Goal: Task Accomplishment & Management: Use online tool/utility

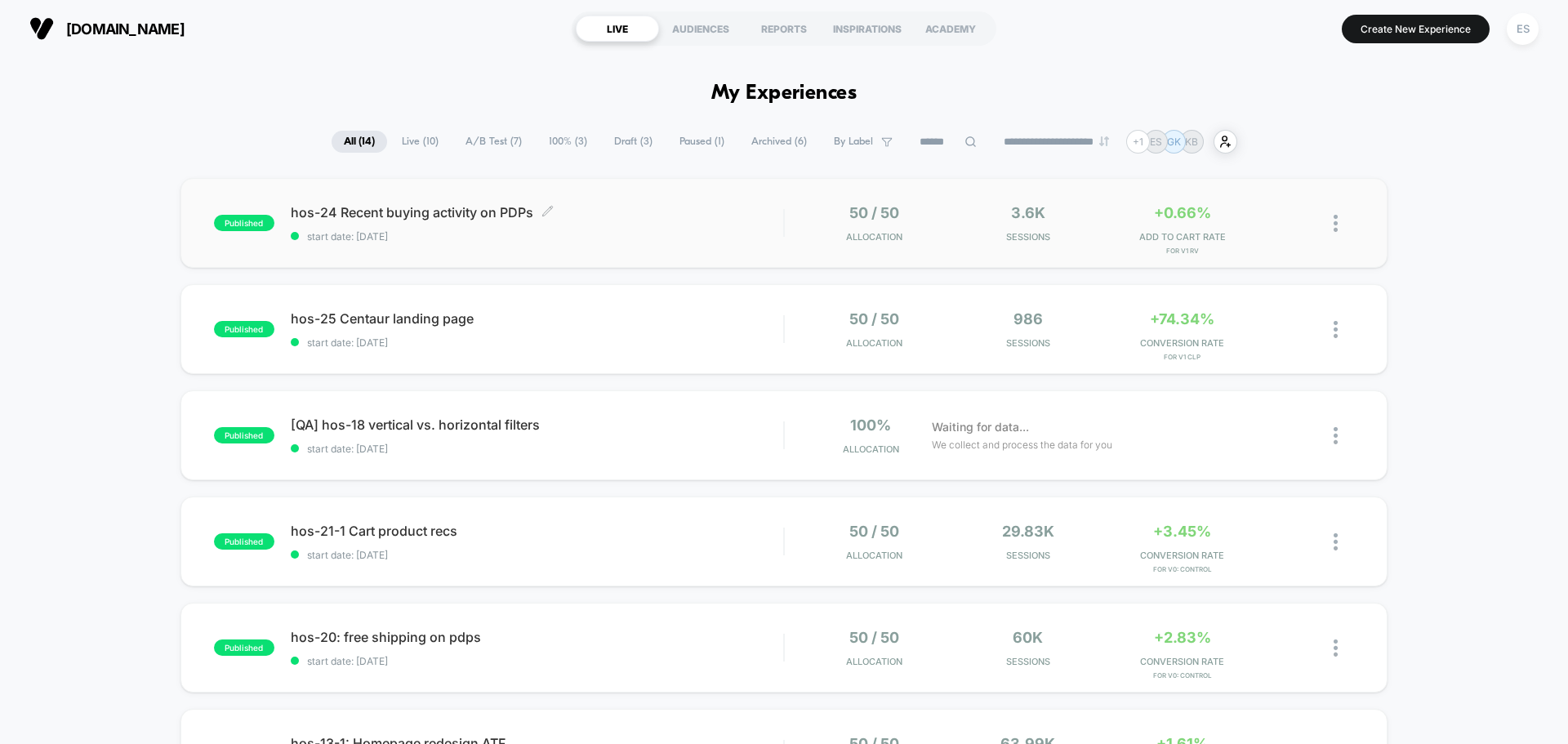
click at [469, 213] on span "hos-24 Recent buying activity on PDPs Click to edit experience details" at bounding box center [537, 212] width 493 height 16
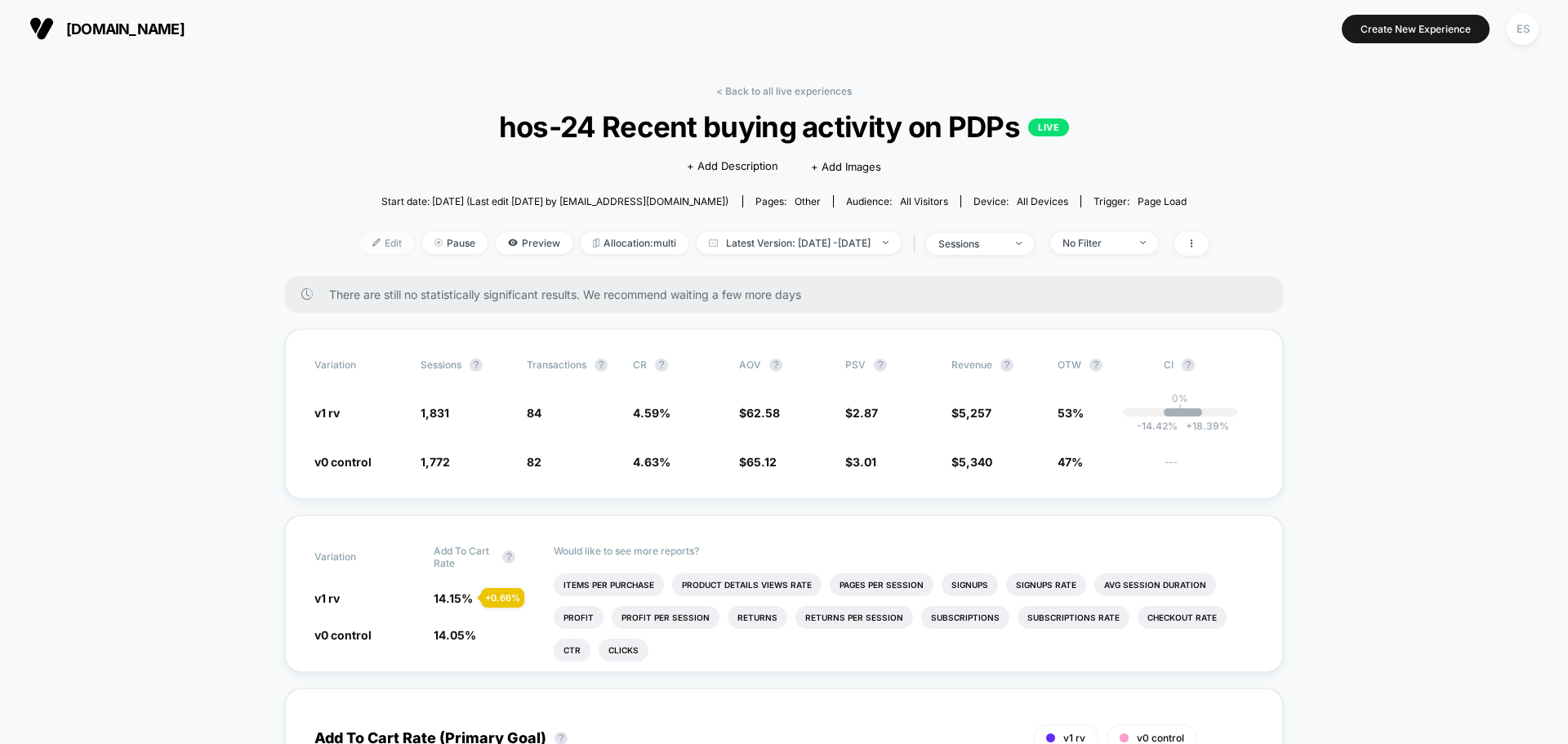
click at [365, 245] on span "Edit" at bounding box center [387, 243] width 54 height 22
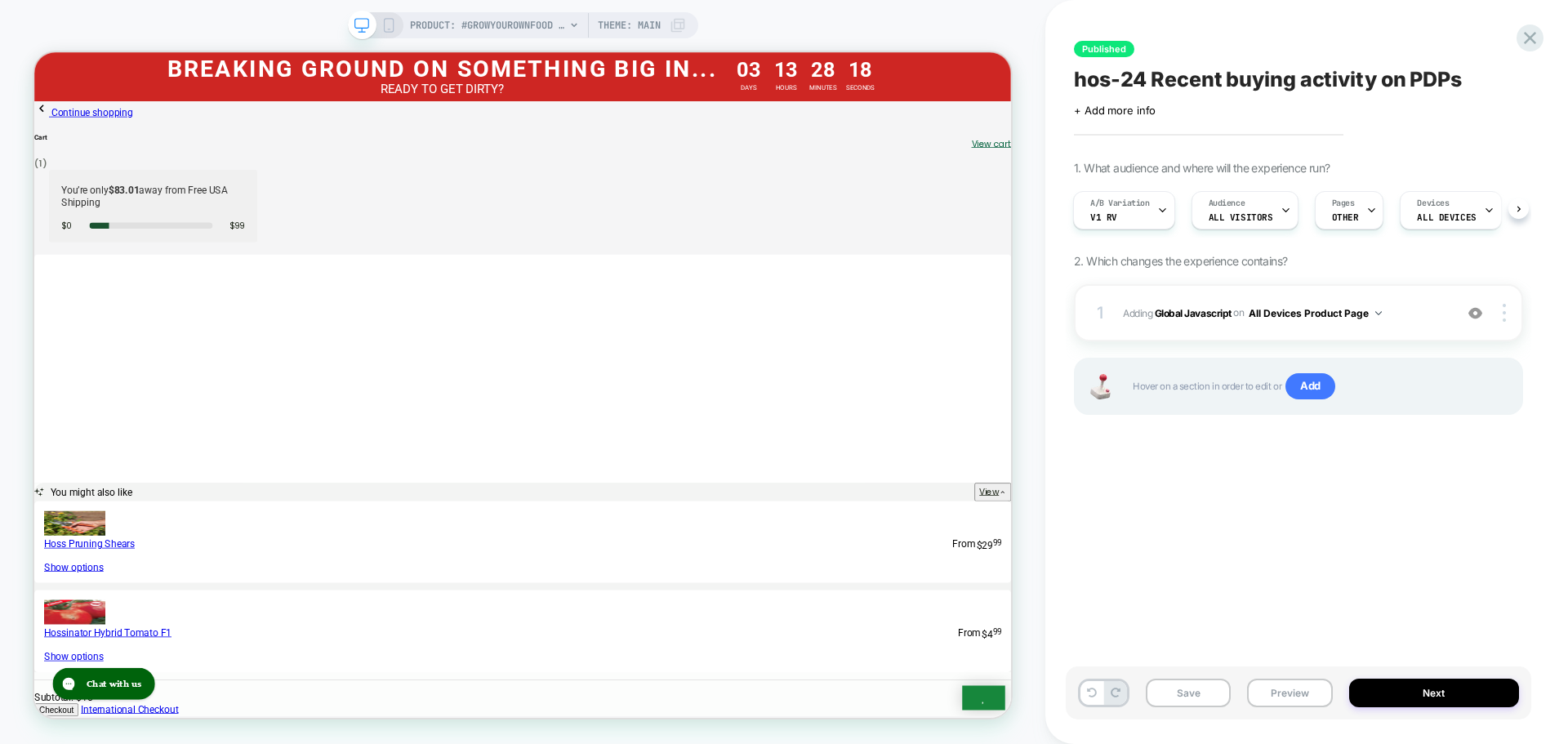
scroll to position [0, 2]
click at [0, 0] on b "Global Javascript" at bounding box center [0, 0] width 0 height 0
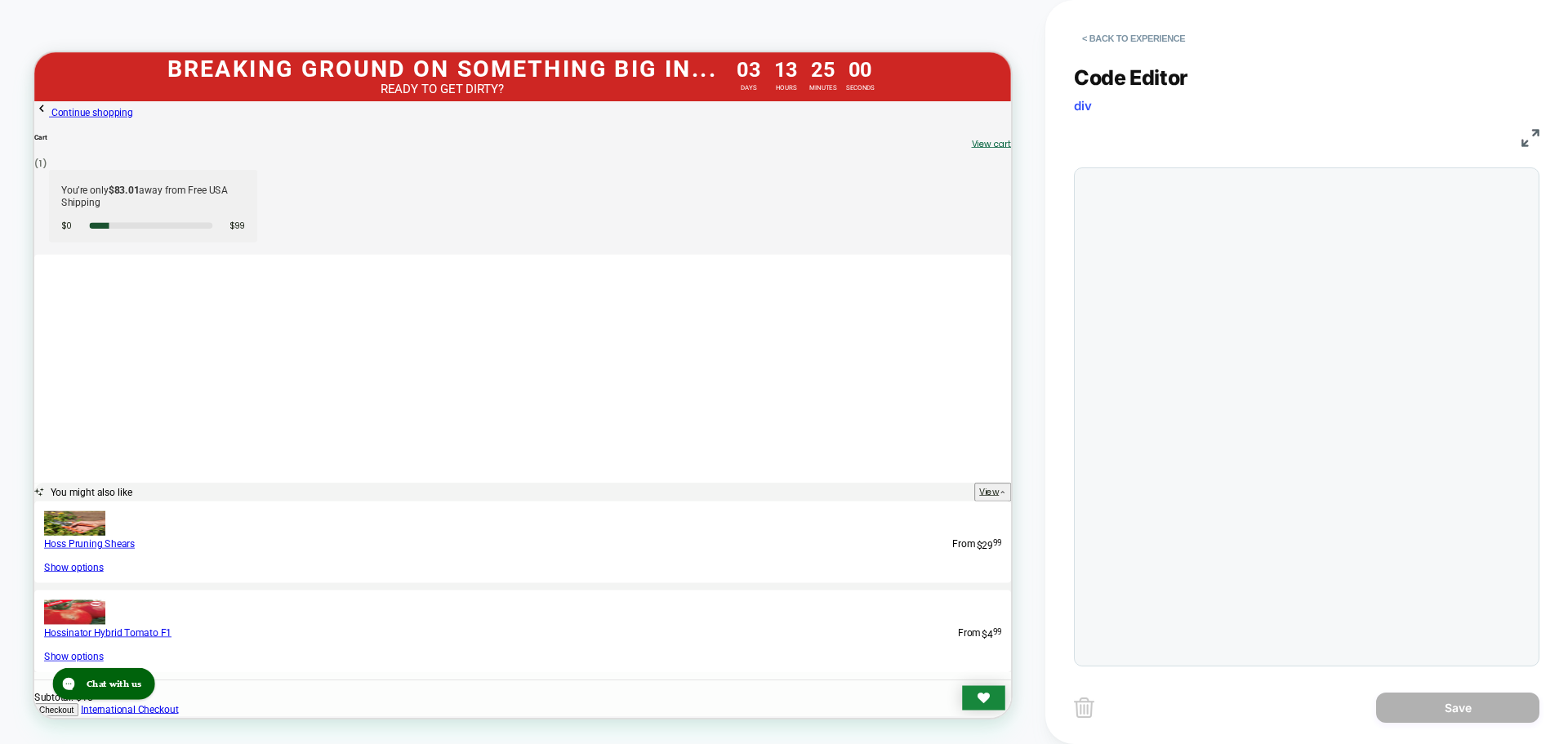
click at [0, 0] on div at bounding box center [0, 0] width 0 height 0
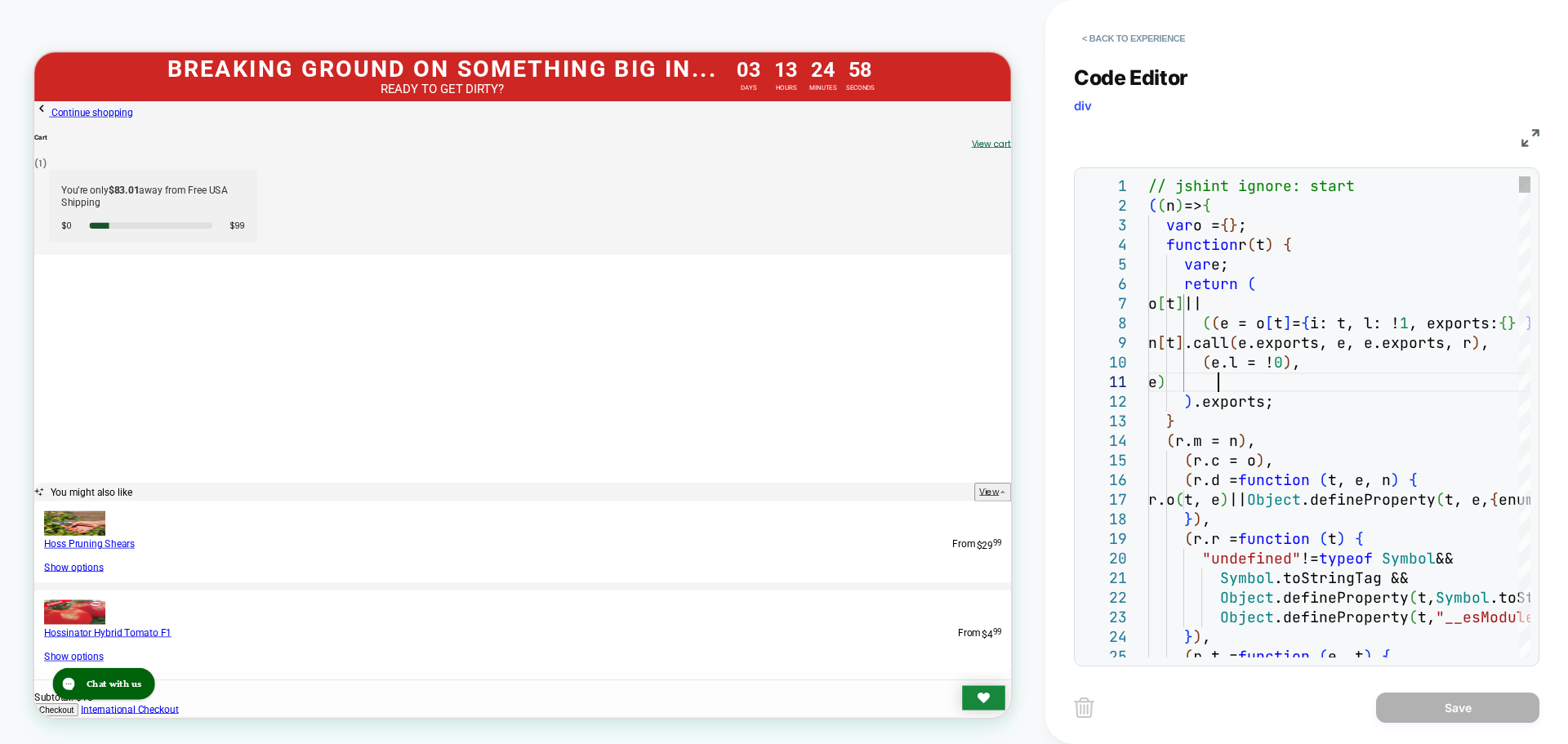
click at [0, 0] on div "// jshint ignore: start ( ( n ) => { var o = { } ; function r ( t ) { var e; re…" at bounding box center [0, 0] width 0 height 0
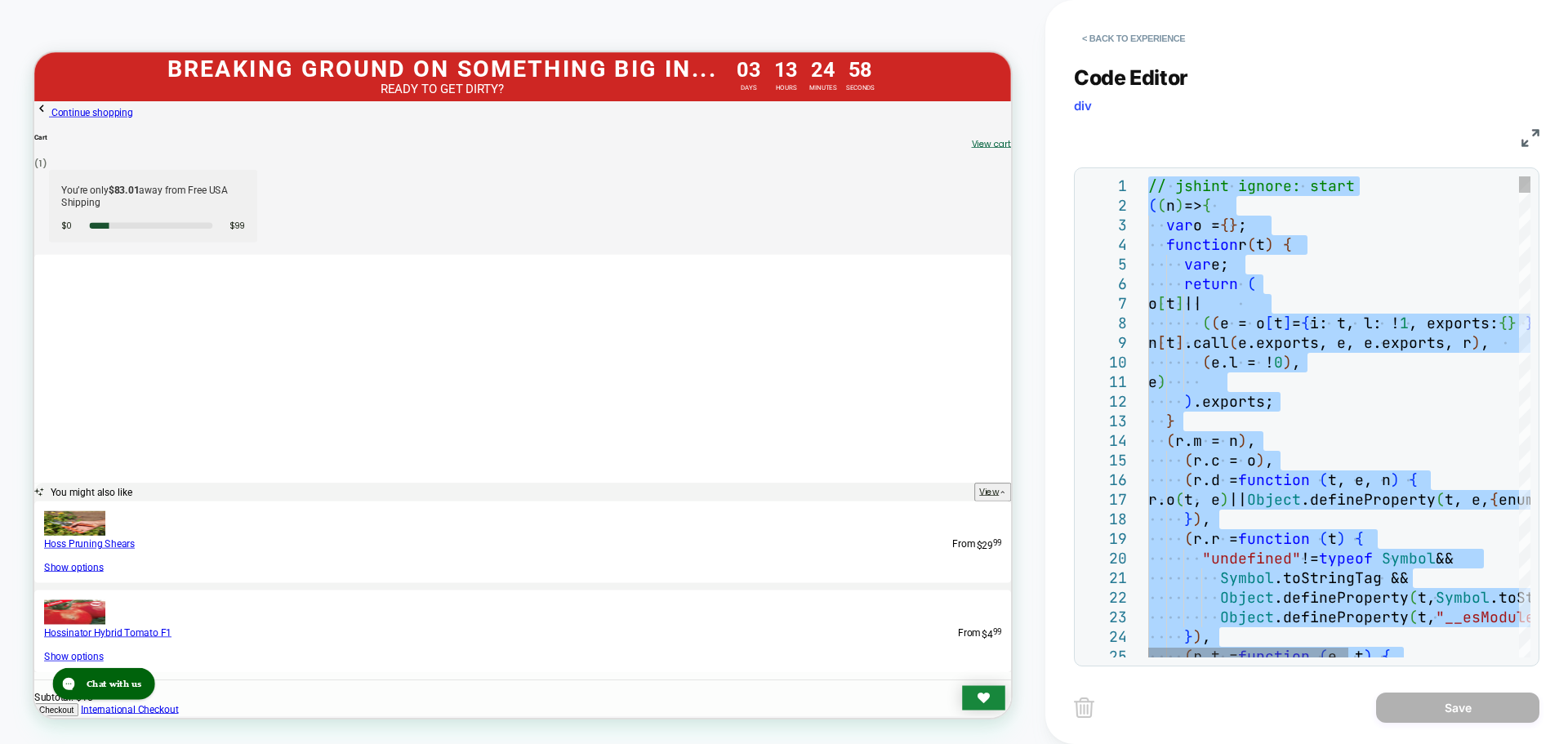
type textarea "**********"
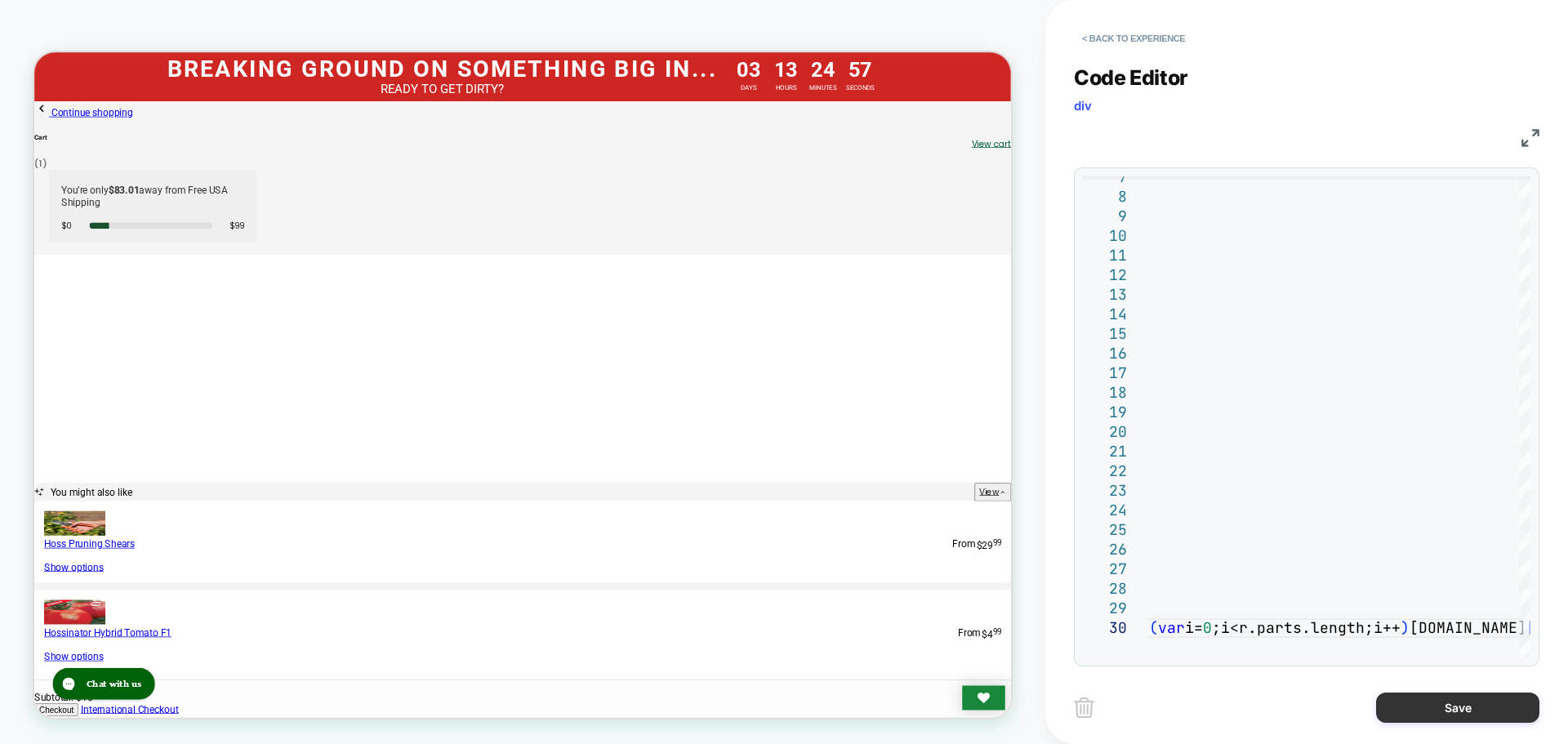
click at [0, 0] on button "Save" at bounding box center [0, 0] width 0 height 0
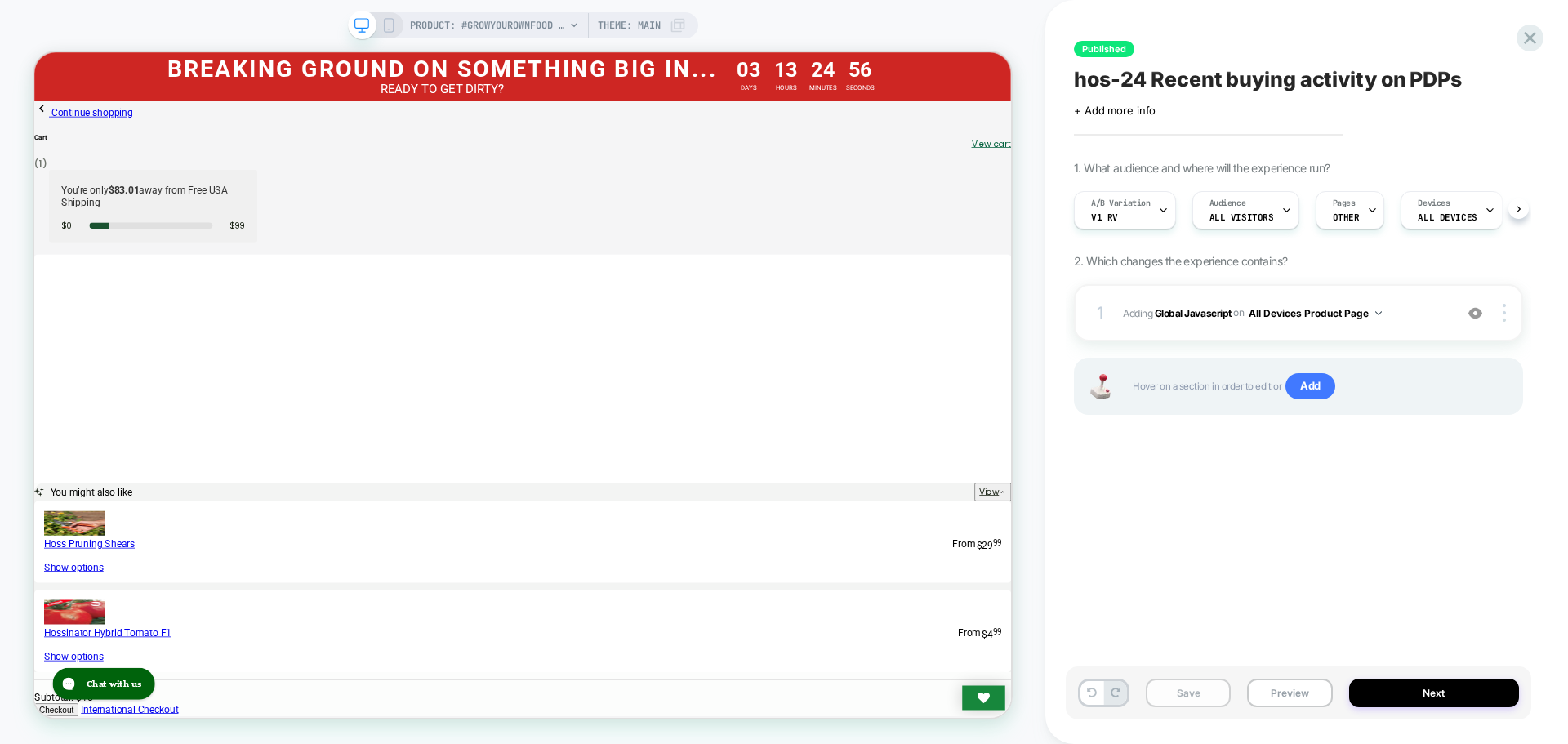
scroll to position [0, 1]
click at [1186, 692] on button "Save" at bounding box center [1188, 693] width 85 height 28
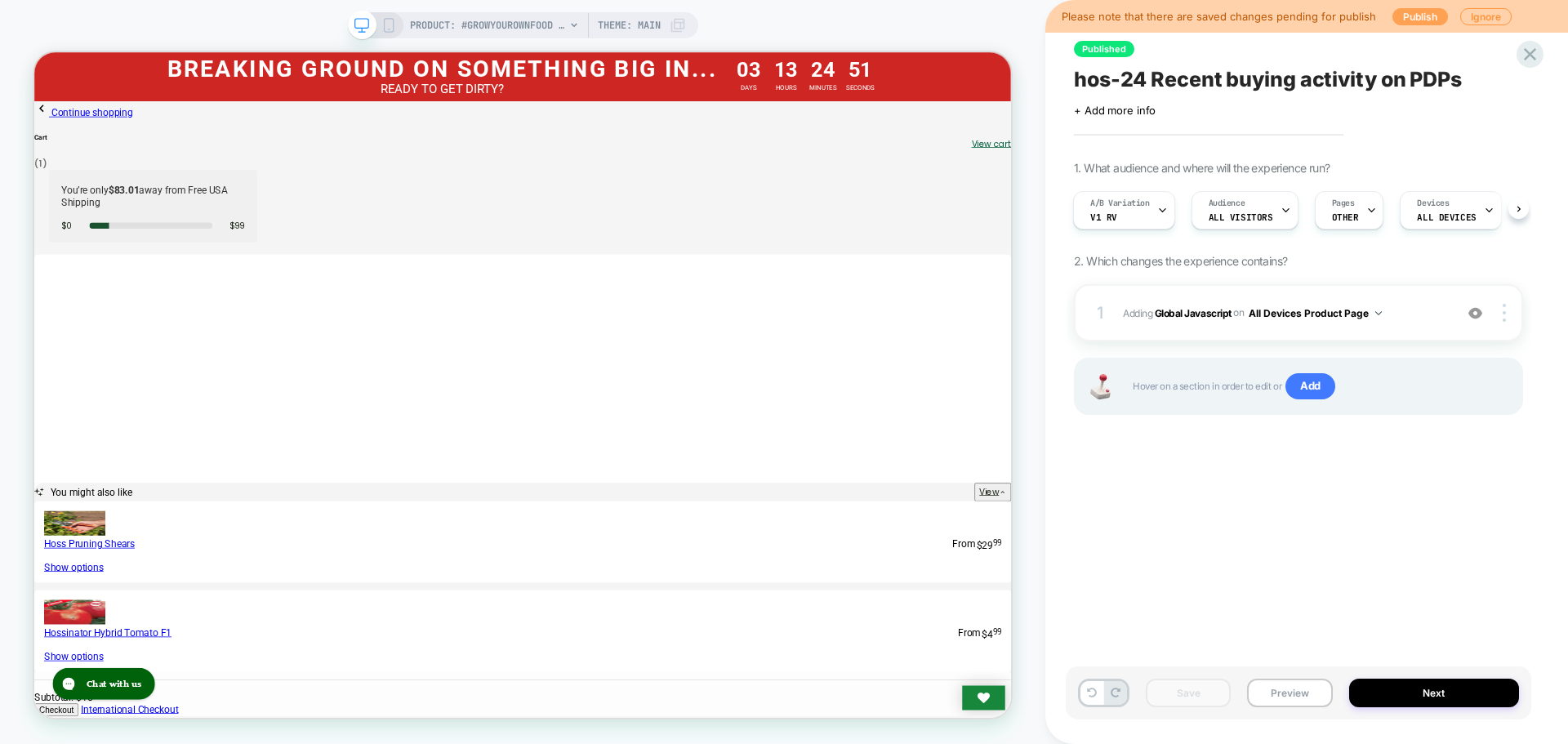
click at [1416, 14] on button "Publish" at bounding box center [1420, 17] width 56 height 17
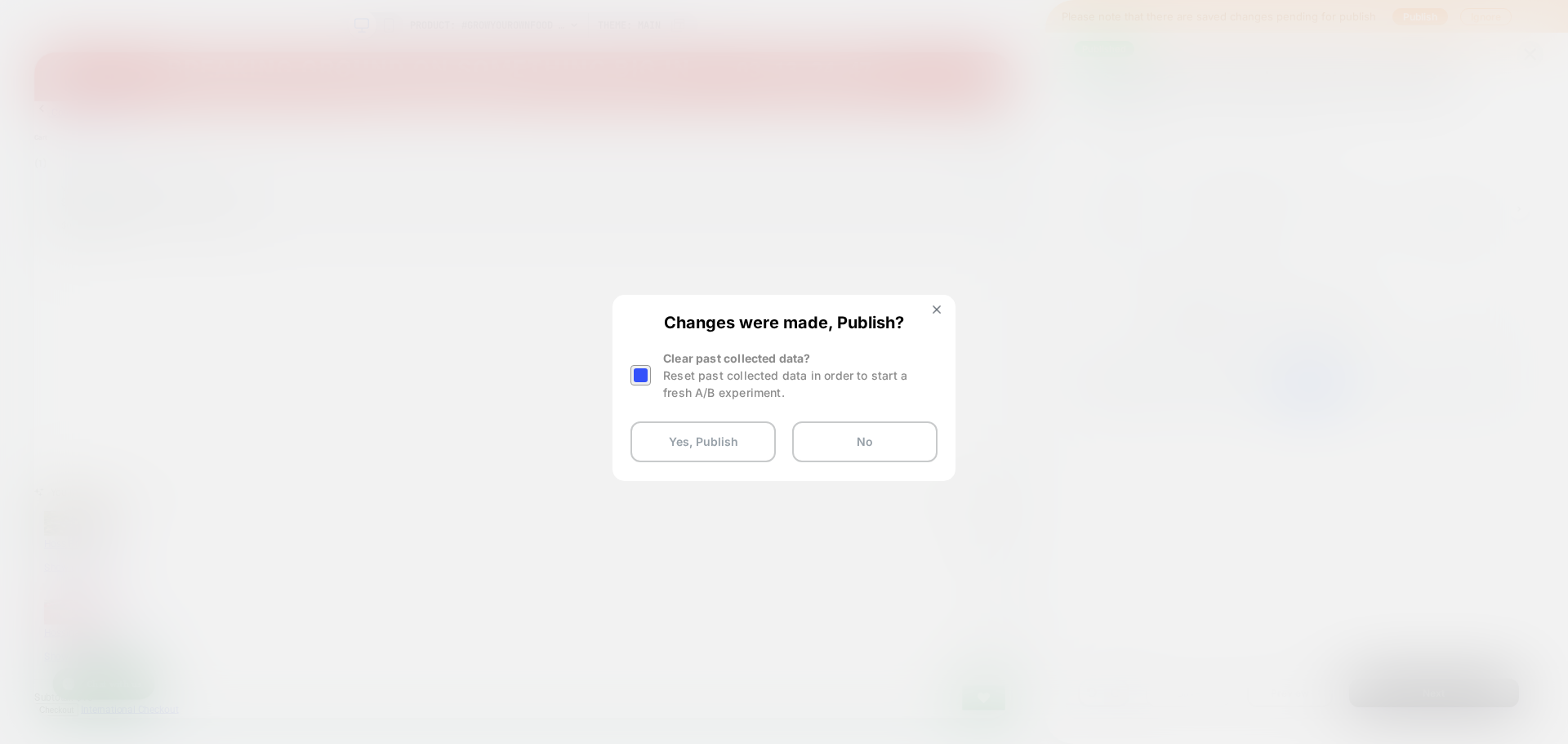
click at [645, 376] on div at bounding box center [641, 375] width 21 height 21
click at [660, 432] on button "Yes, Publish" at bounding box center [703, 442] width 145 height 41
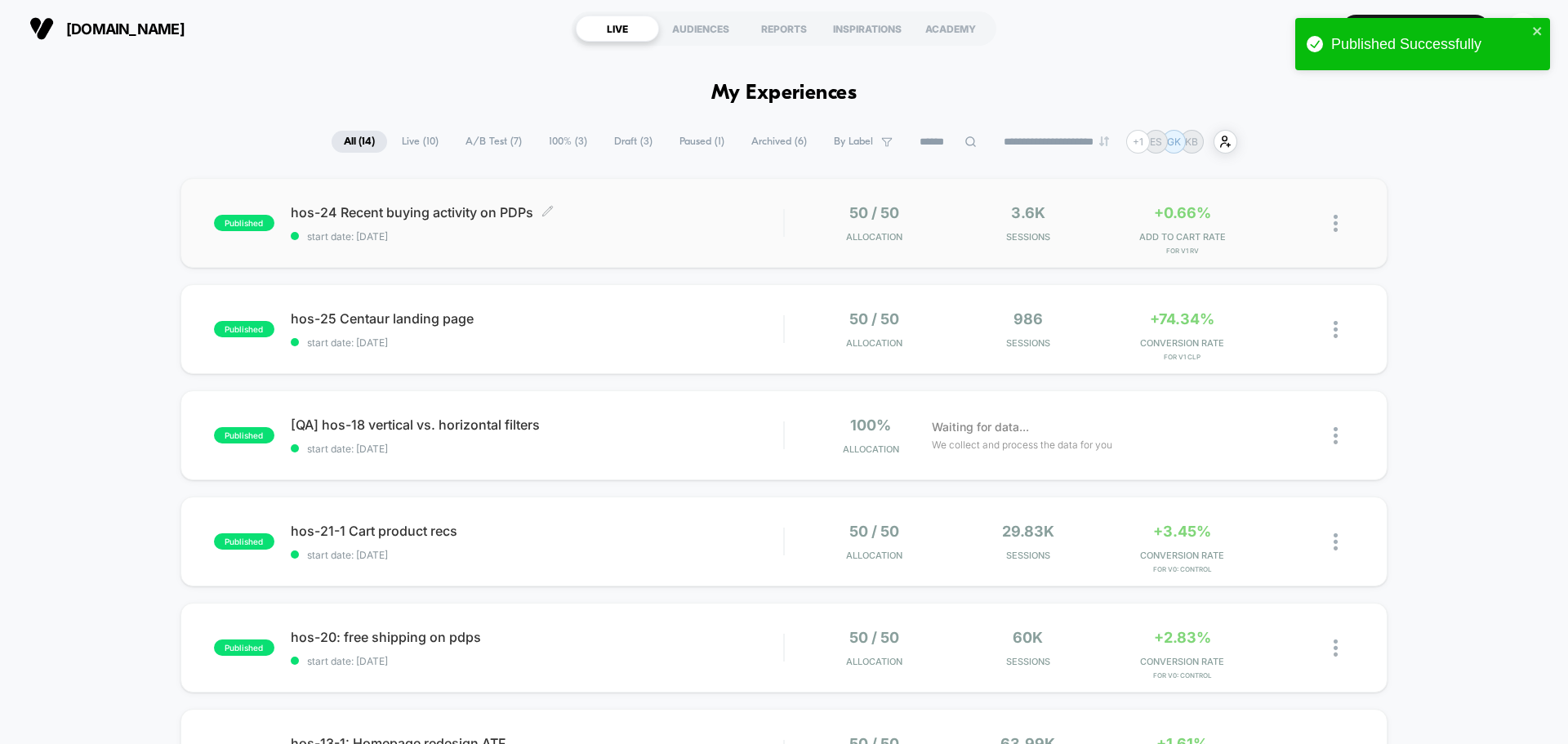
click at [445, 206] on span "hos-24 Recent buying activity on PDPs Click to edit experience details" at bounding box center [537, 212] width 493 height 16
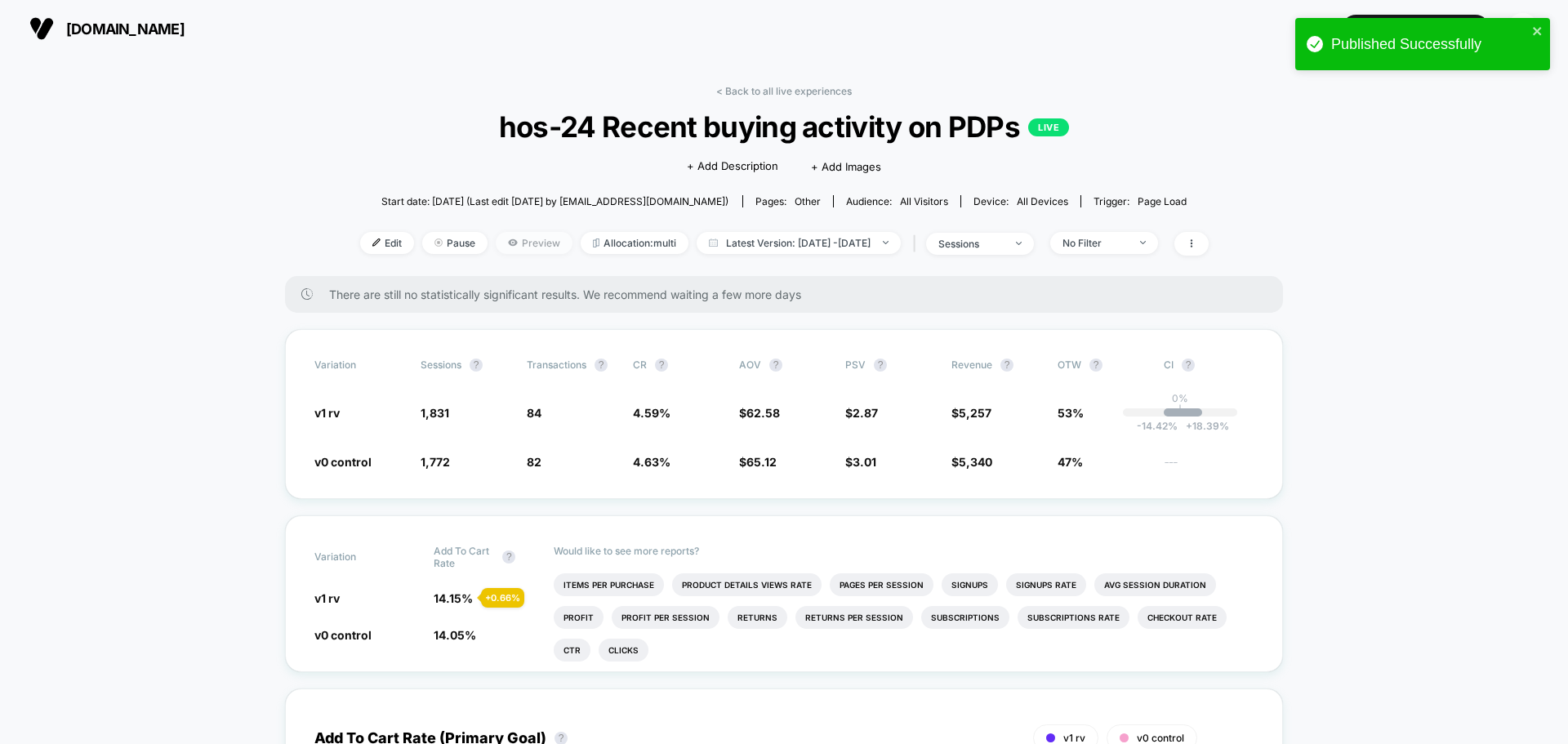
click at [499, 245] on span "Preview" at bounding box center [534, 243] width 76 height 22
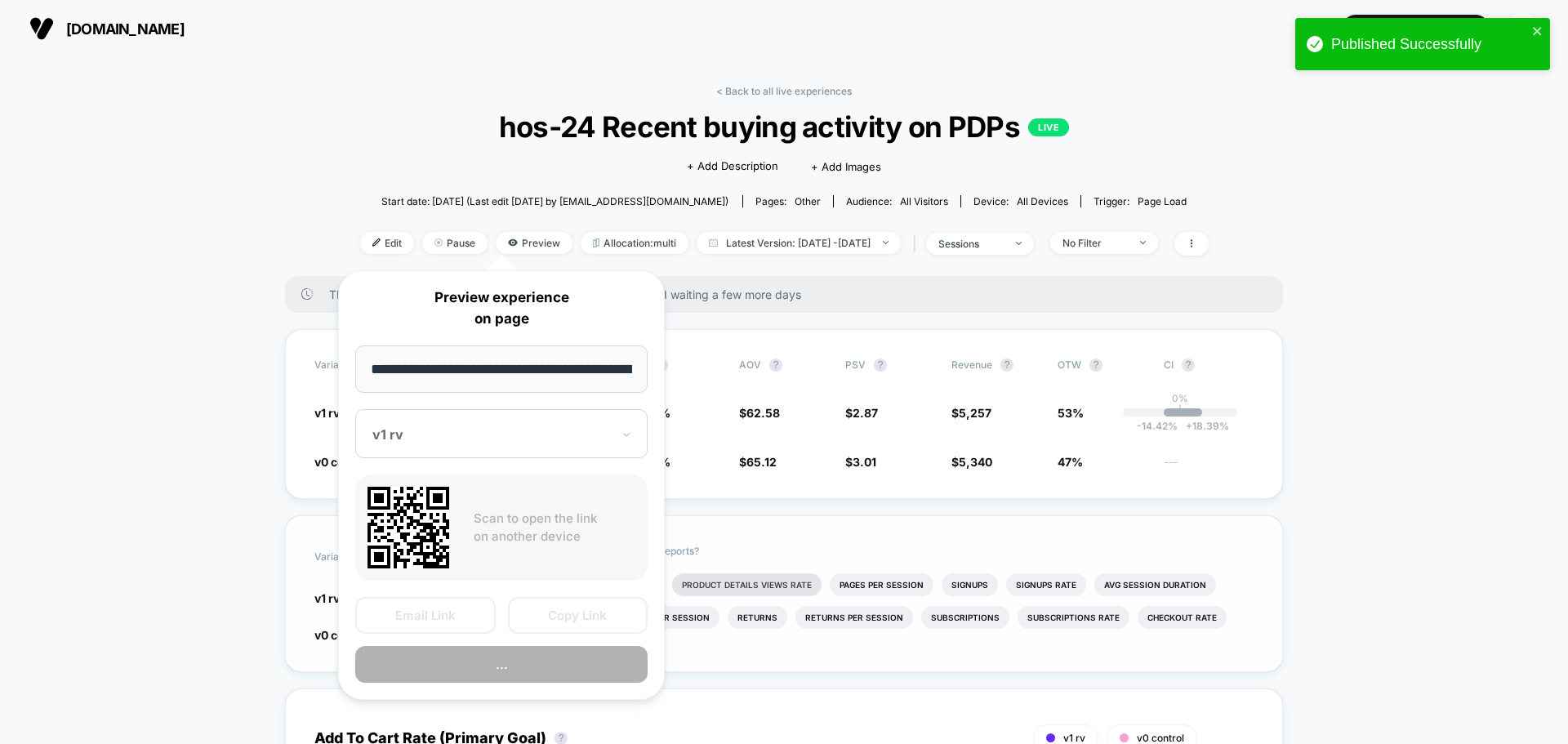
scroll to position [0, 91]
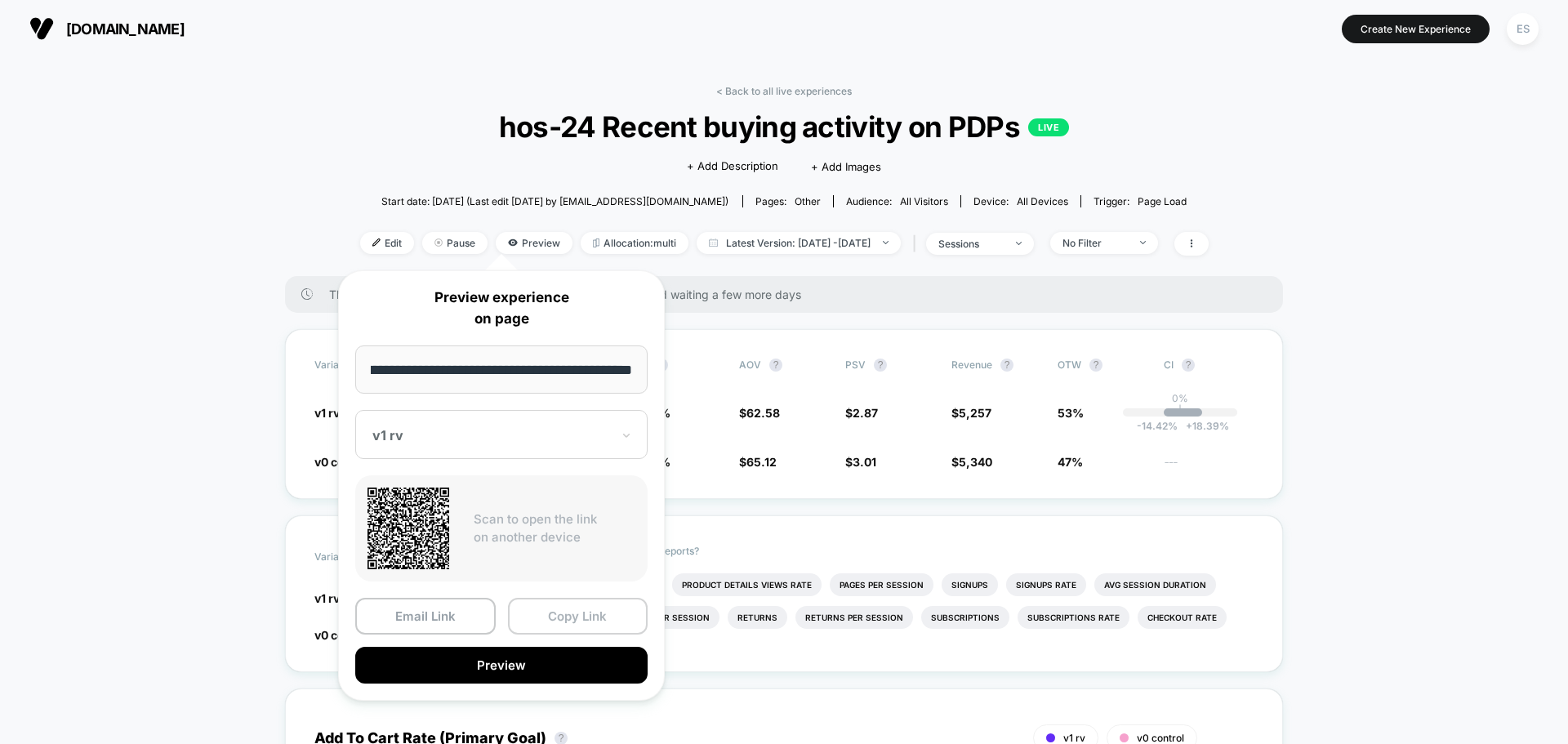
click at [596, 629] on button "Copy Link" at bounding box center [578, 616] width 141 height 37
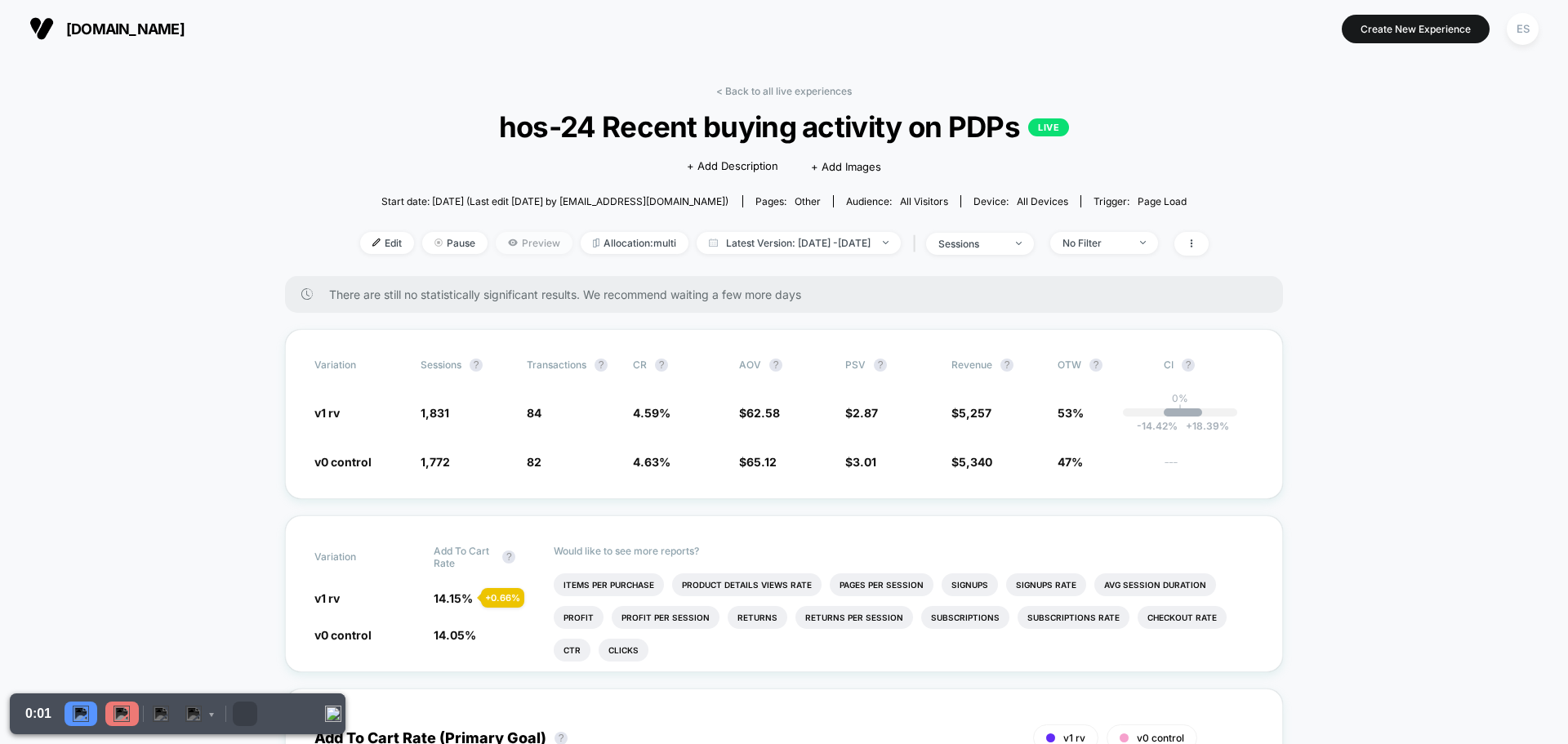
click at [509, 251] on span "Preview" at bounding box center [534, 243] width 76 height 22
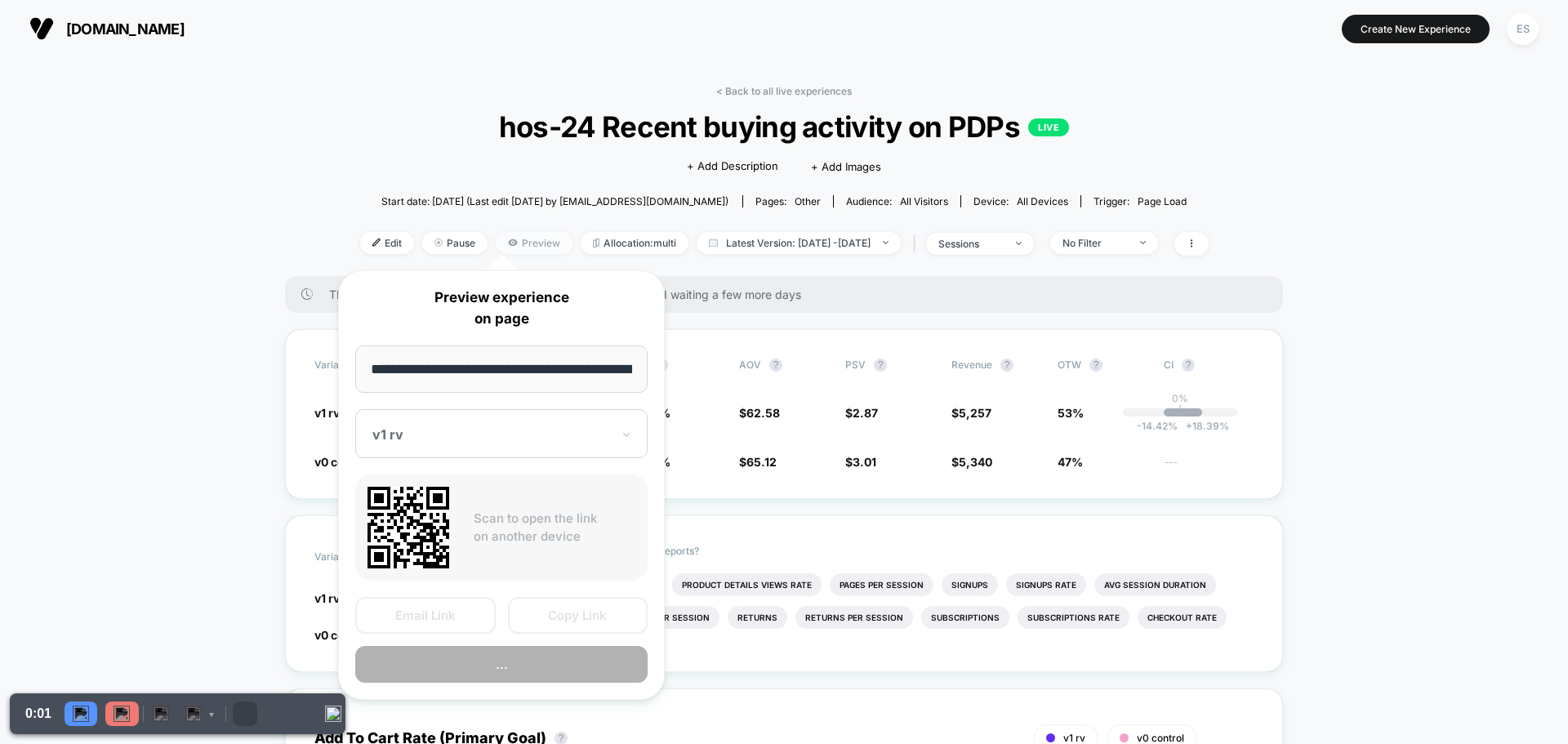
scroll to position [0, 91]
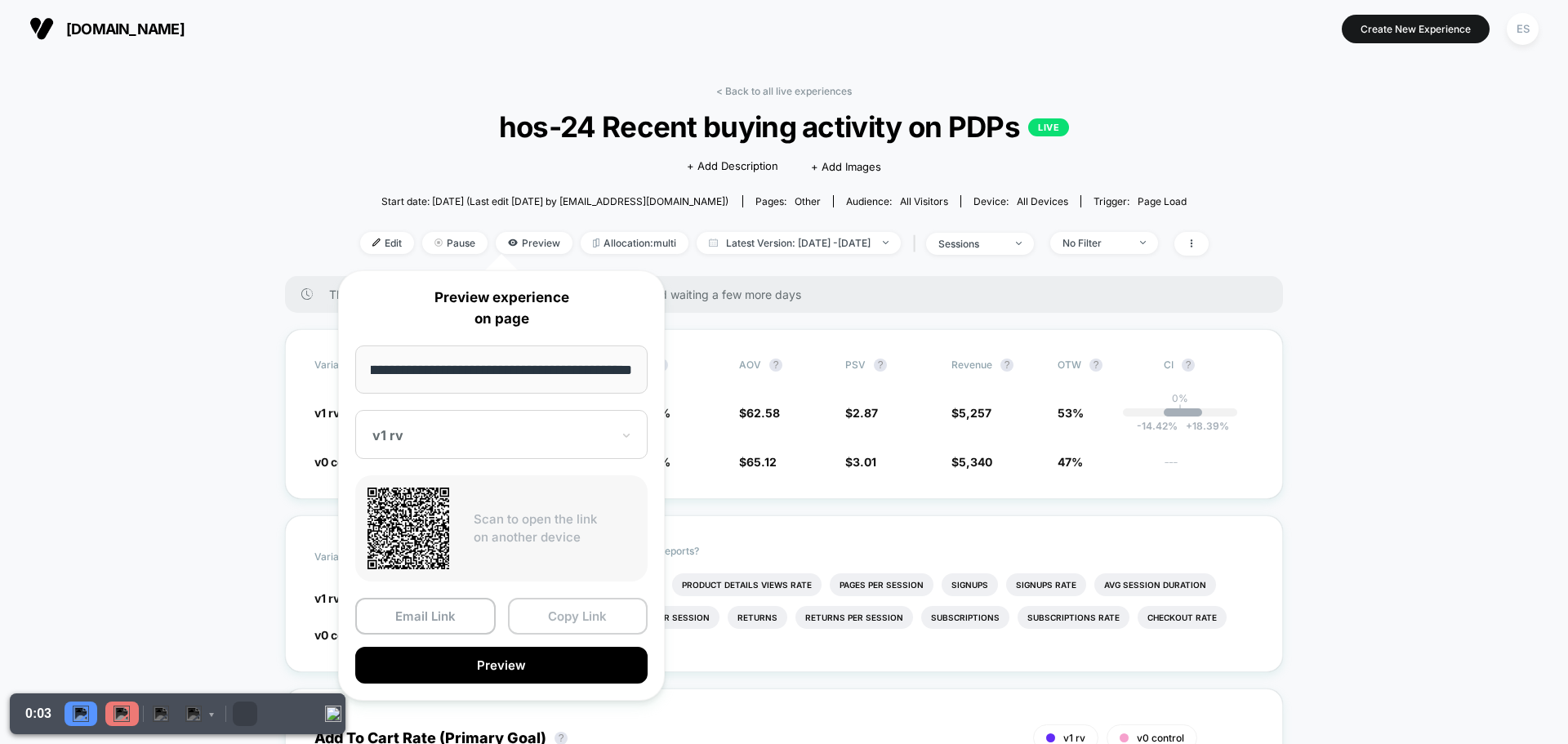
click at [594, 609] on button "Copy Link" at bounding box center [578, 616] width 141 height 37
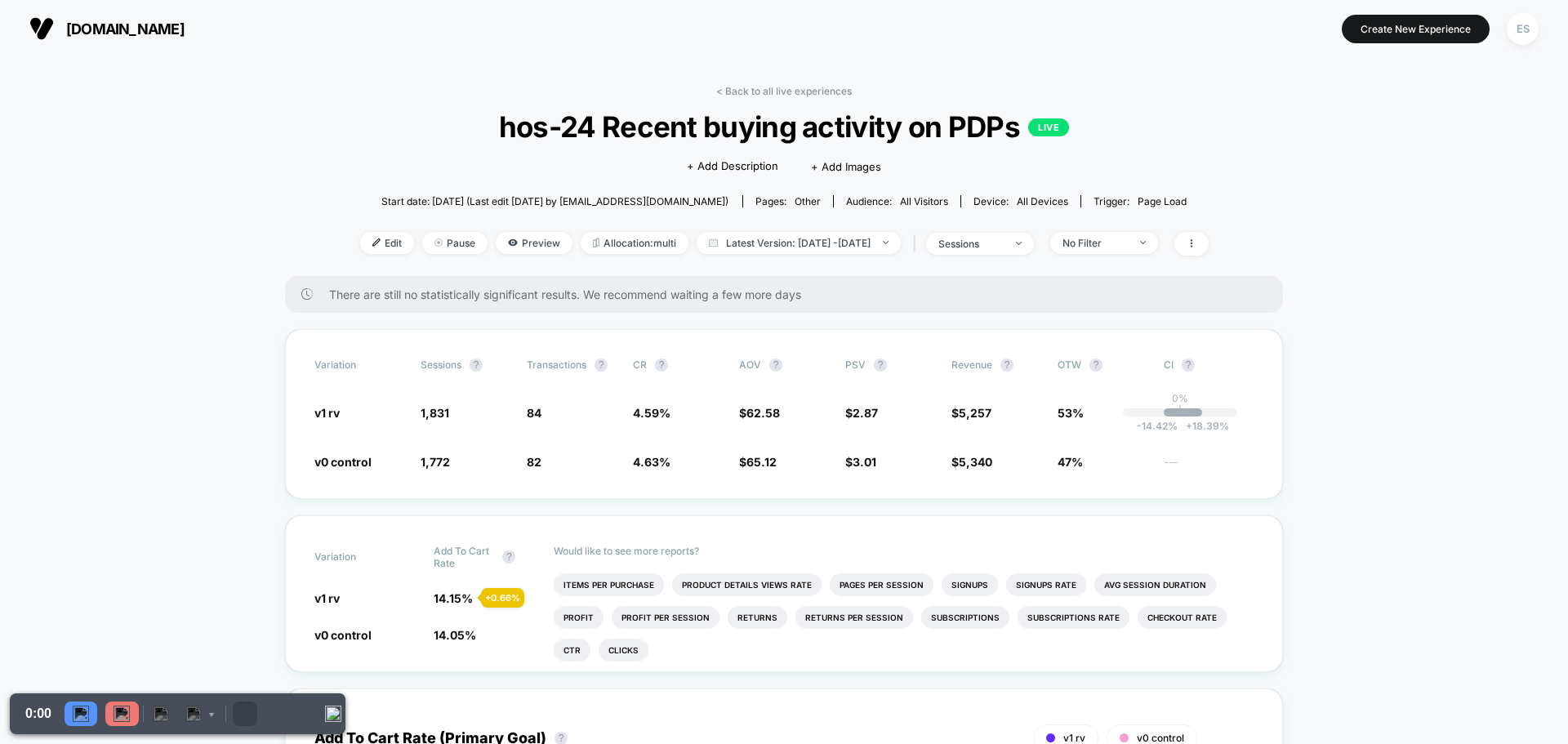
click at [507, 245] on span "Preview" at bounding box center [534, 243] width 76 height 22
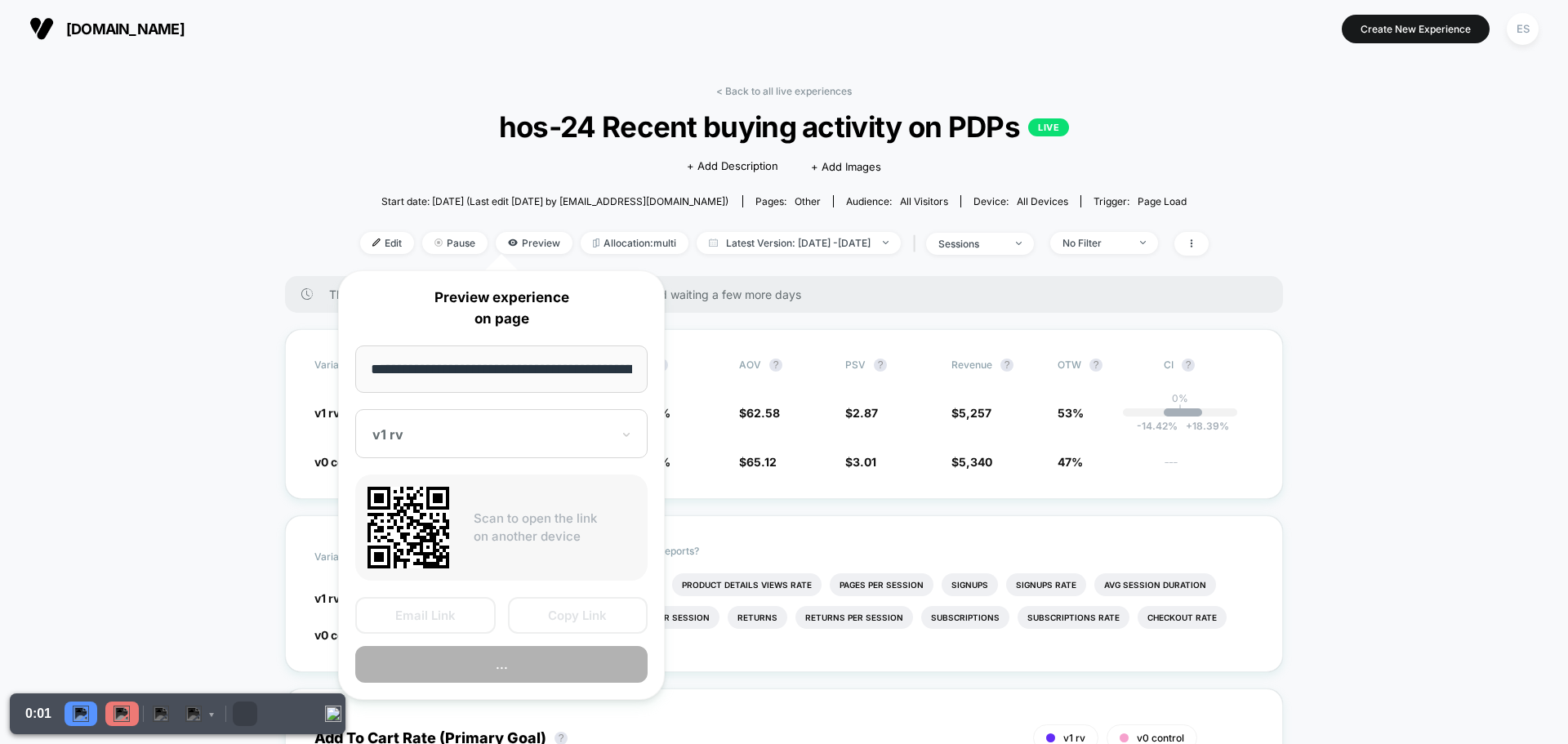
scroll to position [0, 91]
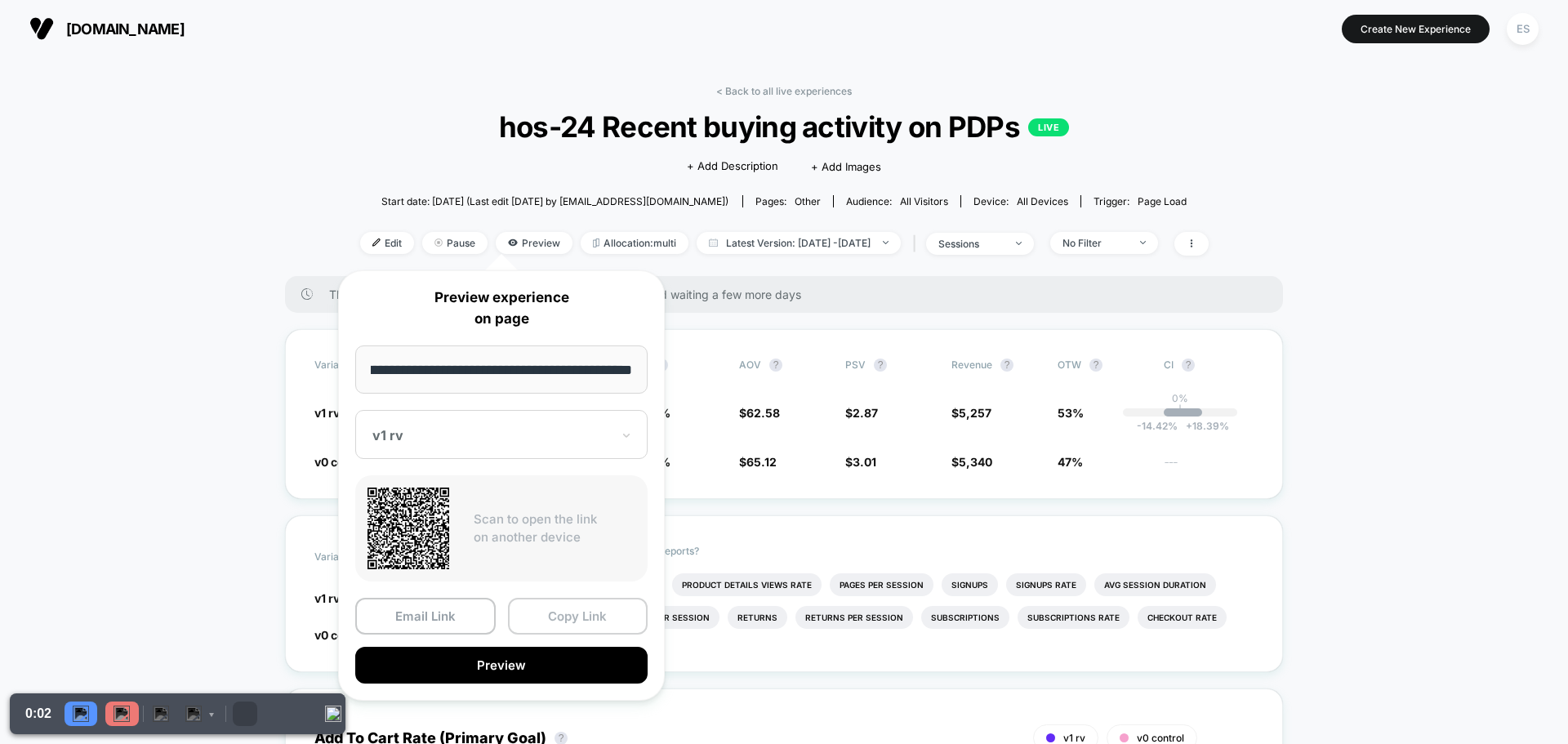
click at [541, 618] on button "Copy Link" at bounding box center [578, 616] width 141 height 37
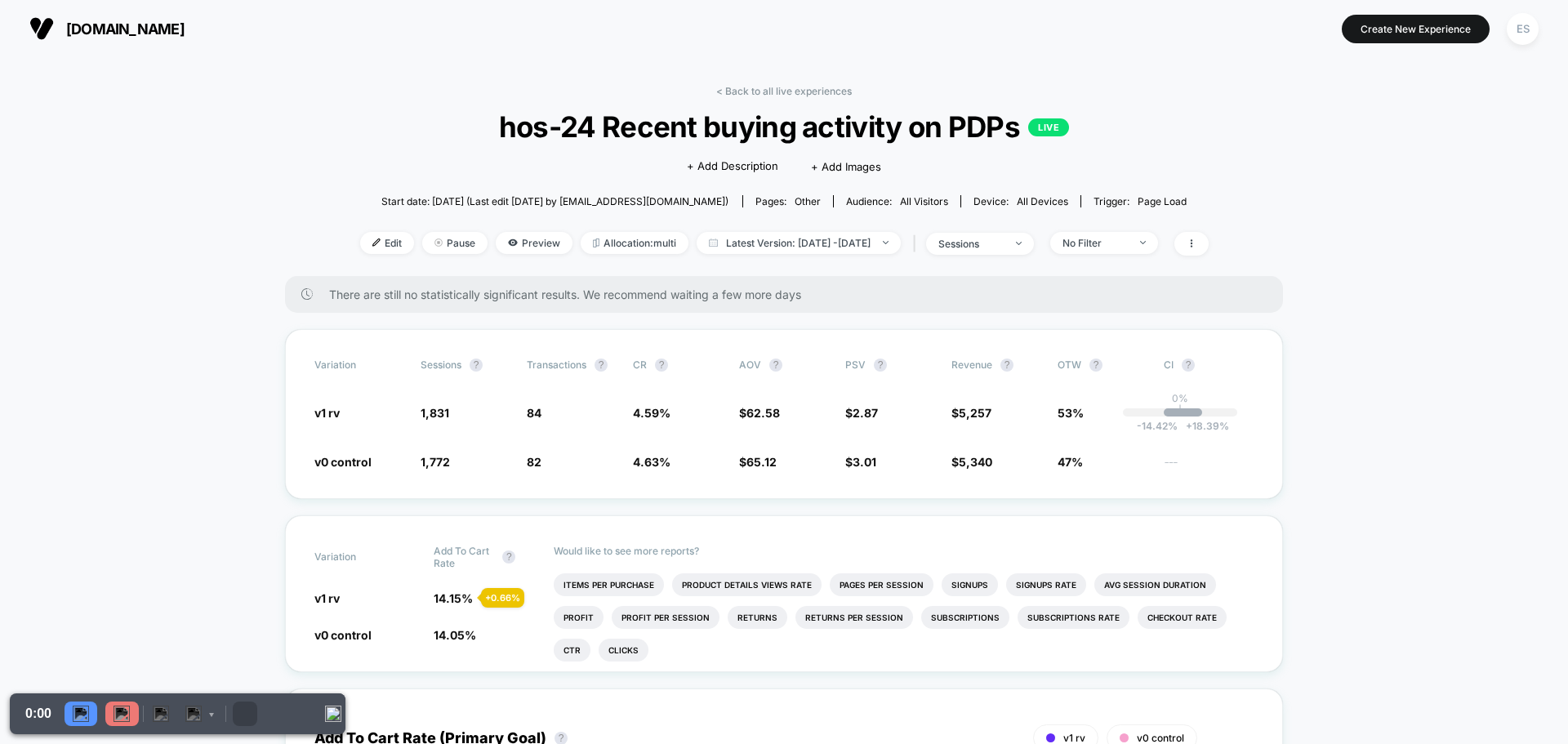
click at [504, 240] on span "Preview" at bounding box center [534, 243] width 76 height 22
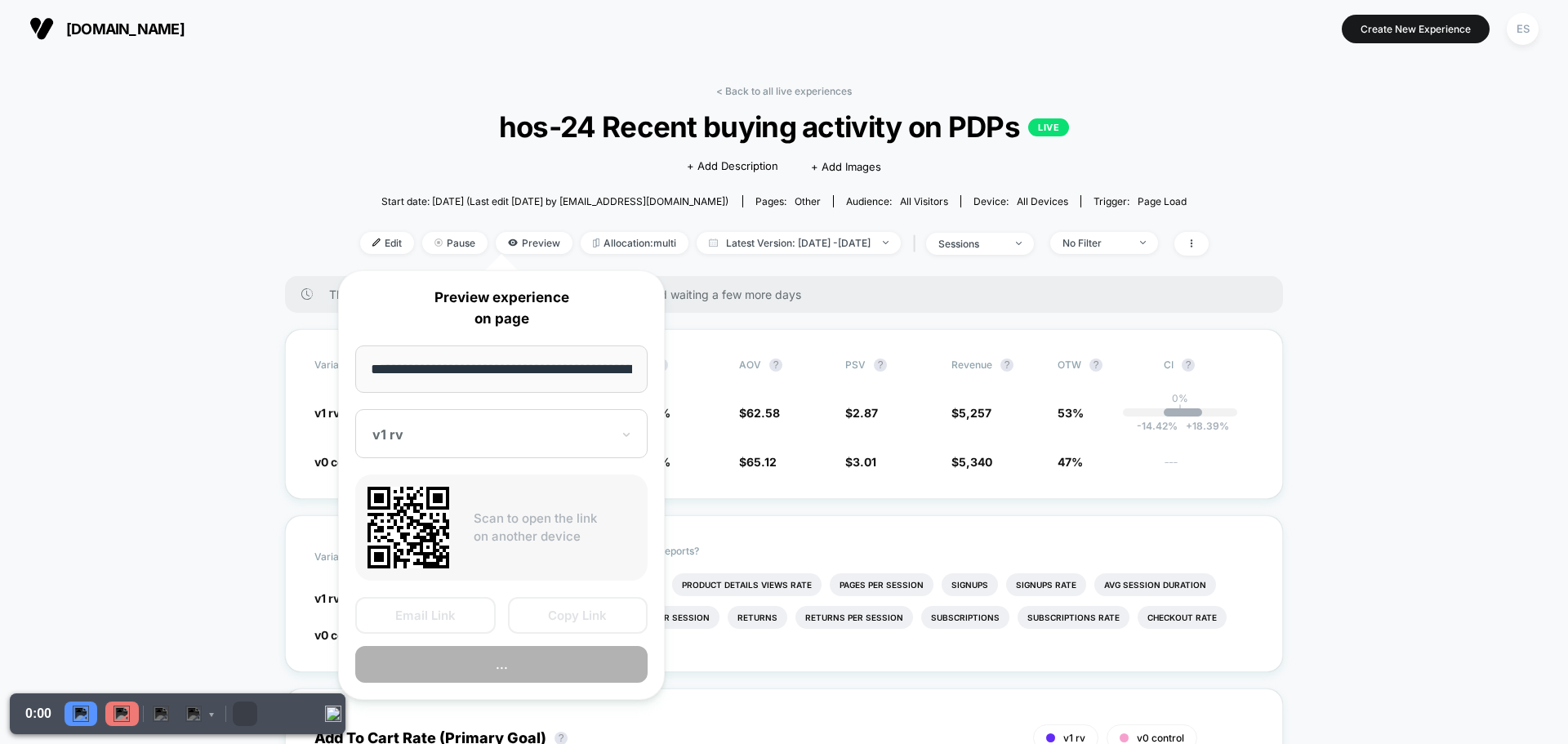
scroll to position [0, 91]
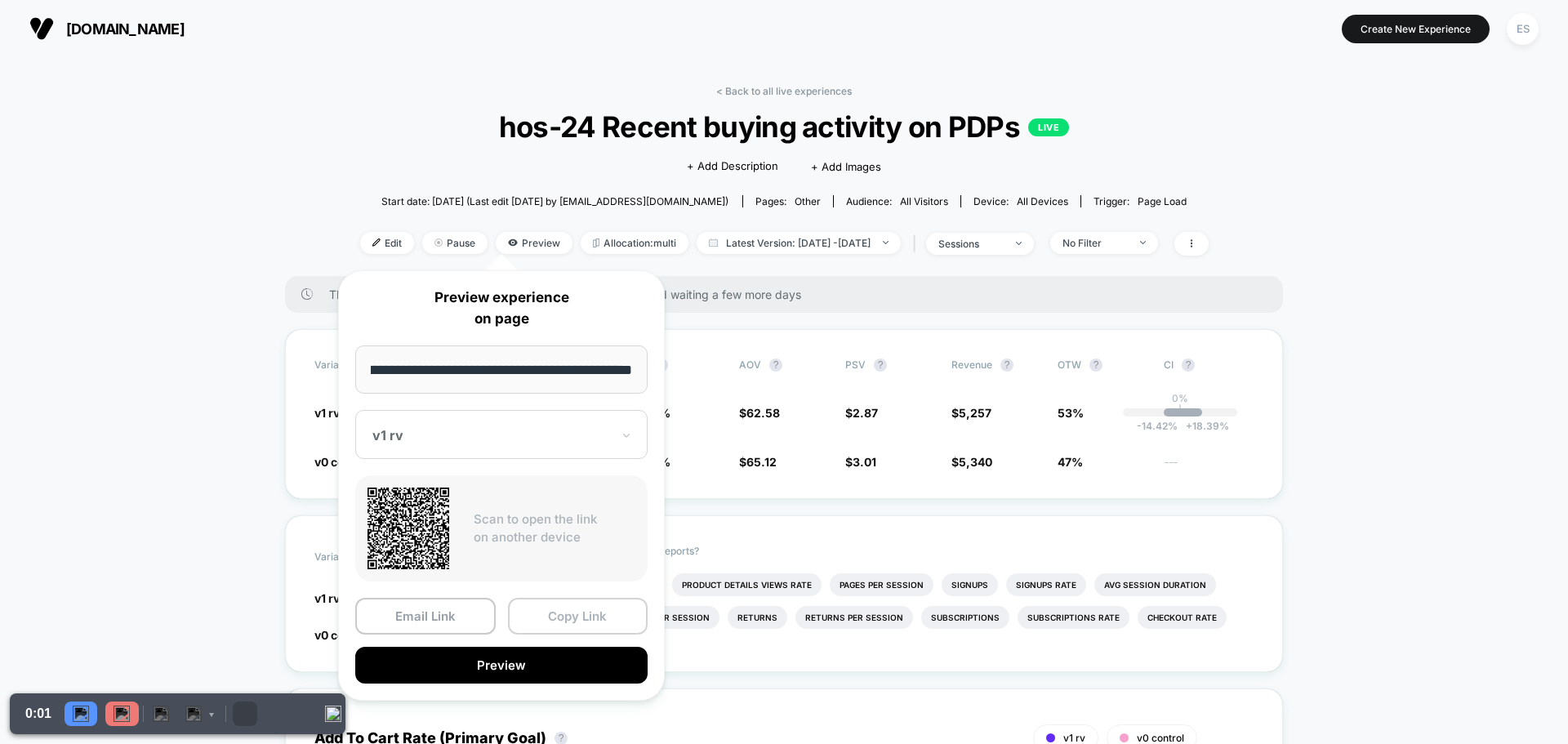
click at [617, 617] on button "Copy Link" at bounding box center [578, 616] width 141 height 37
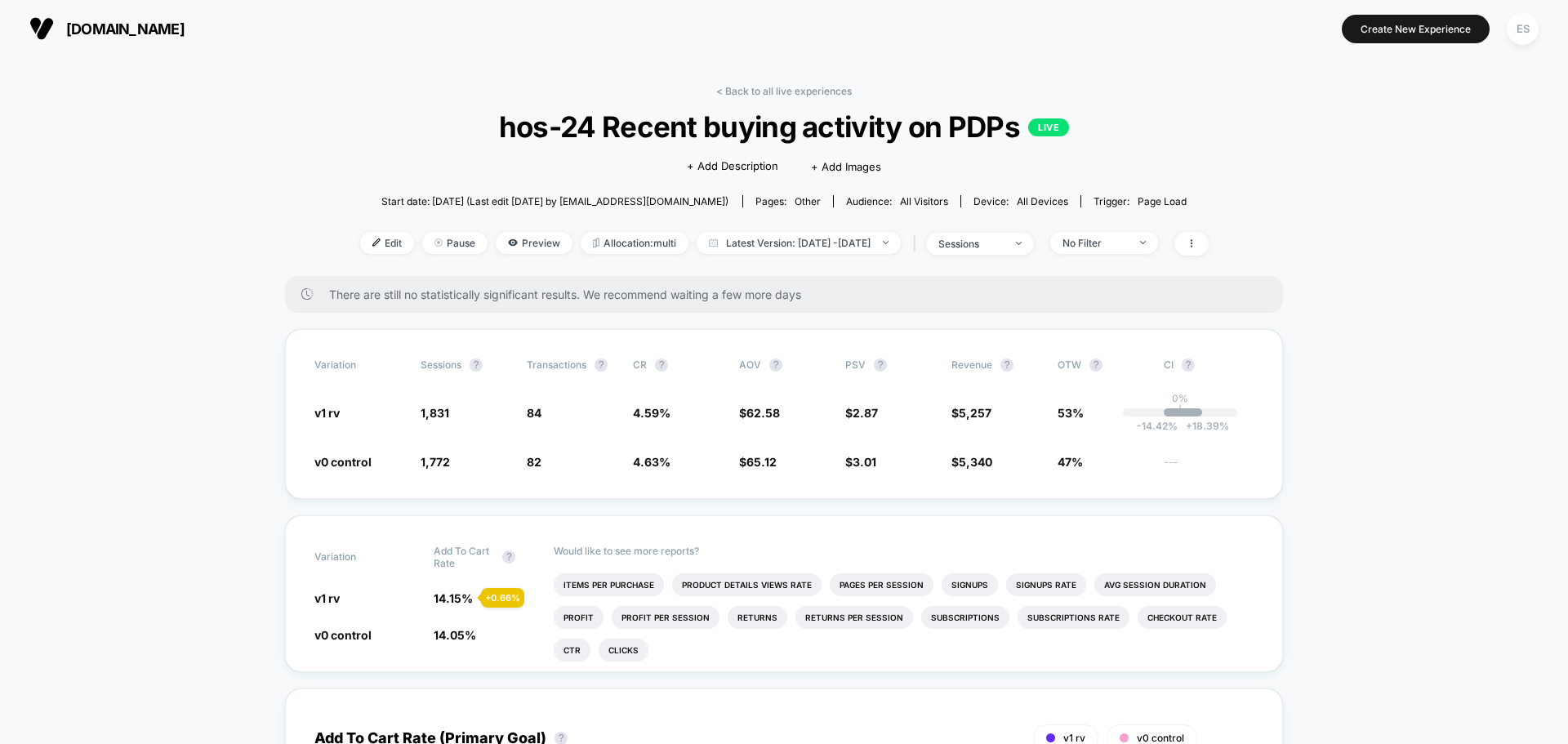
click at [507, 237] on span "Preview" at bounding box center [534, 243] width 76 height 22
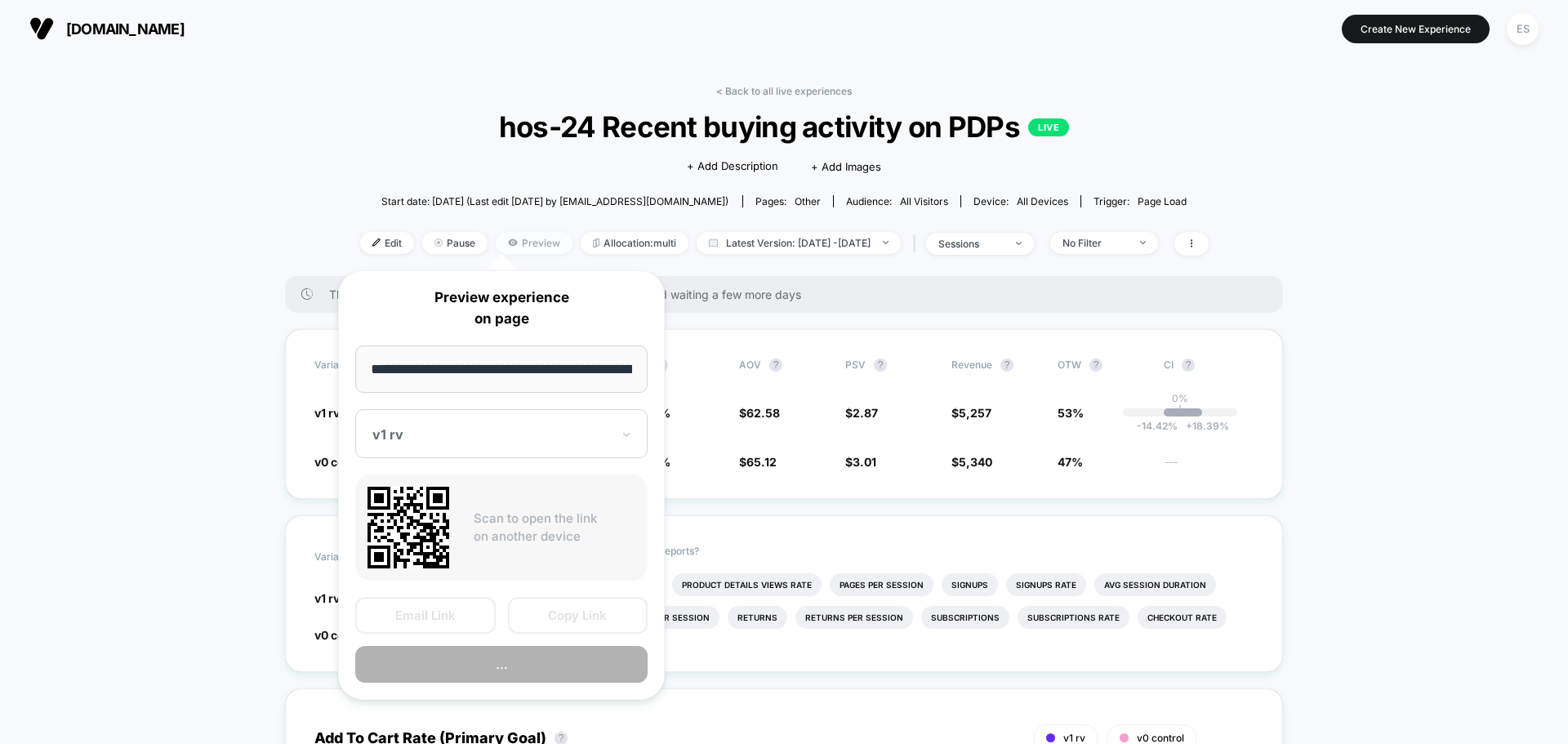
scroll to position [0, 91]
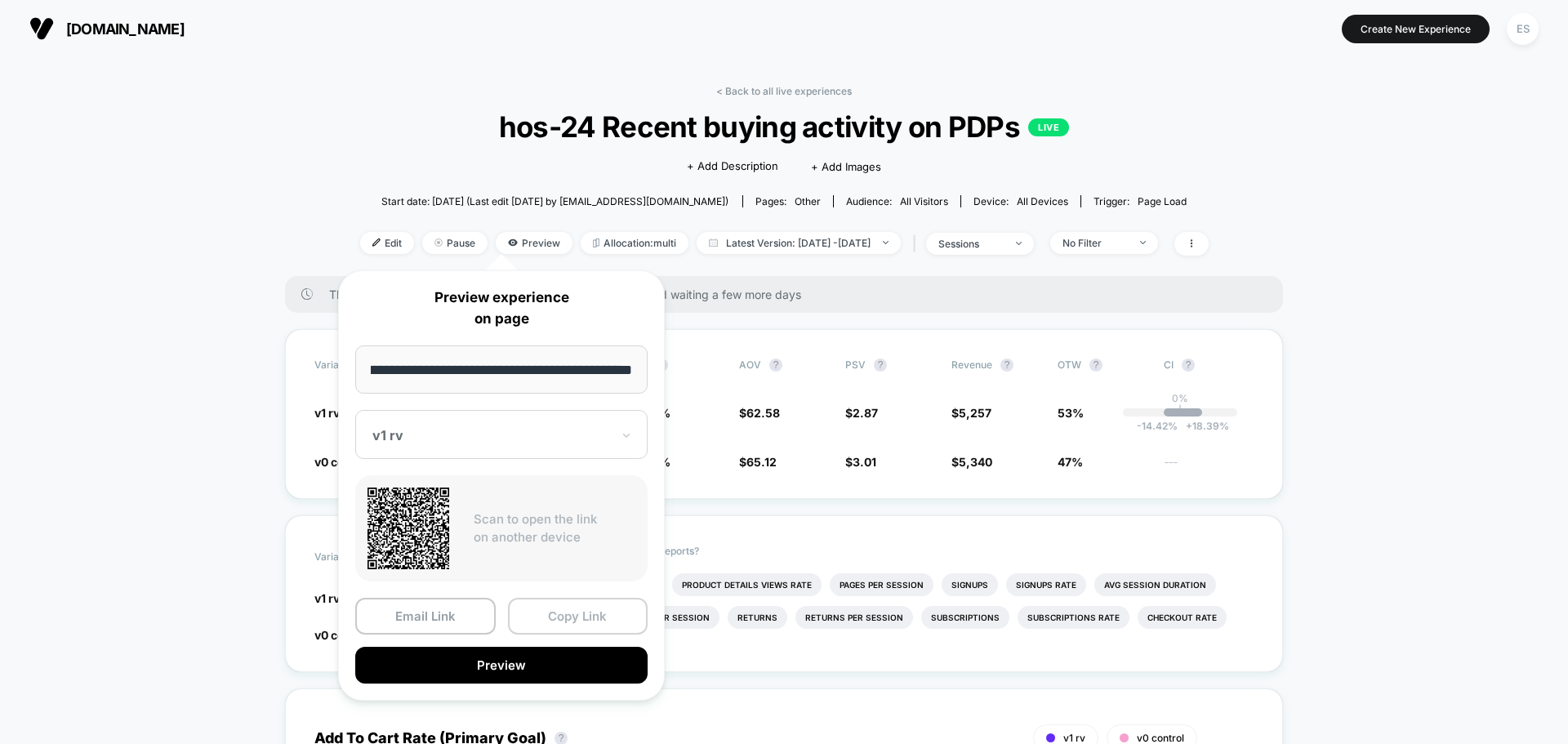
click at [567, 611] on button "Copy Link" at bounding box center [578, 616] width 141 height 37
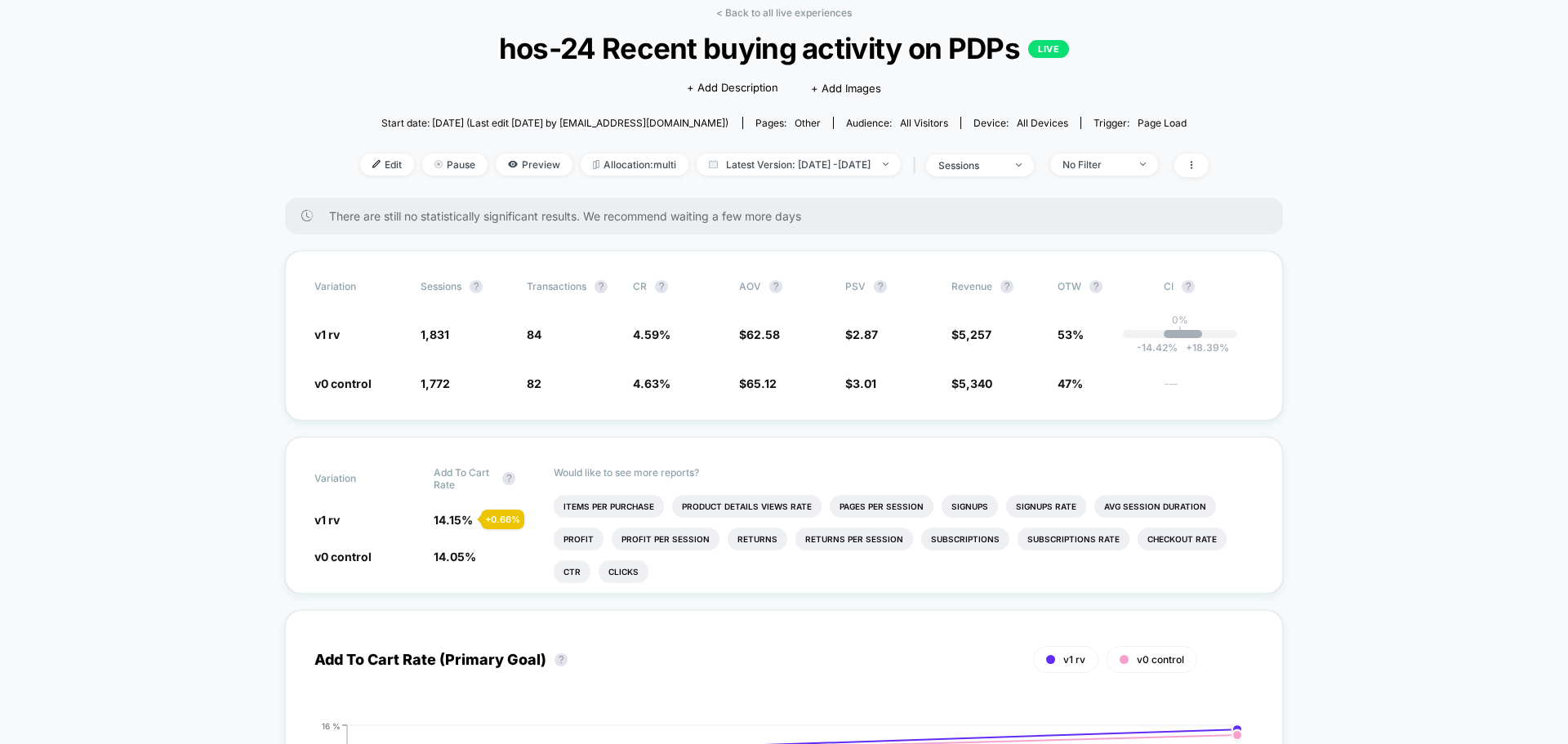
scroll to position [0, 0]
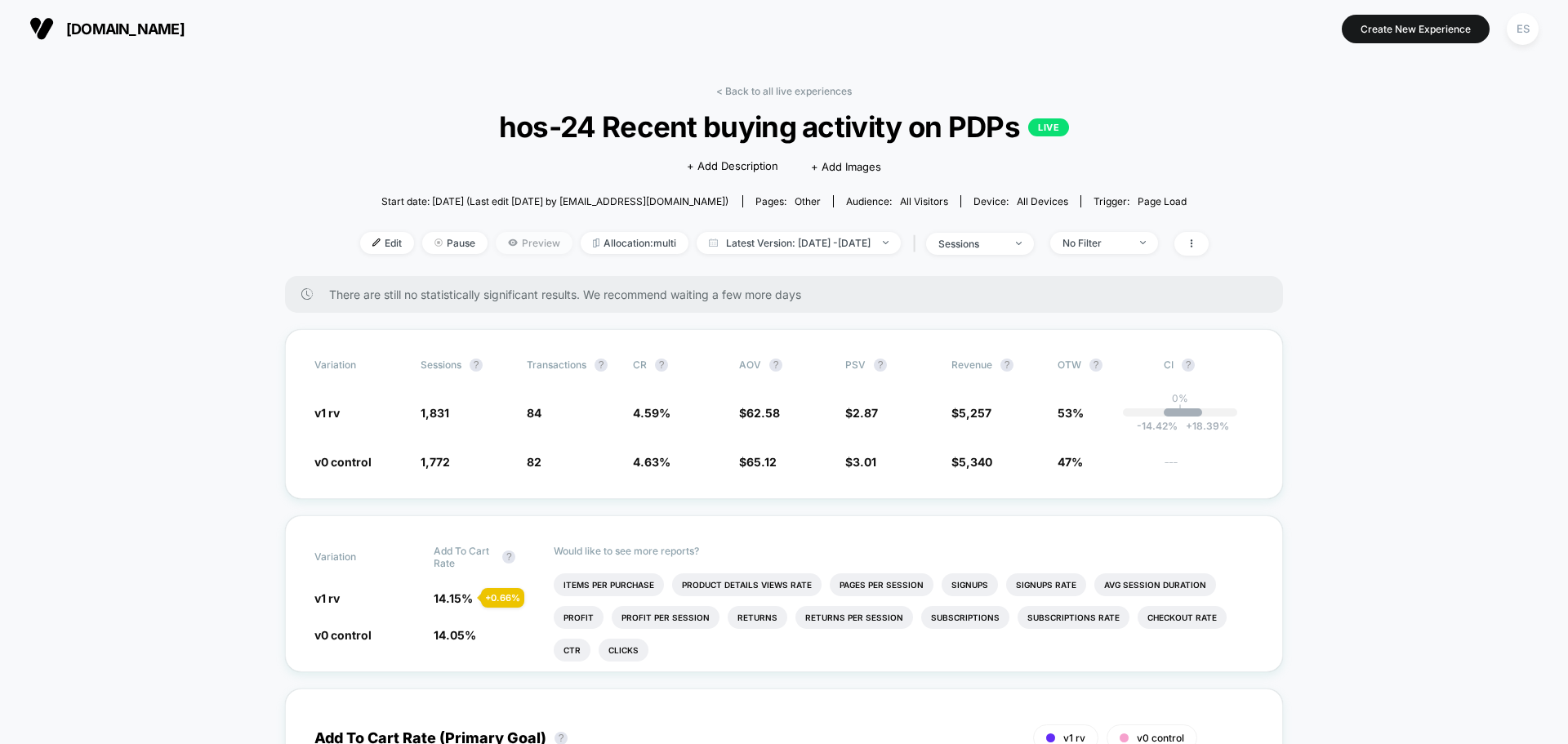
click at [511, 241] on span "Preview" at bounding box center [534, 243] width 76 height 22
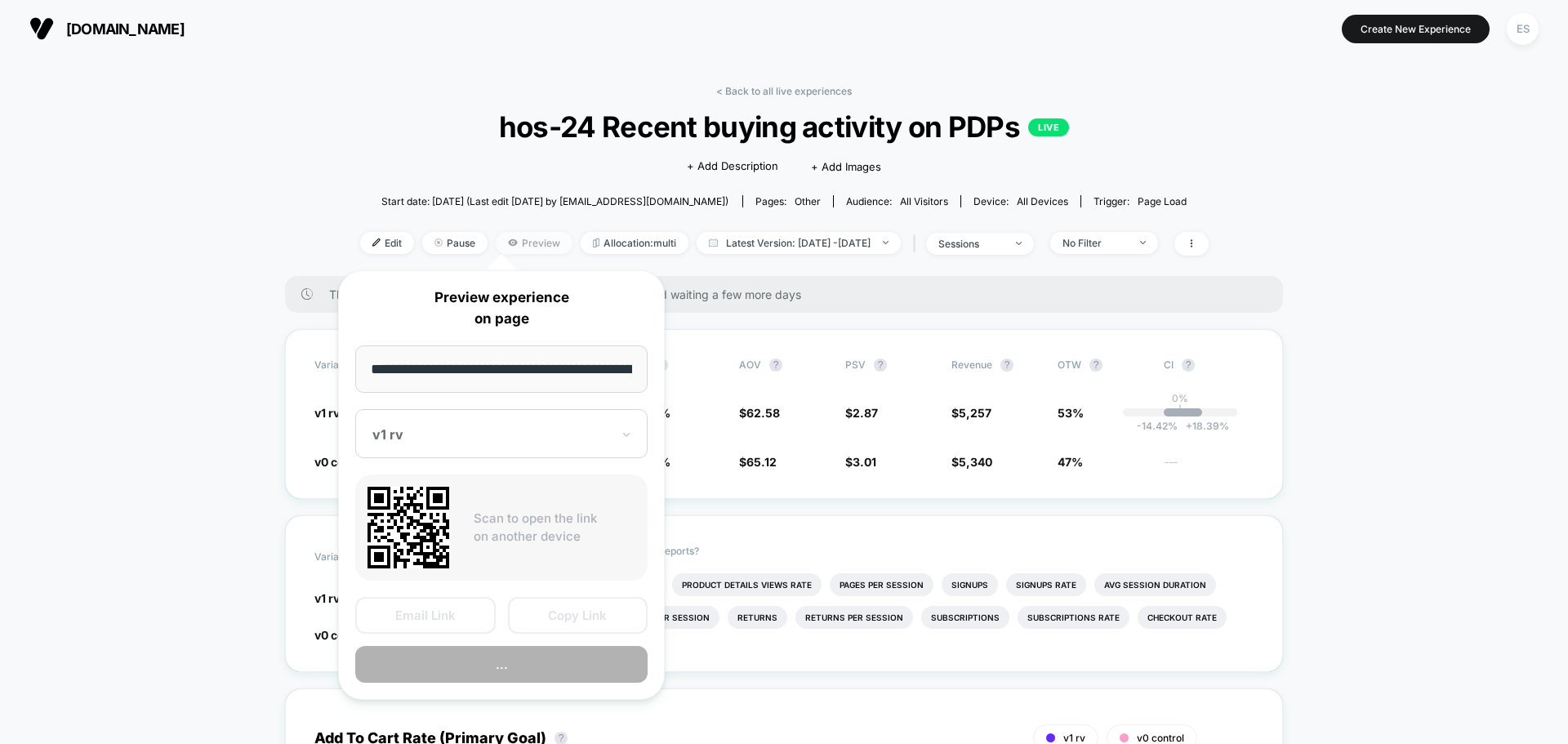
scroll to position [0, 91]
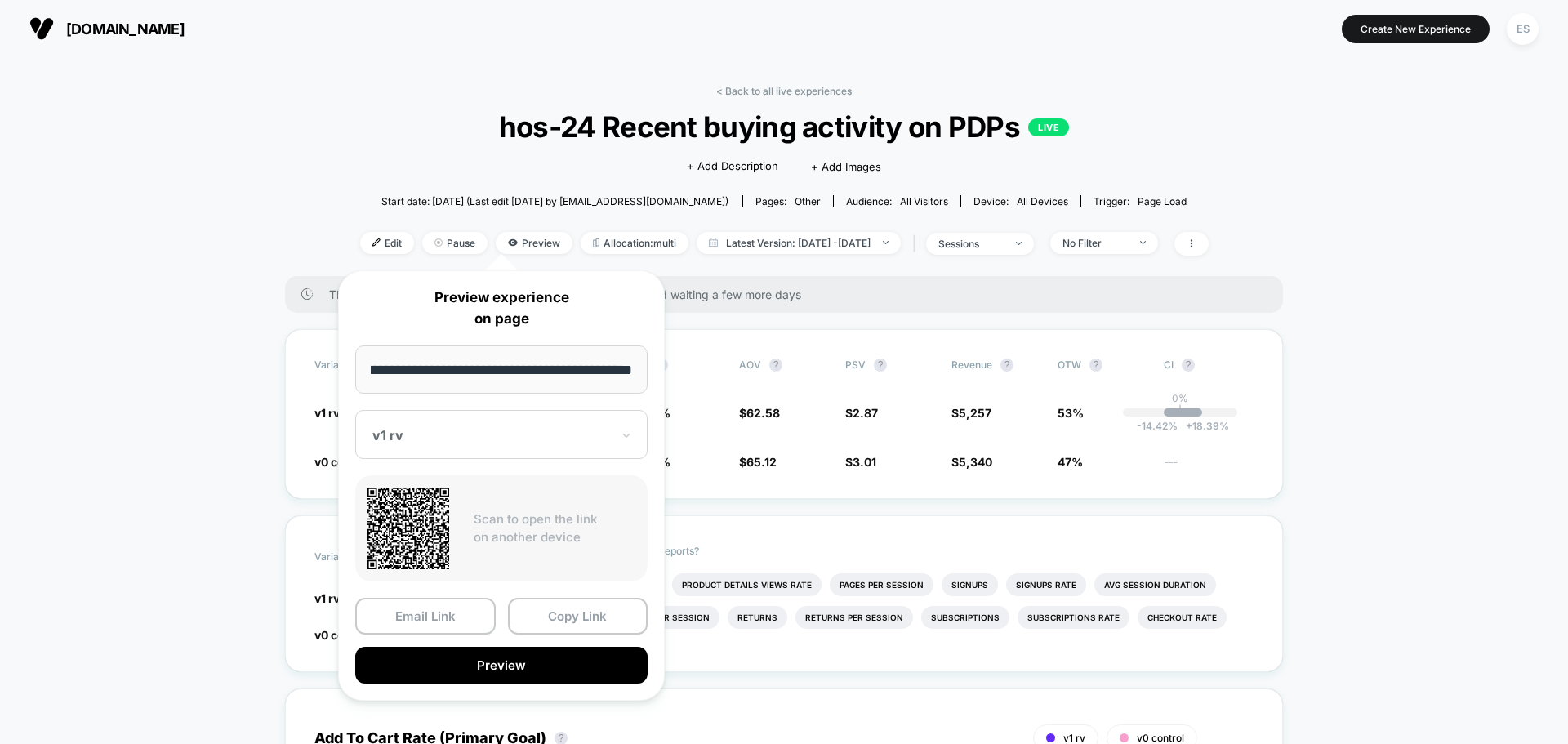
click at [576, 436] on div at bounding box center [492, 435] width 239 height 16
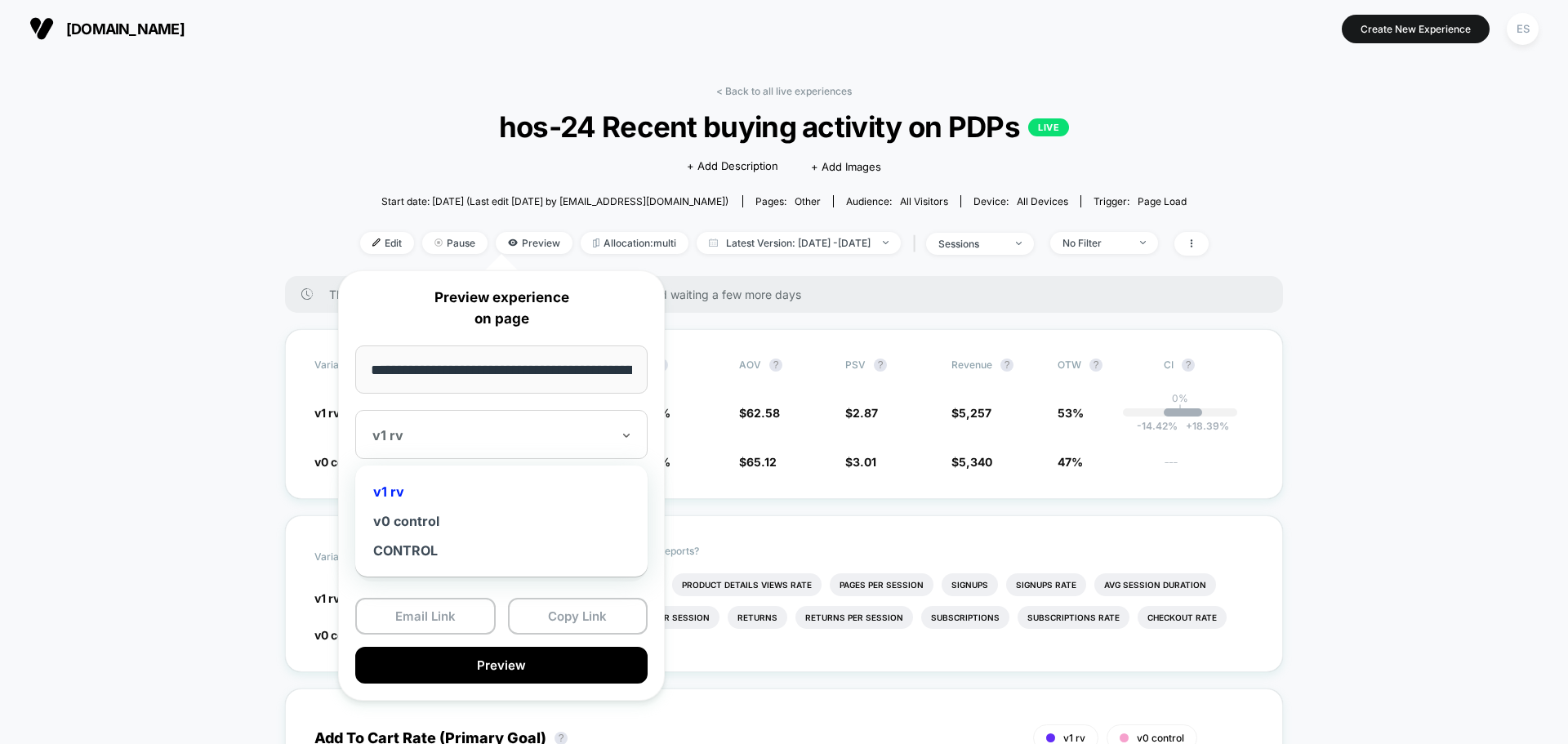
click at [576, 436] on div at bounding box center [492, 435] width 239 height 16
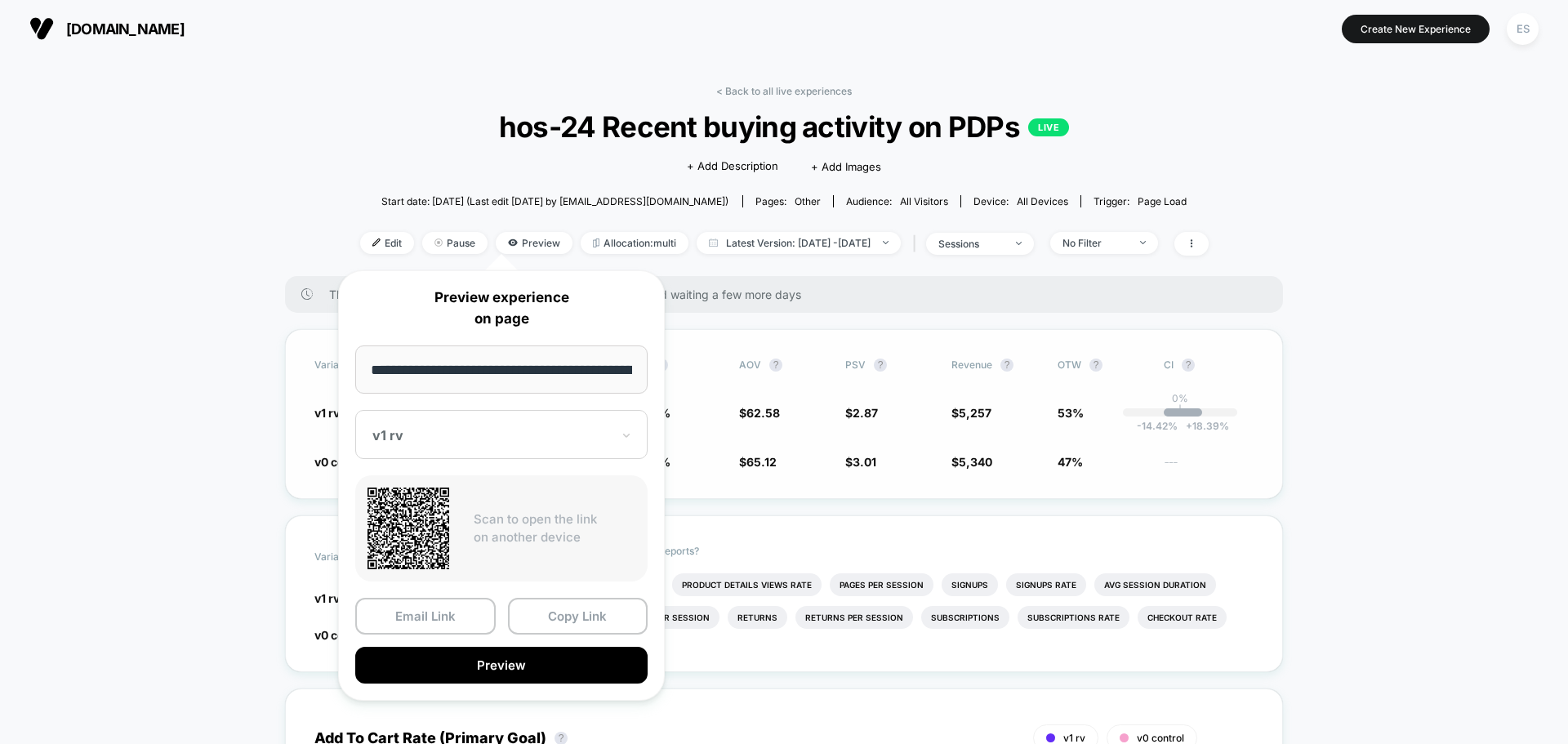
scroll to position [0, 91]
drag, startPoint x: 592, startPoint y: 373, endPoint x: 1084, endPoint y: 377, distance: 492.0
click at [1084, 377] on body "[DOMAIN_NAME] Create New Experience ES [DOMAIN_NAME] < Back to all live experie…" at bounding box center [784, 372] width 1568 height 744
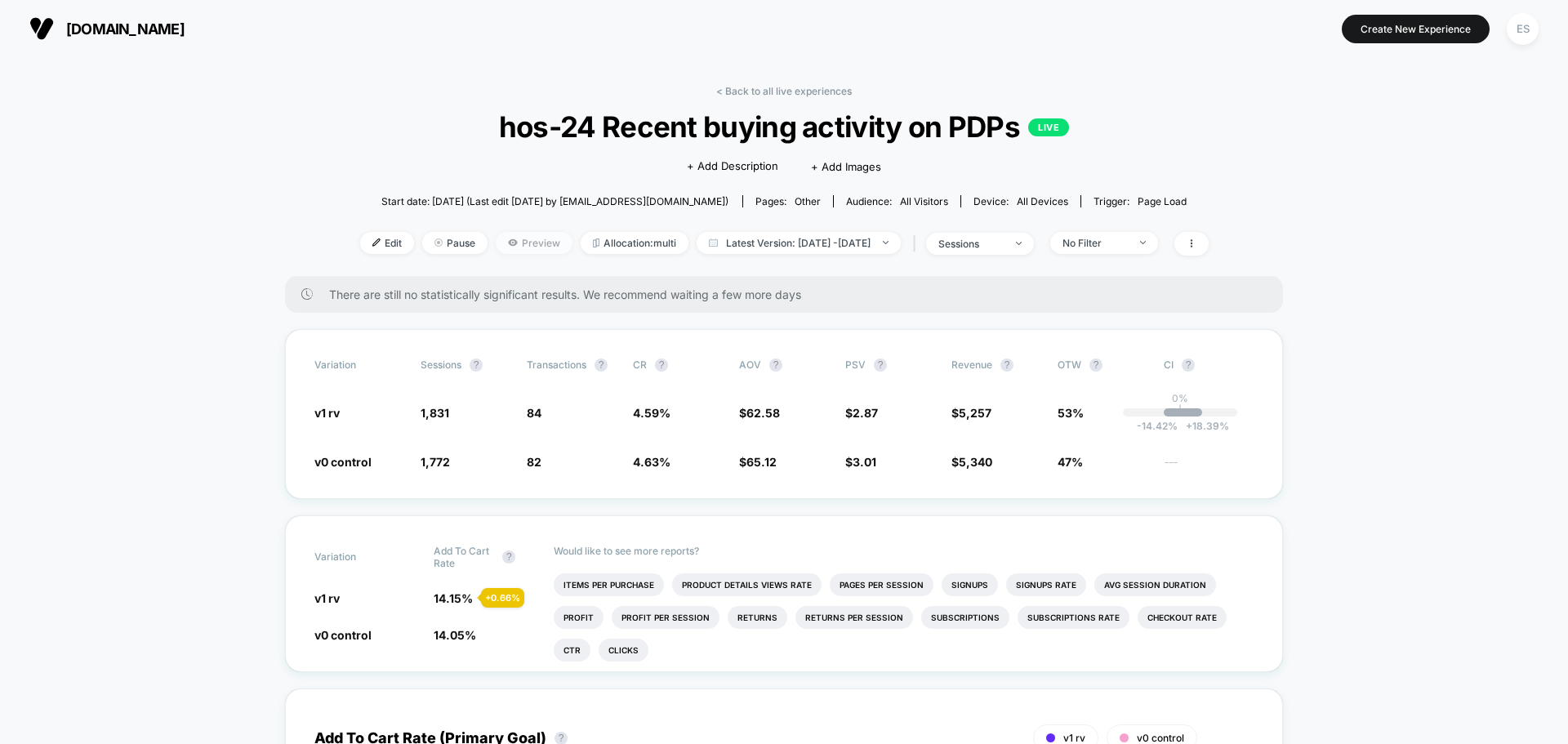
click at [517, 248] on span "Preview" at bounding box center [534, 243] width 76 height 22
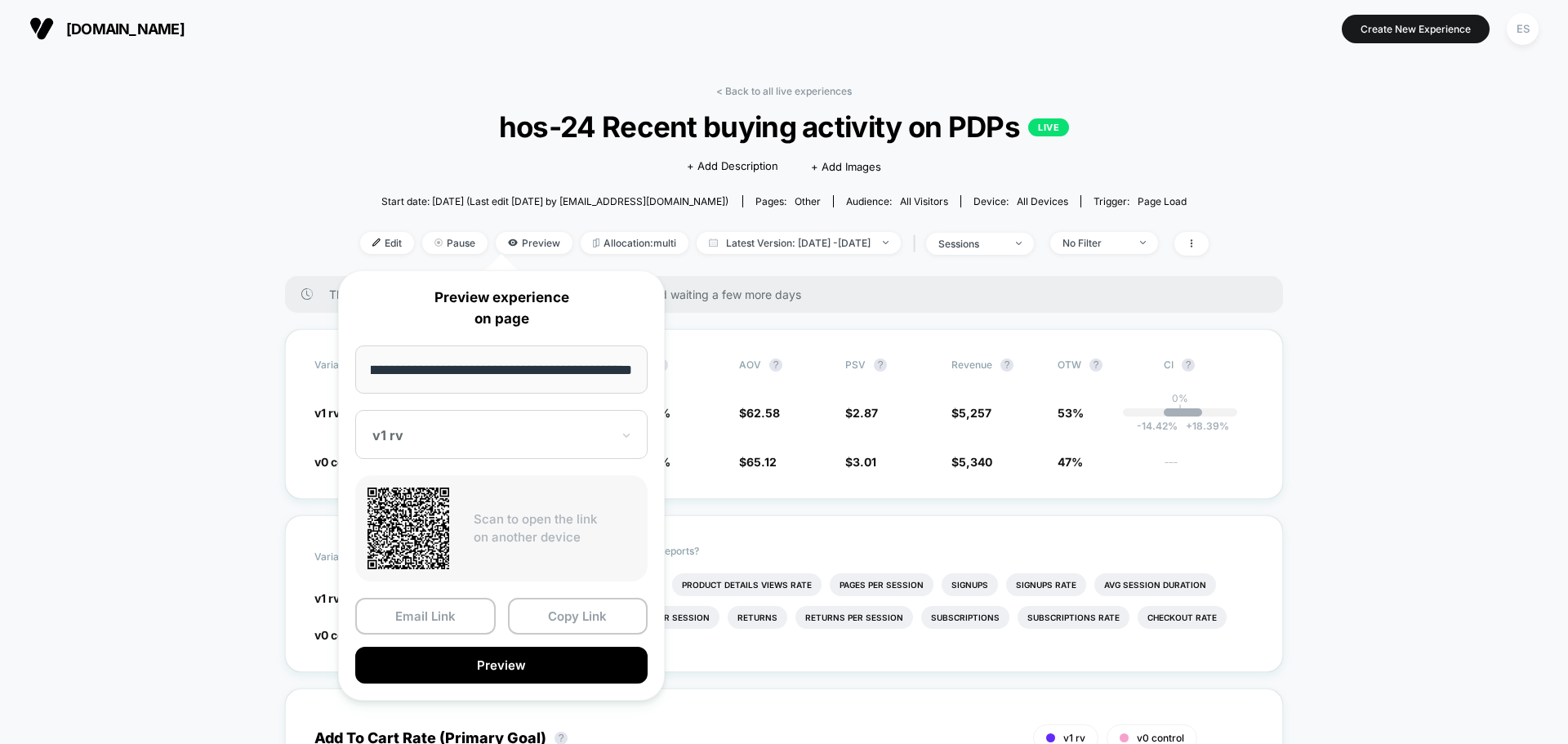
click at [554, 597] on div "**********" at bounding box center [501, 486] width 327 height 431
click at [567, 622] on button "Copy Link" at bounding box center [578, 616] width 141 height 37
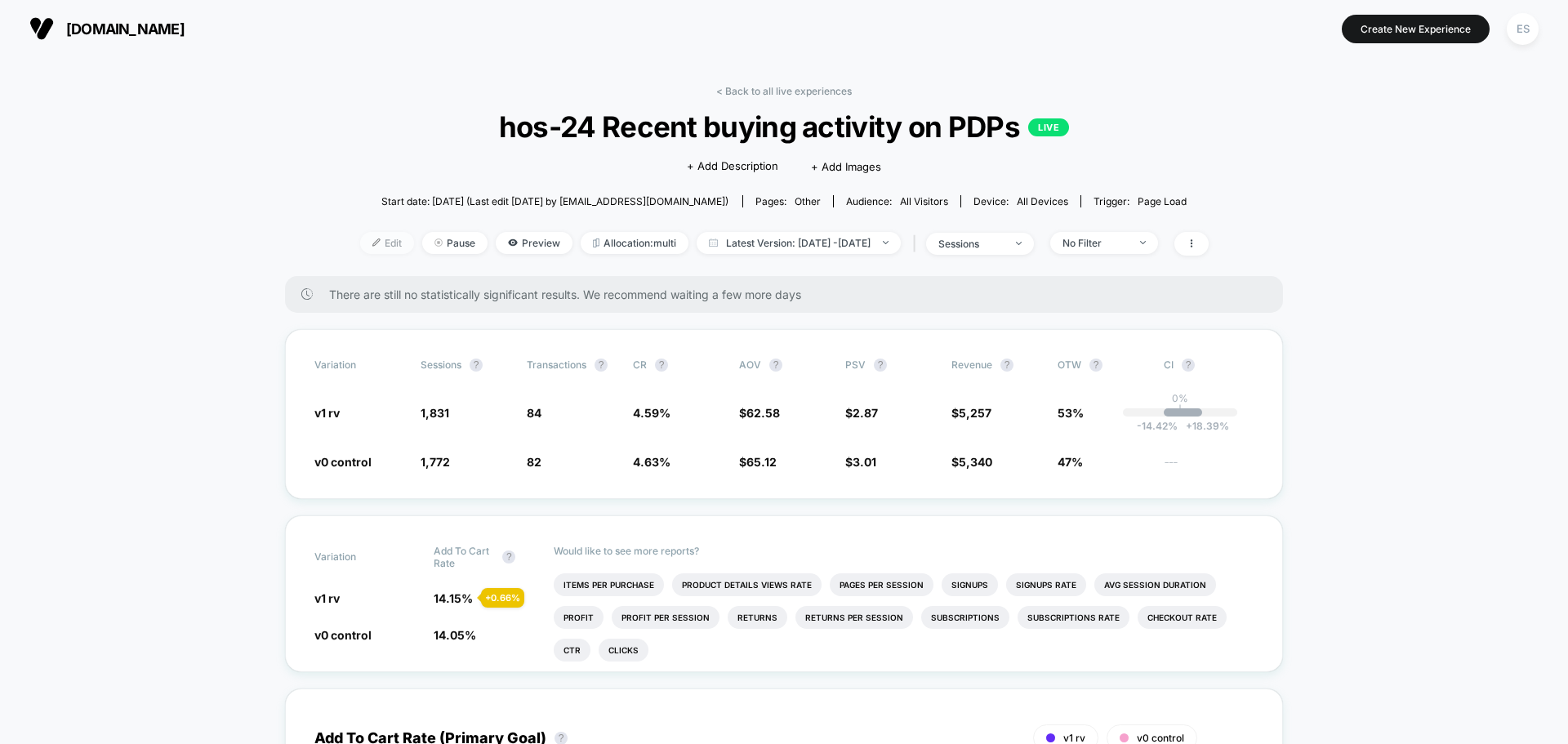
click at [361, 244] on span "Edit" at bounding box center [387, 243] width 54 height 22
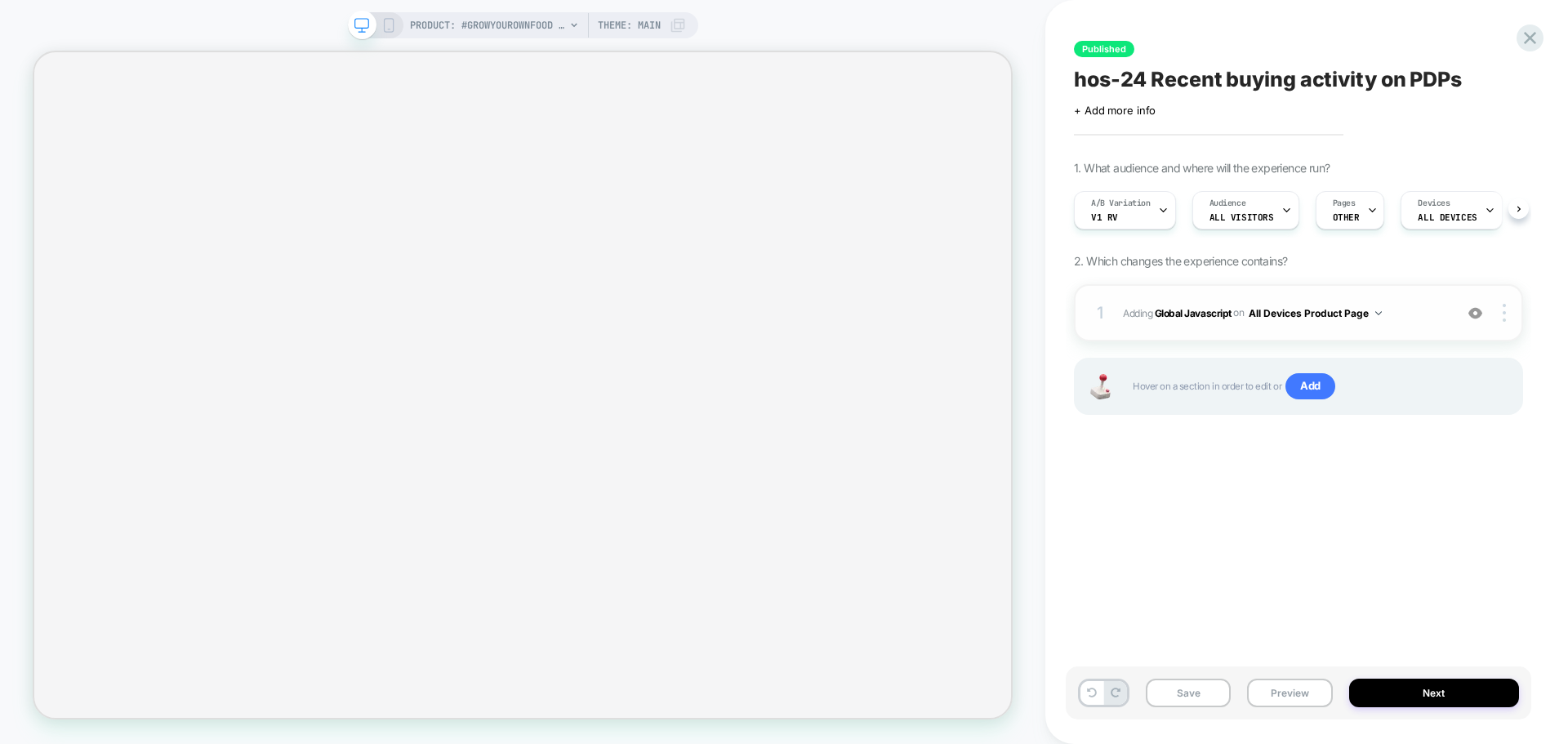
scroll to position [0, 1]
click at [1198, 312] on b "Global Javascript" at bounding box center [1193, 312] width 76 height 12
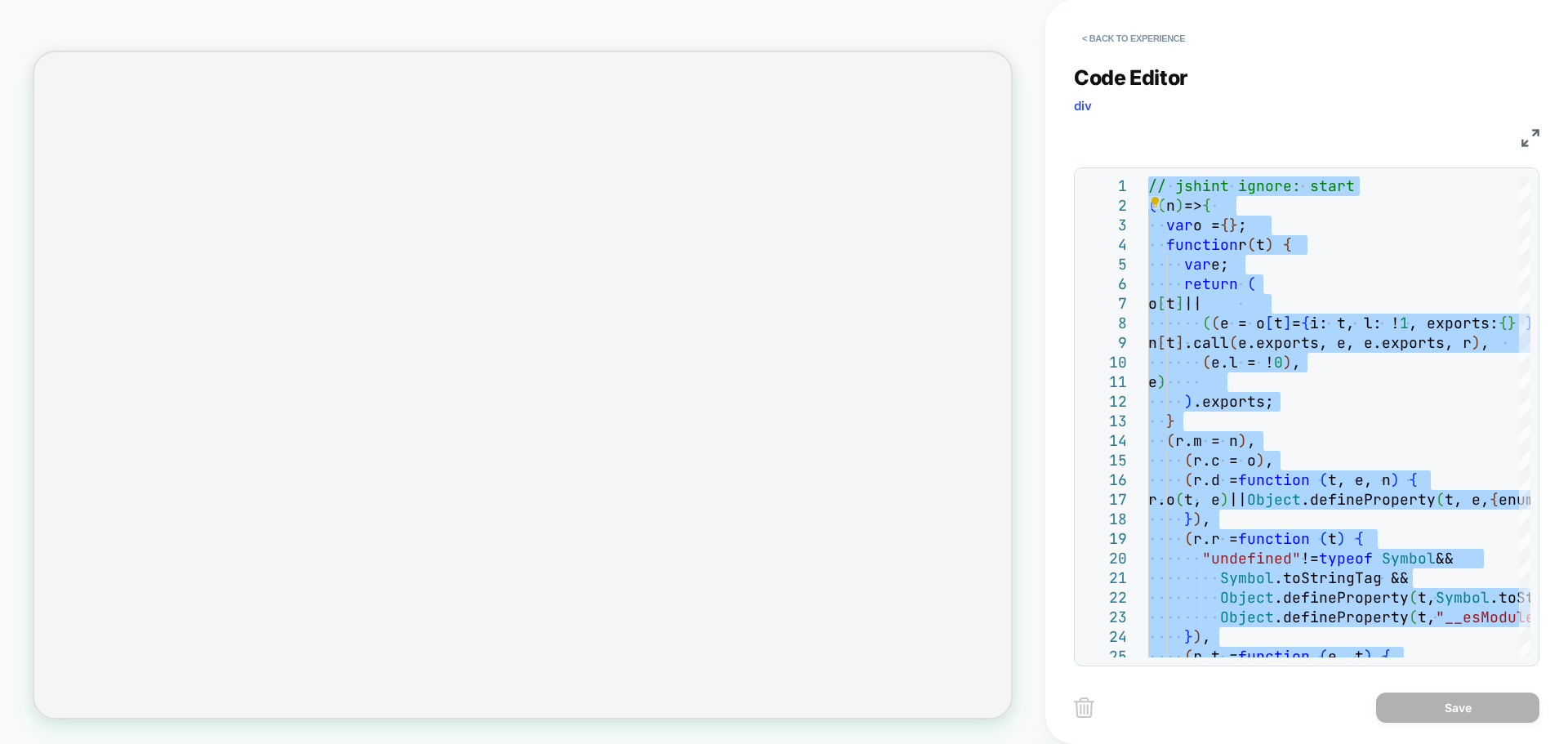
type textarea "**********"
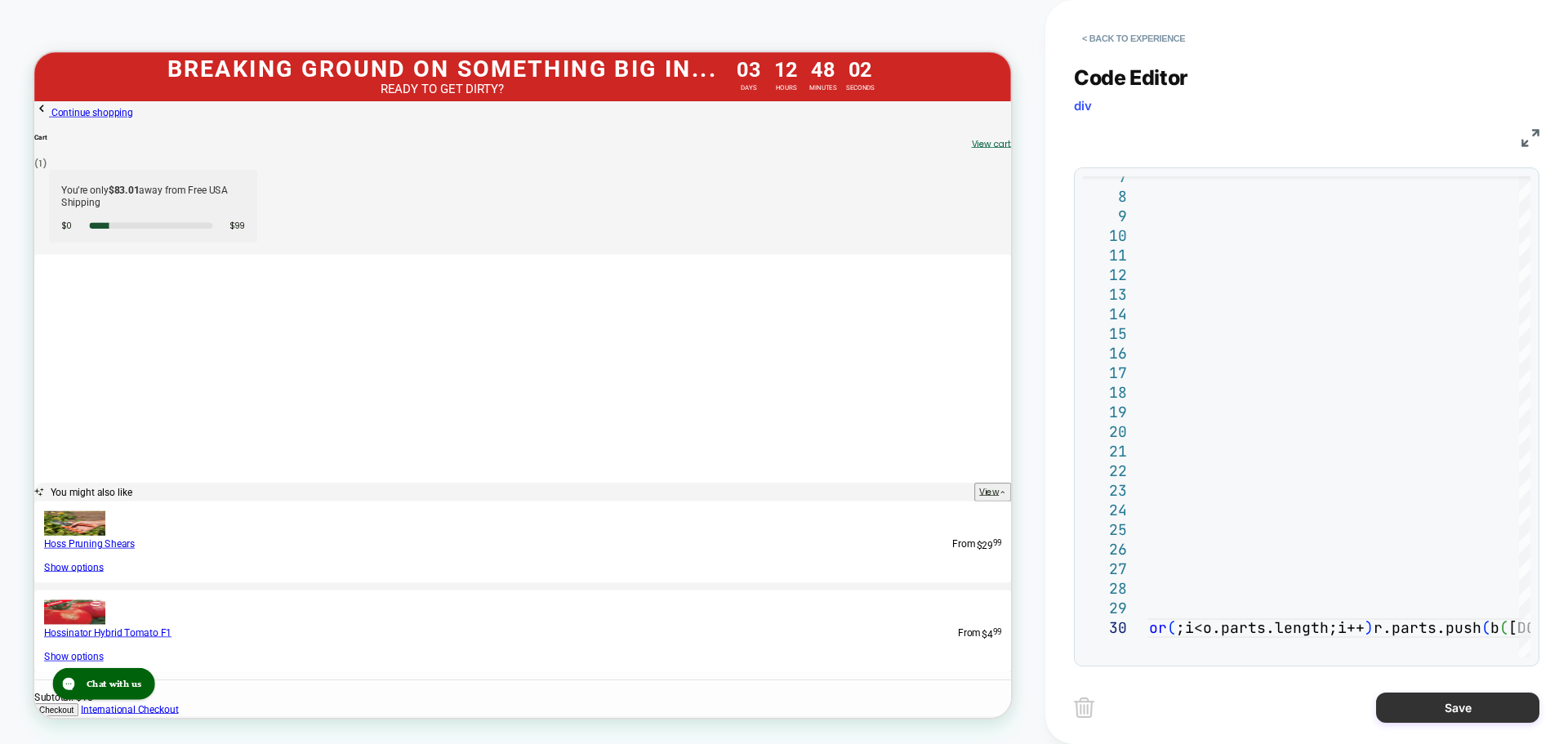
click at [1452, 701] on button "Save" at bounding box center [1458, 707] width 163 height 30
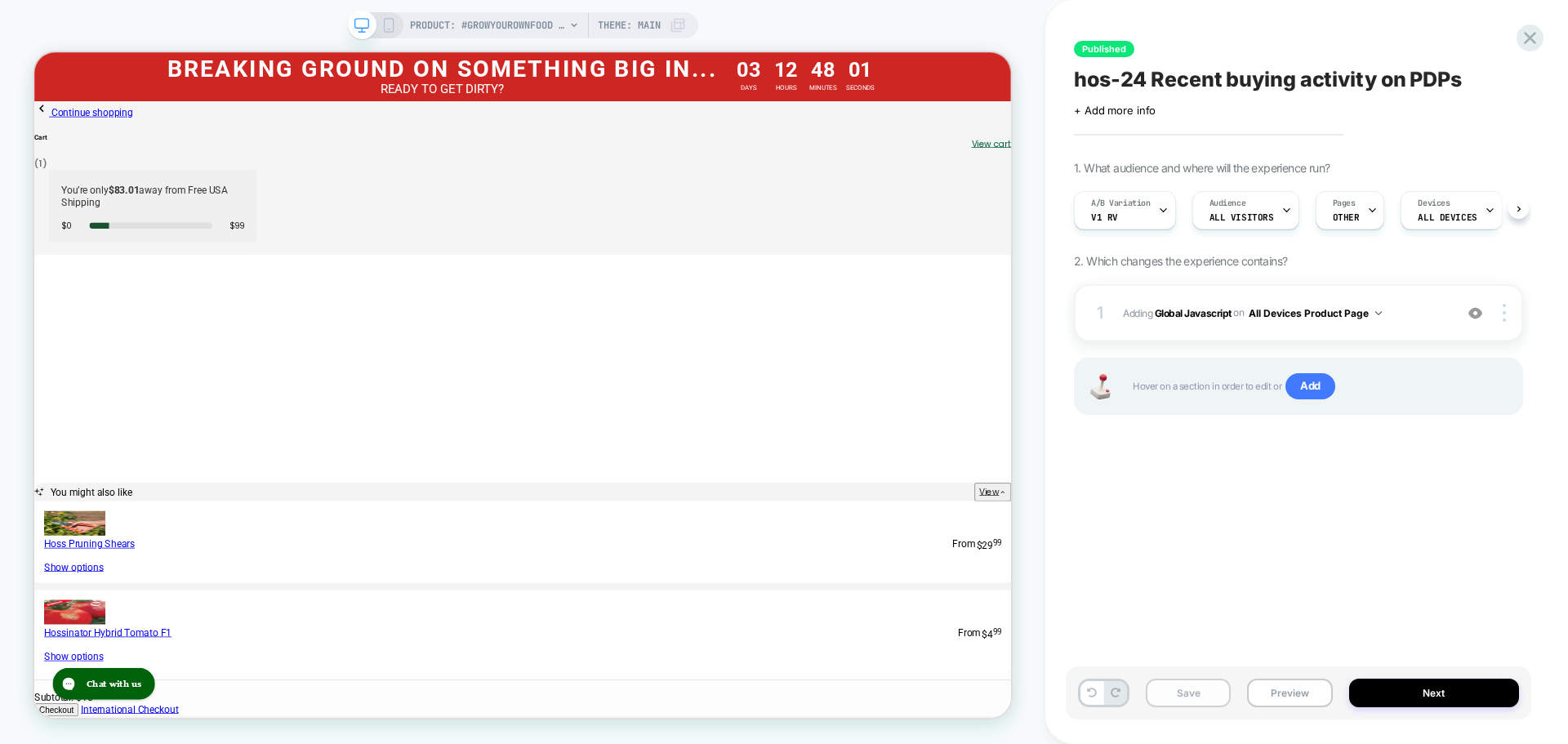
scroll to position [0, 1]
drag, startPoint x: 1193, startPoint y: 697, endPoint x: 1233, endPoint y: 694, distance: 40.1
click at [1193, 696] on button "Save" at bounding box center [1188, 693] width 85 height 28
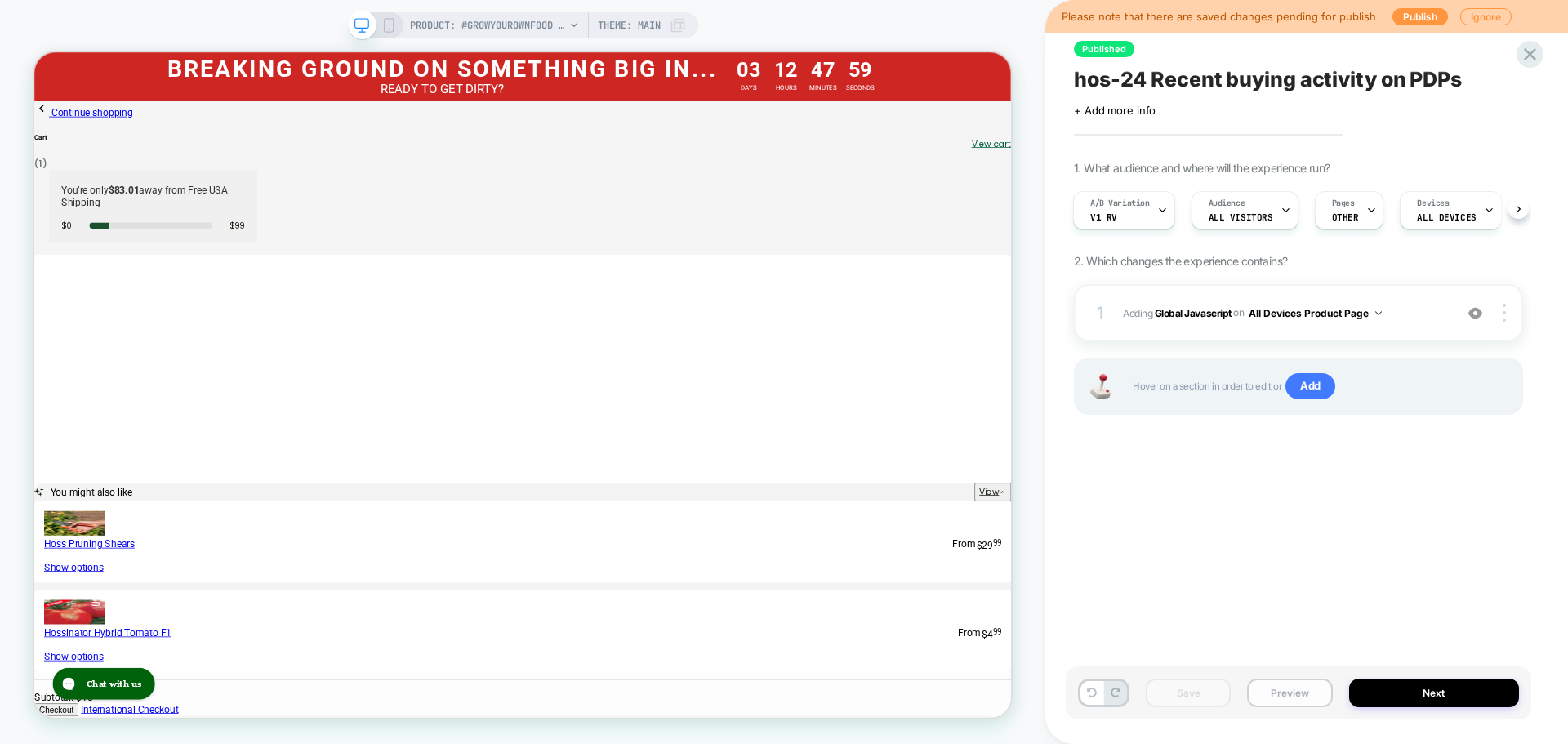
click at [1303, 693] on button "Preview" at bounding box center [1289, 693] width 85 height 28
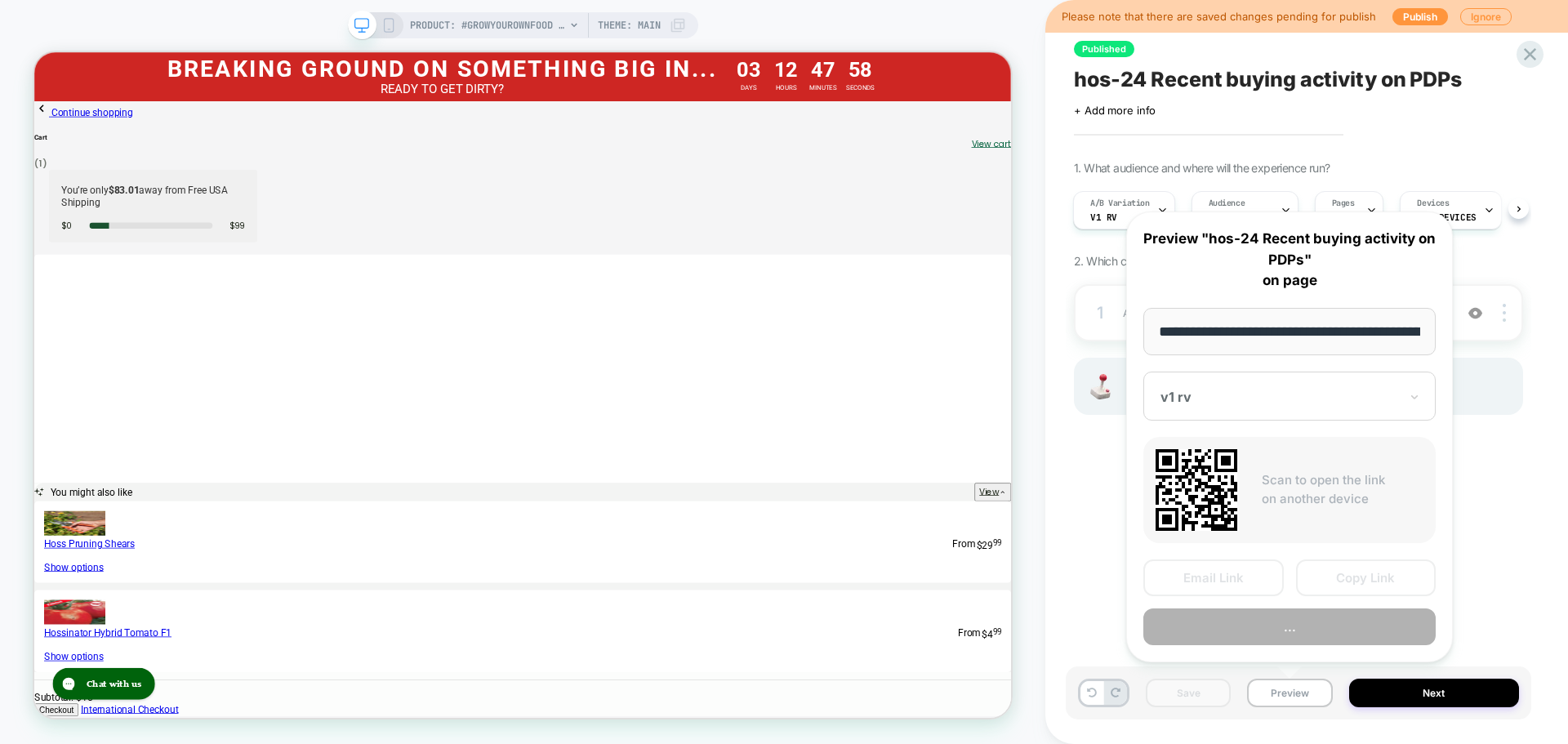
scroll to position [0, 227]
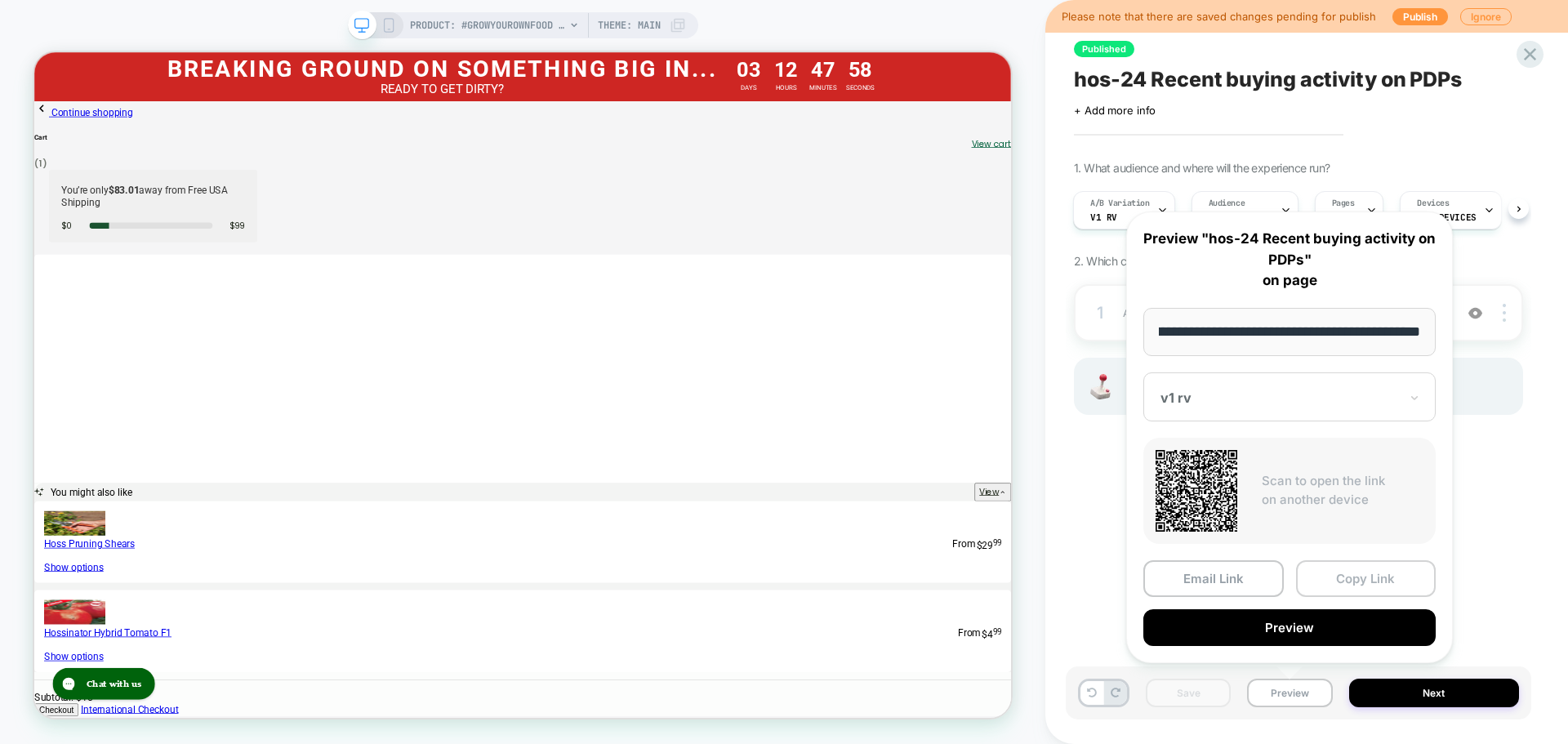
click at [1364, 596] on button "Copy Link" at bounding box center [1366, 578] width 141 height 37
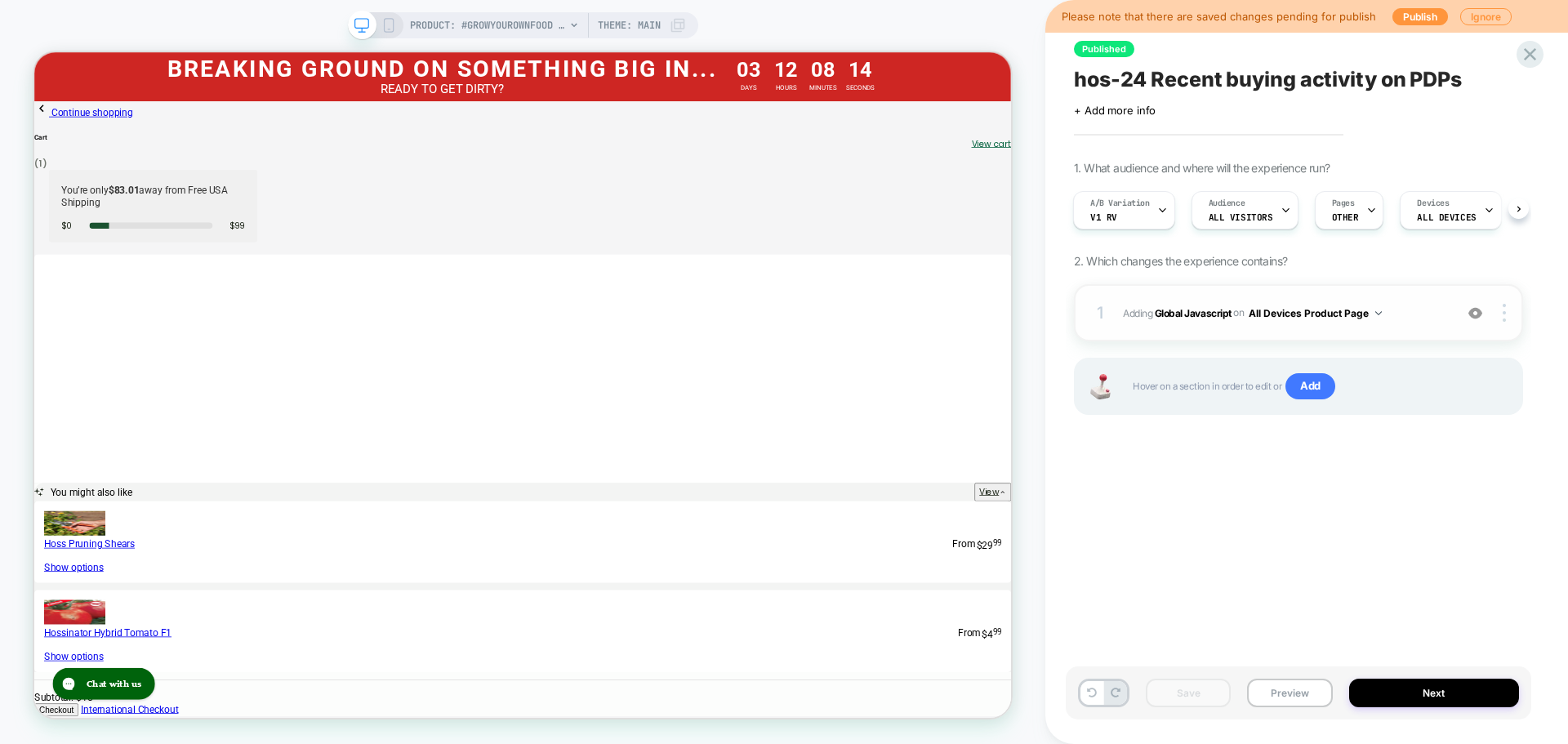
click at [1208, 304] on span "Adding Global Javascript on All Devices Product Page" at bounding box center [1285, 313] width 323 height 21
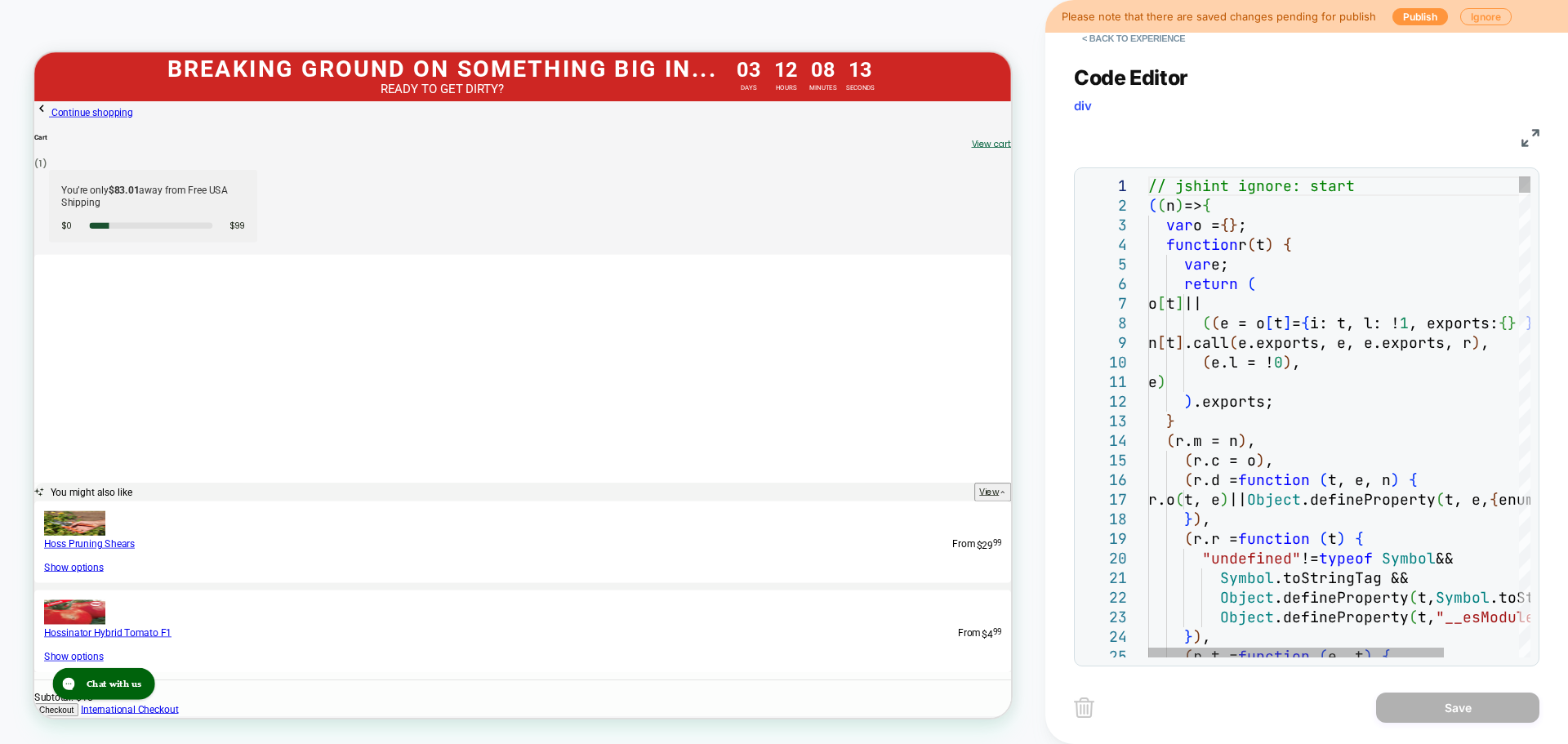
scroll to position [0, 0]
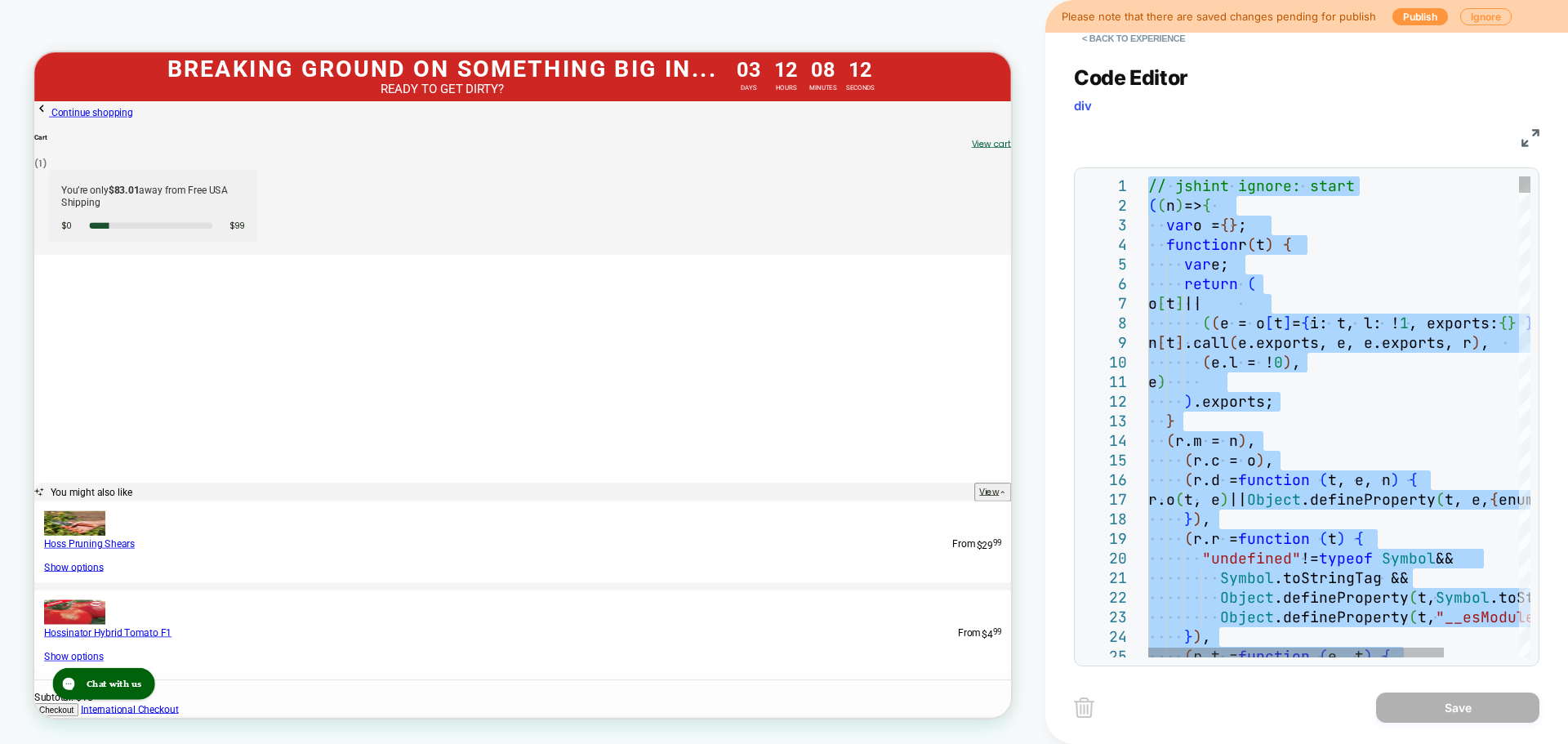
type textarea "**********"
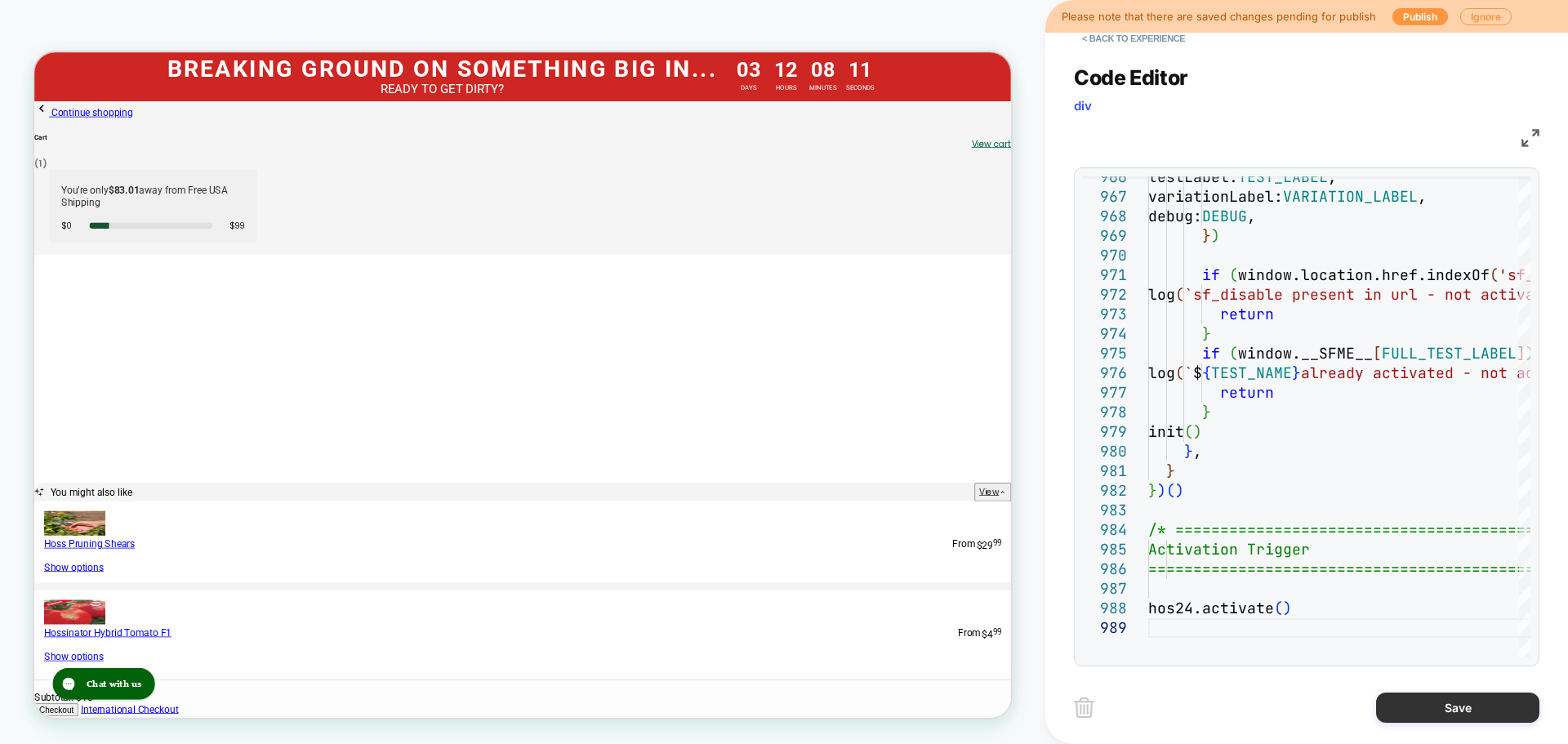
click at [1444, 717] on button "Save" at bounding box center [1458, 707] width 163 height 30
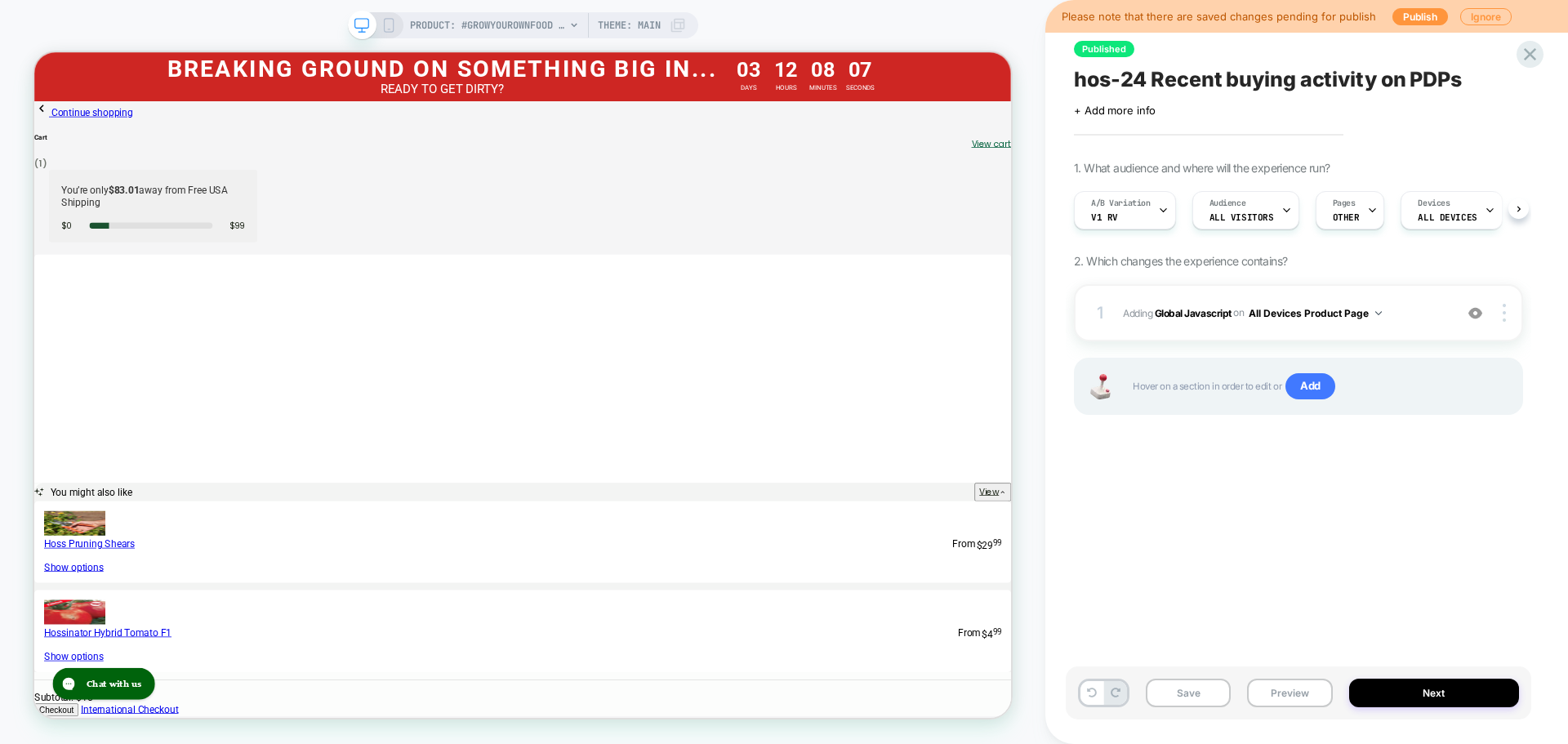
scroll to position [0, 1]
click at [1196, 704] on button "Save" at bounding box center [1188, 693] width 85 height 28
click at [1304, 685] on button "Preview" at bounding box center [1289, 693] width 85 height 28
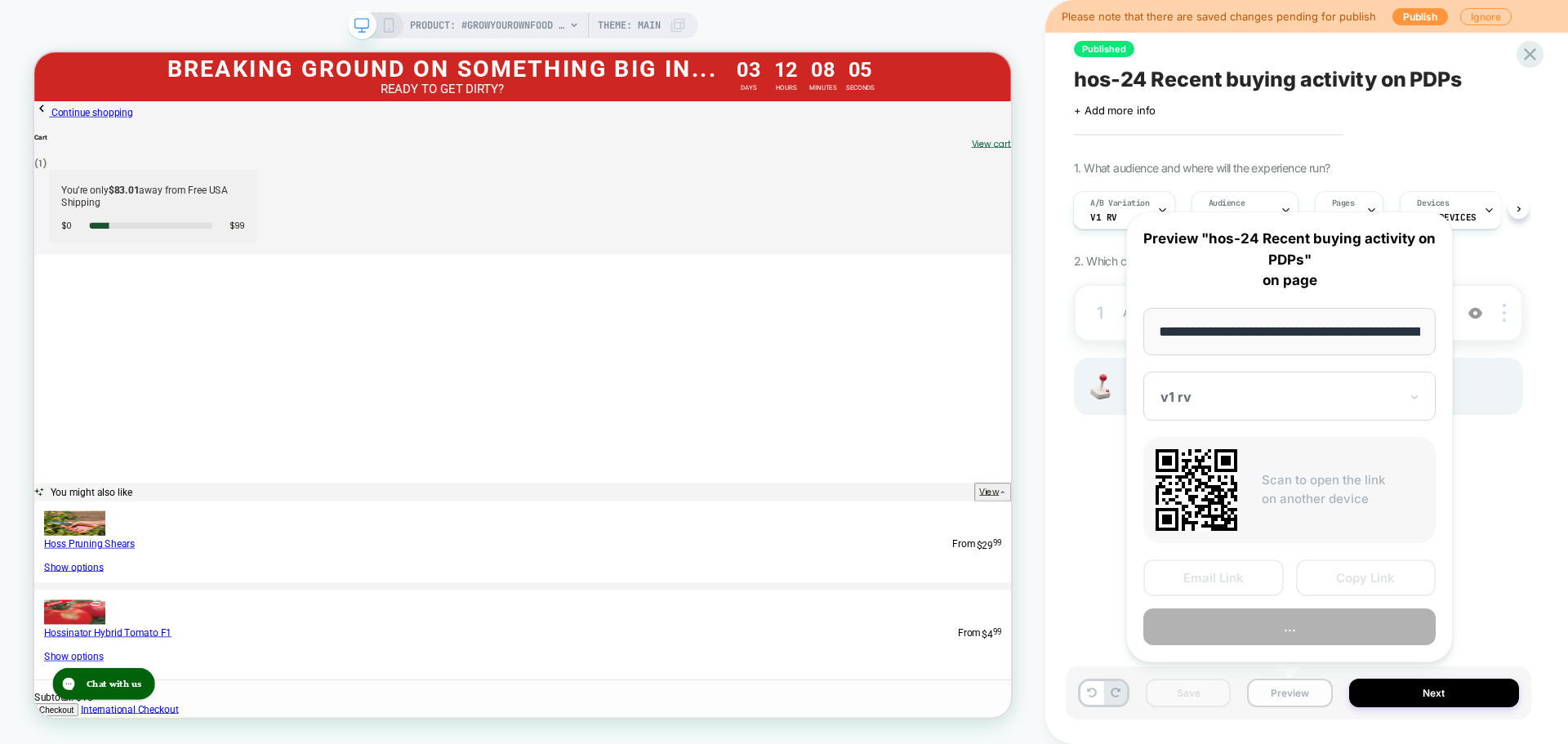
scroll to position [0, 227]
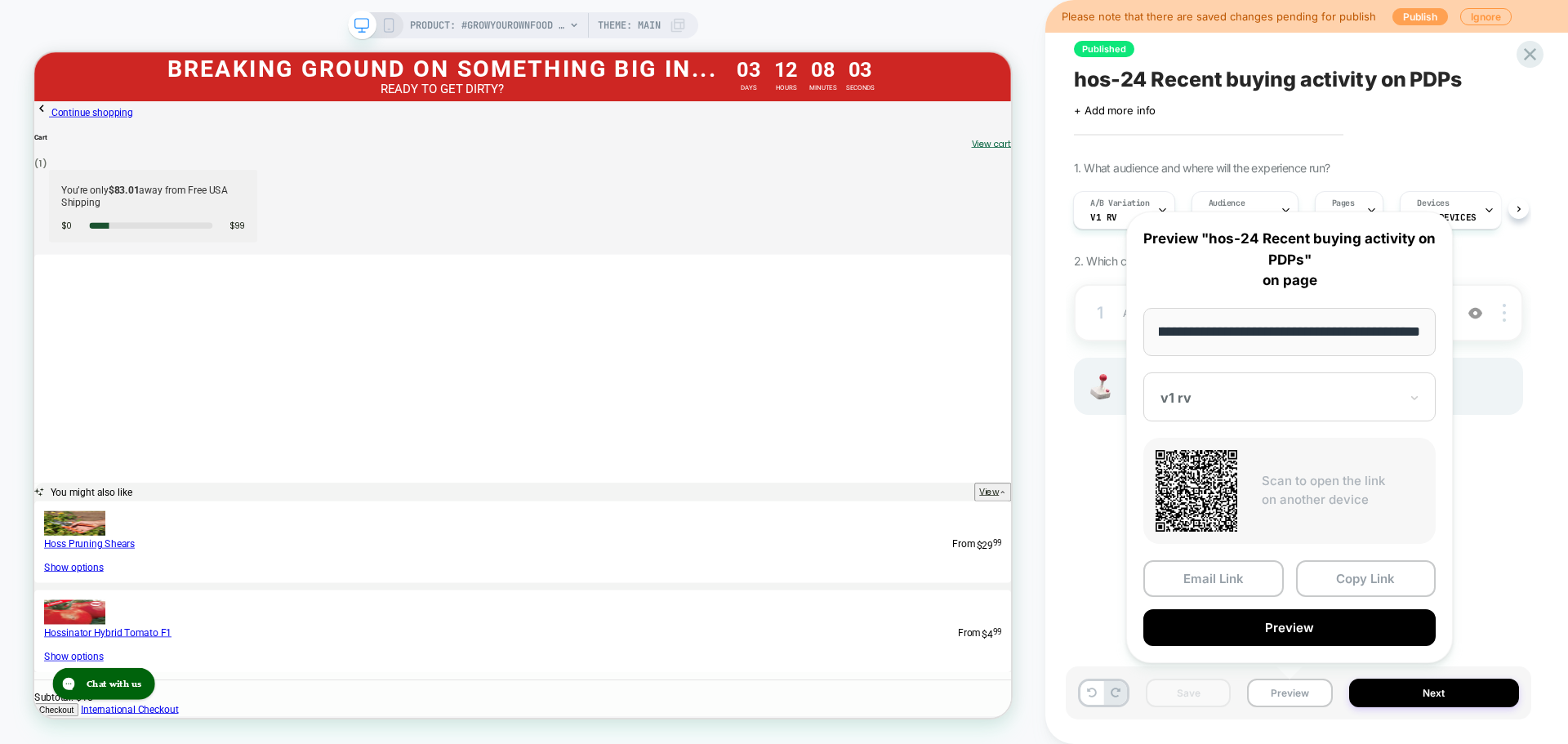
click at [1403, 20] on button "Publish" at bounding box center [1420, 17] width 56 height 17
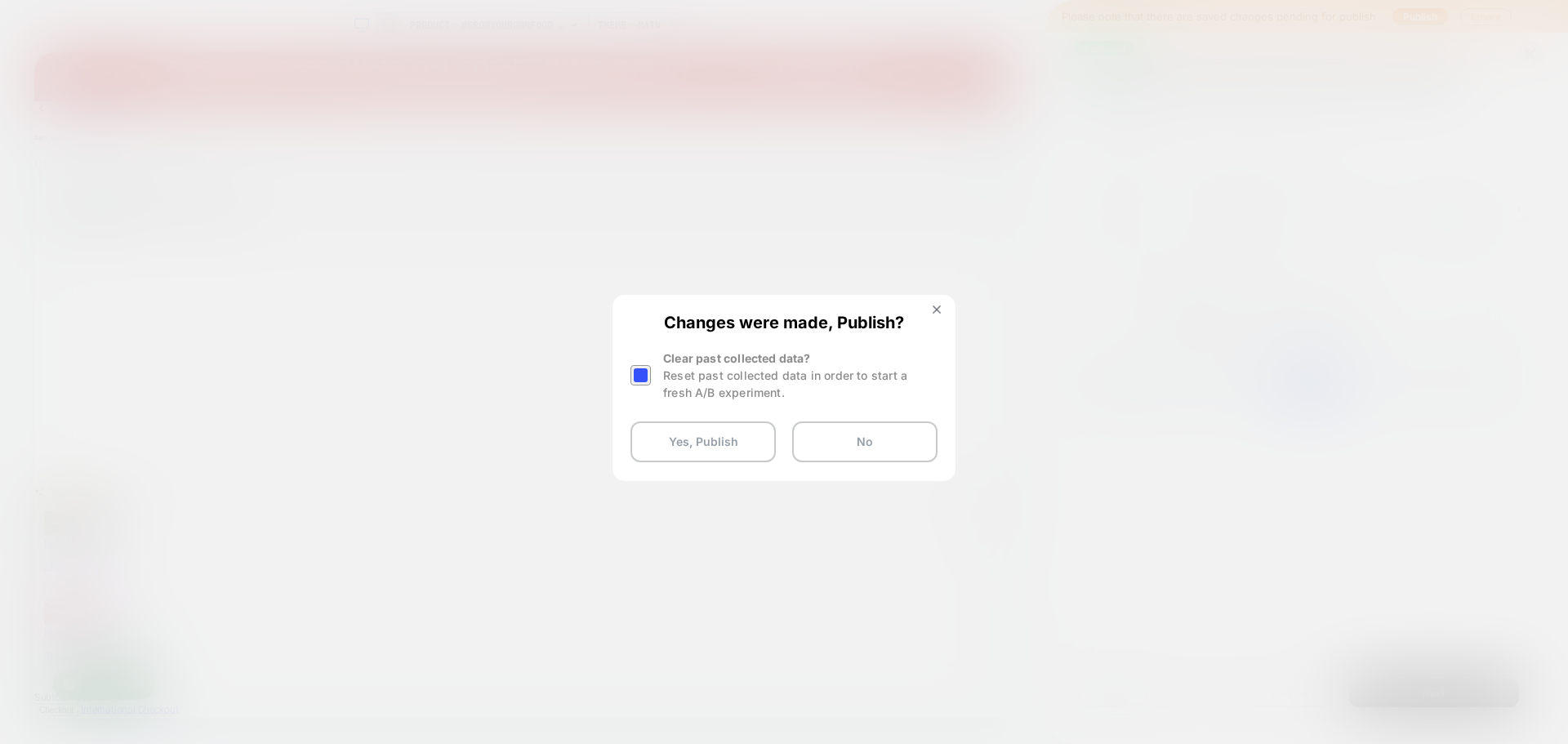
click at [633, 376] on div at bounding box center [641, 375] width 21 height 21
click at [691, 426] on button "Yes, Publish" at bounding box center [703, 442] width 145 height 41
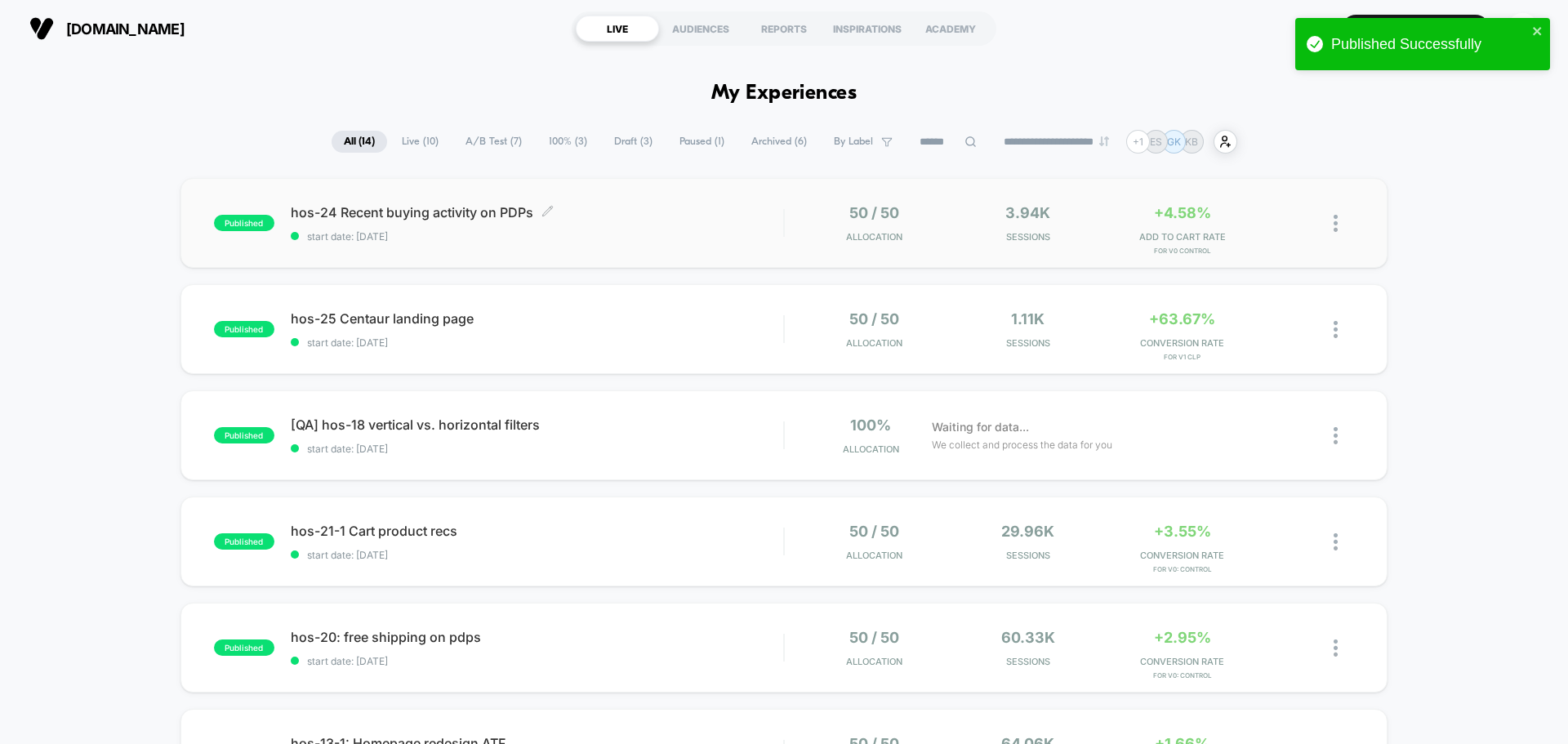
click at [416, 224] on div "hos-24 Recent buying activity on PDPs Click to edit experience details Click to…" at bounding box center [537, 223] width 493 height 39
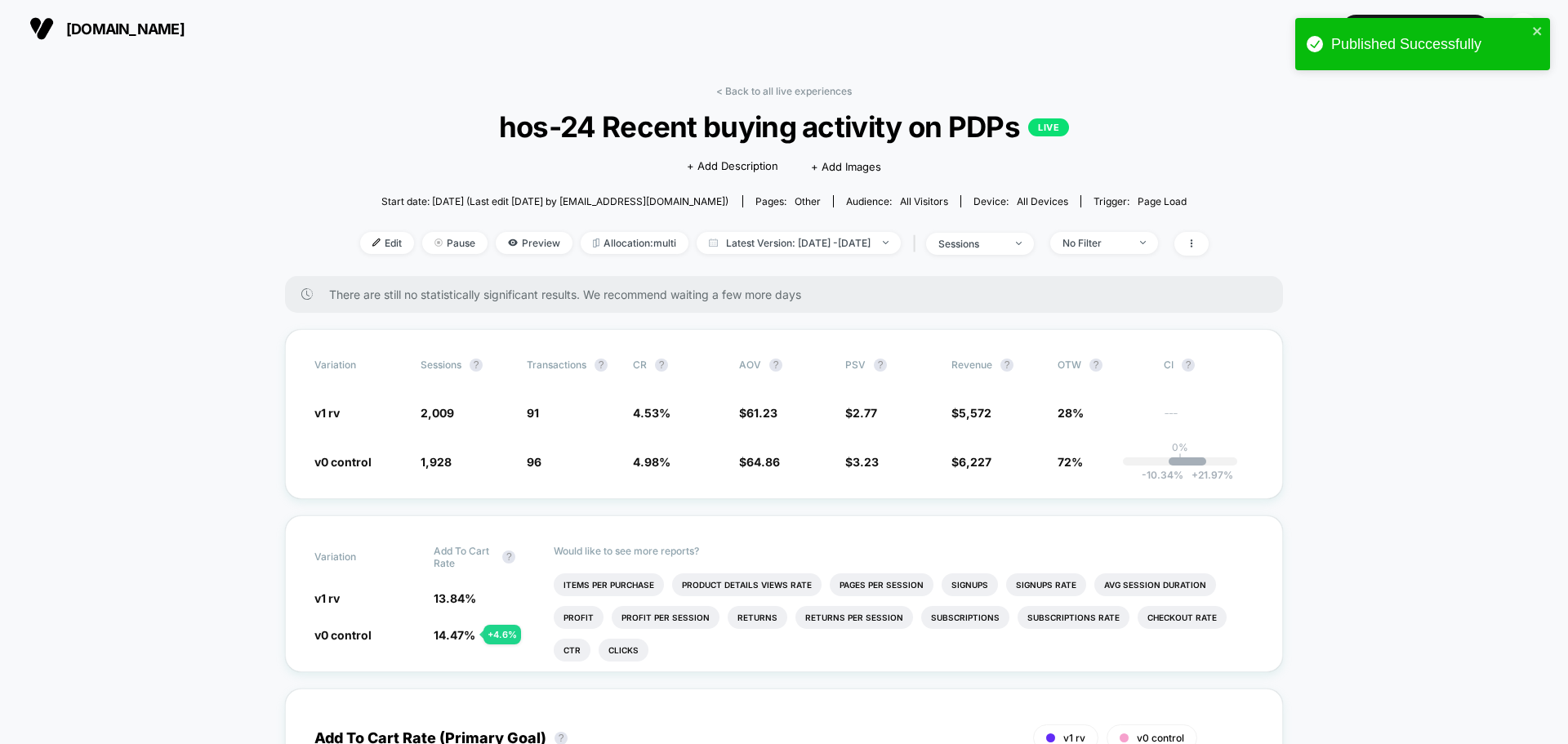
click at [1544, 29] on div "Published Successfully" at bounding box center [1423, 44] width 255 height 52
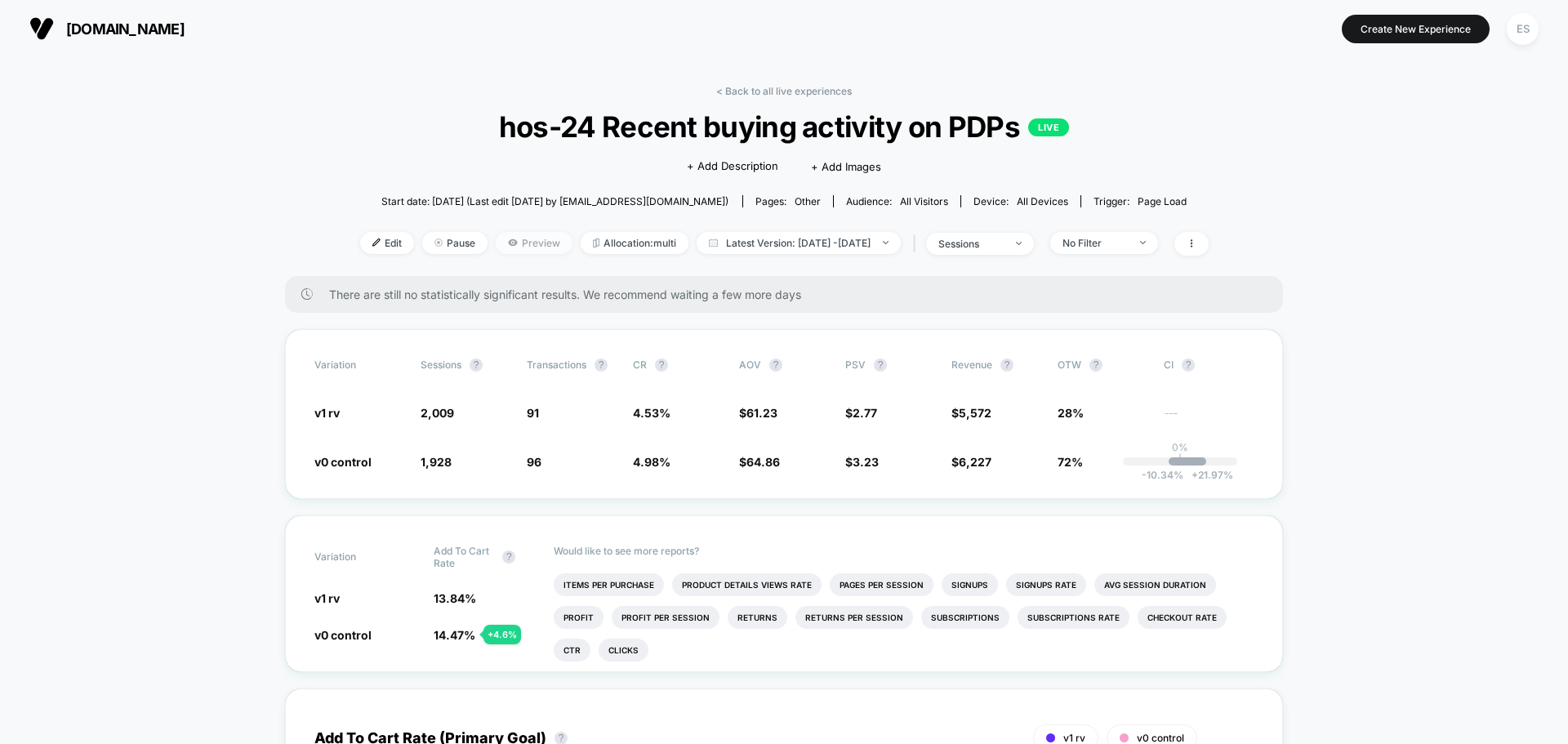
click at [498, 245] on span "Preview" at bounding box center [534, 243] width 76 height 22
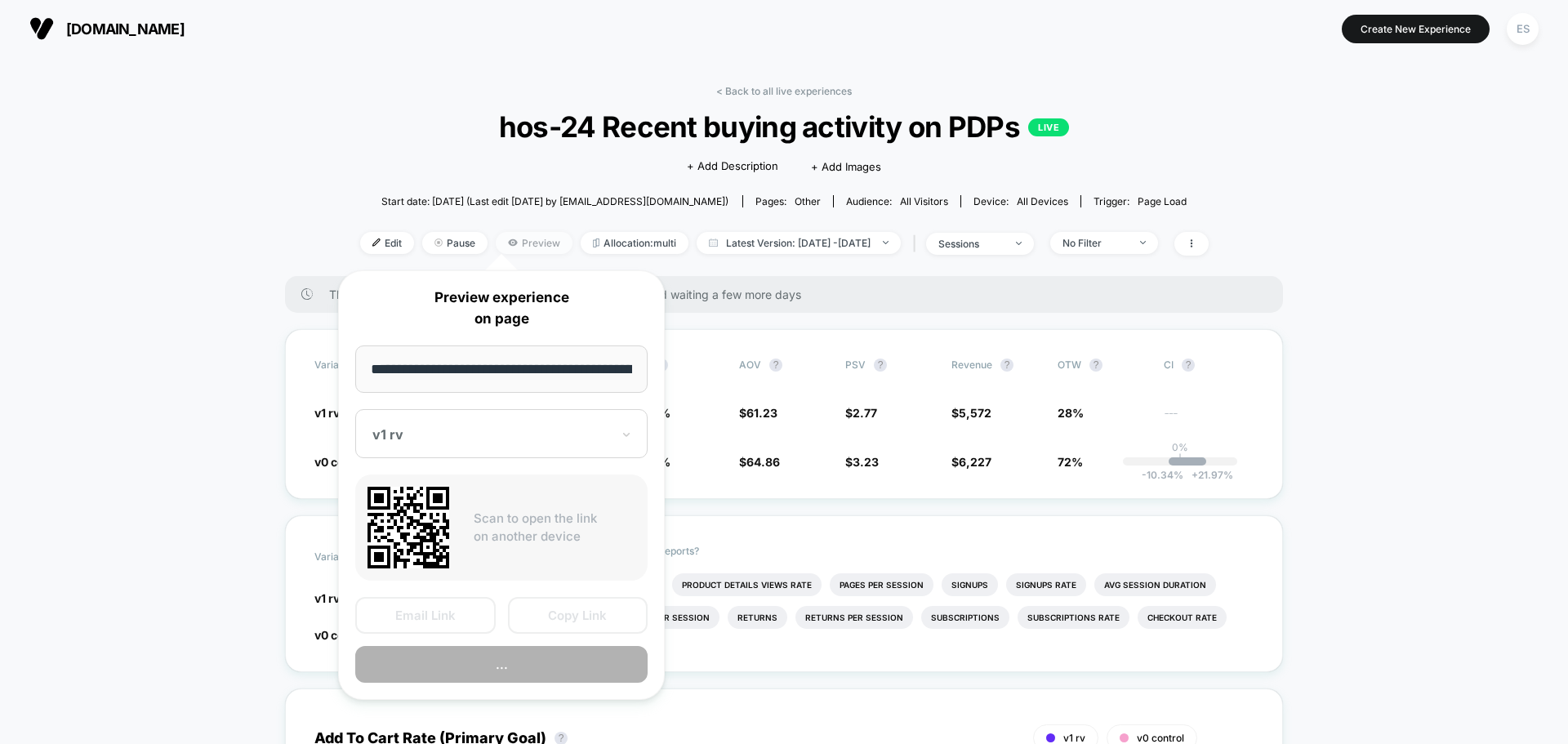
scroll to position [0, 91]
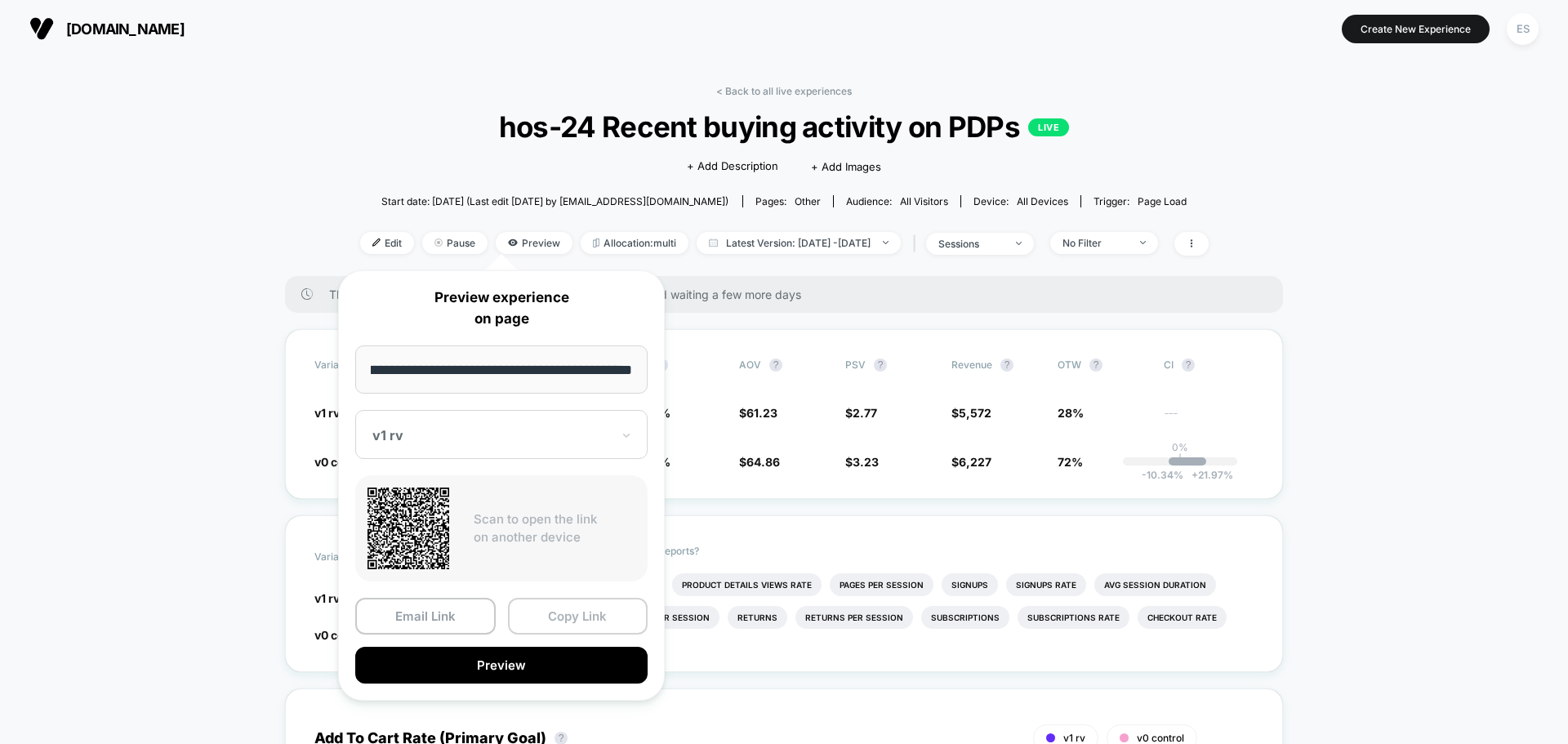
click at [601, 620] on button "Copy Link" at bounding box center [578, 616] width 141 height 37
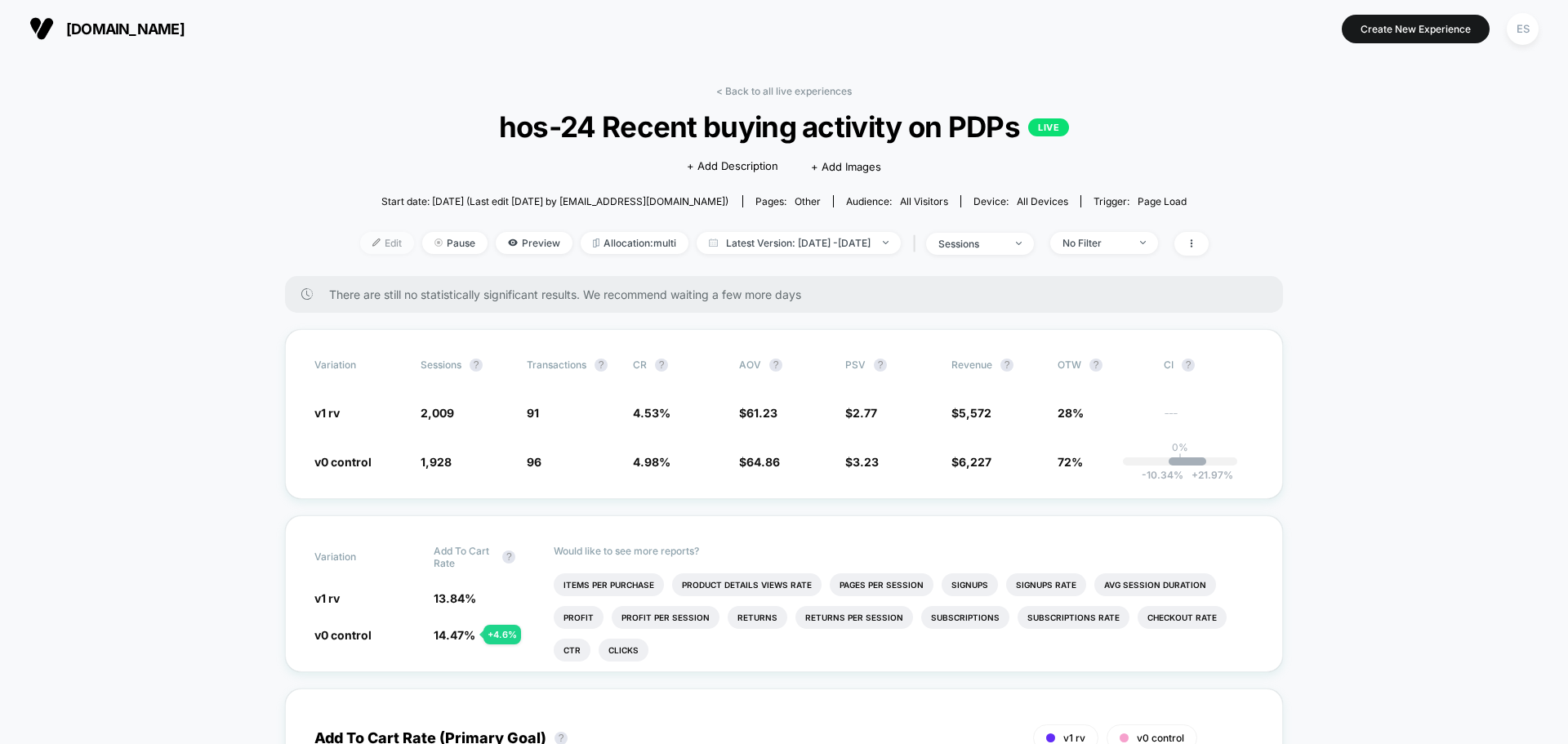
click at [360, 241] on span "Edit" at bounding box center [387, 243] width 54 height 22
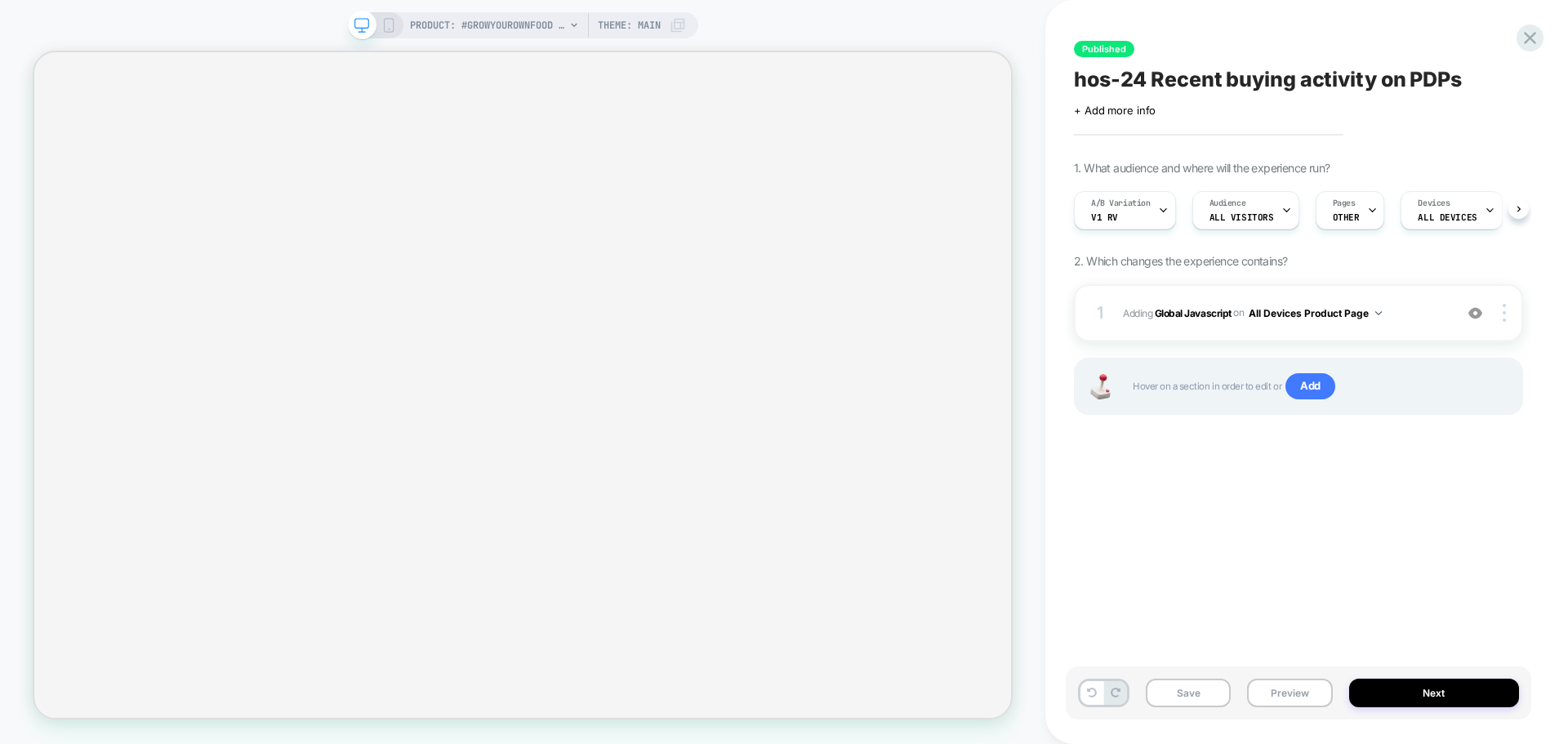
scroll to position [0, 1]
click at [1222, 328] on div "1 Adding Global Javascript on All Devices Product Page Add Before Add After Tar…" at bounding box center [1299, 312] width 449 height 57
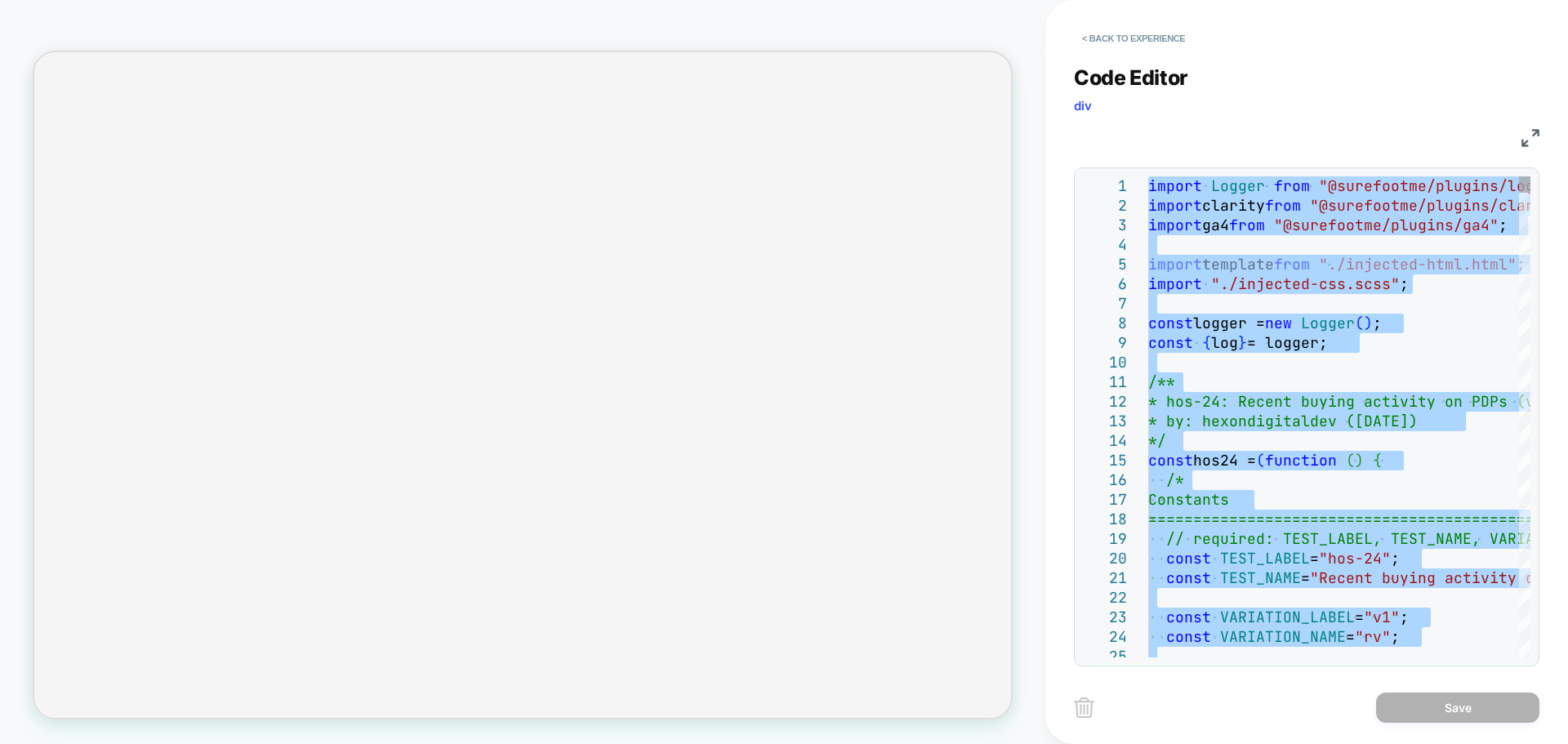
type textarea "**********"
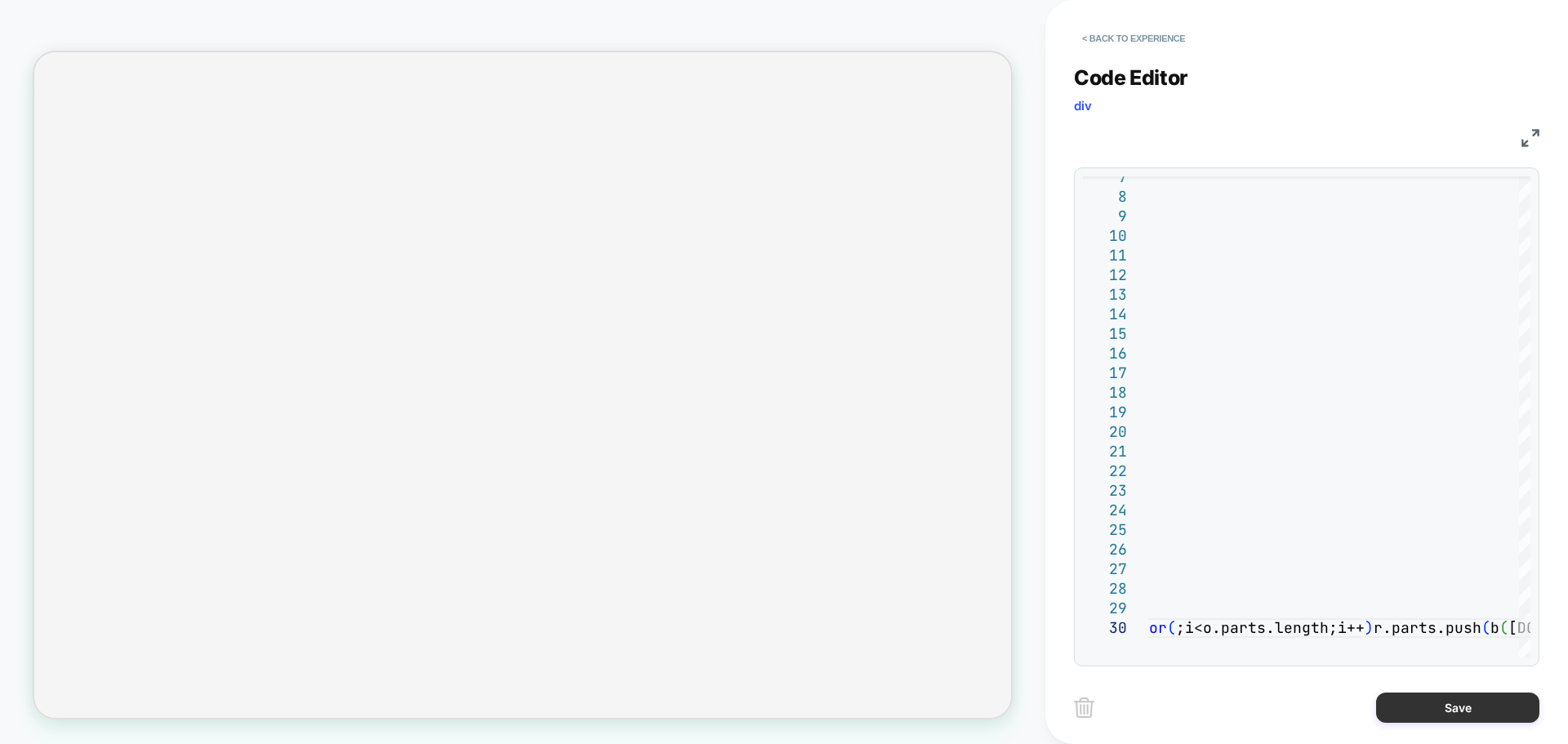
click at [1418, 706] on button "Save" at bounding box center [1458, 707] width 163 height 30
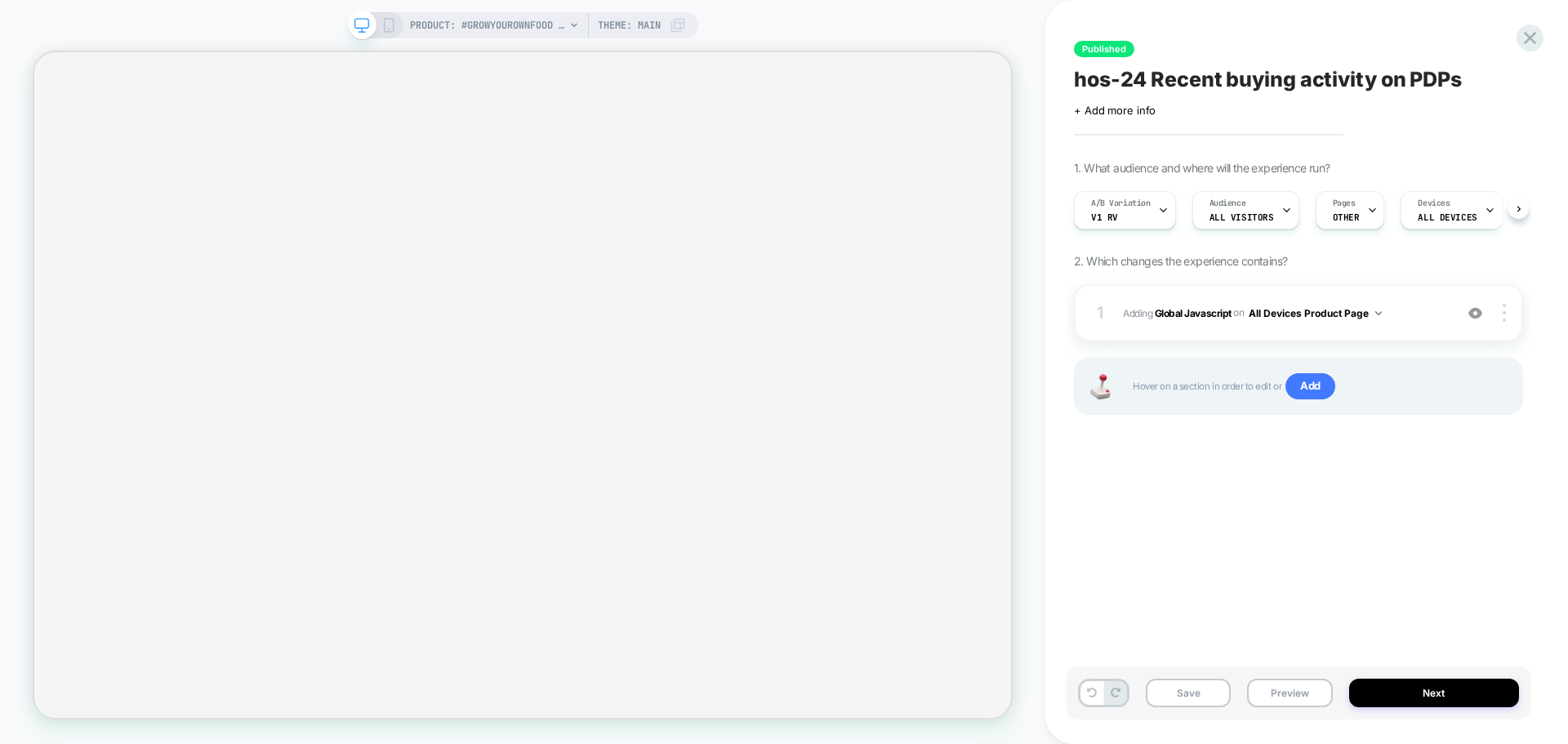
scroll to position [0, 1]
click at [1193, 690] on button "Save" at bounding box center [1188, 693] width 85 height 28
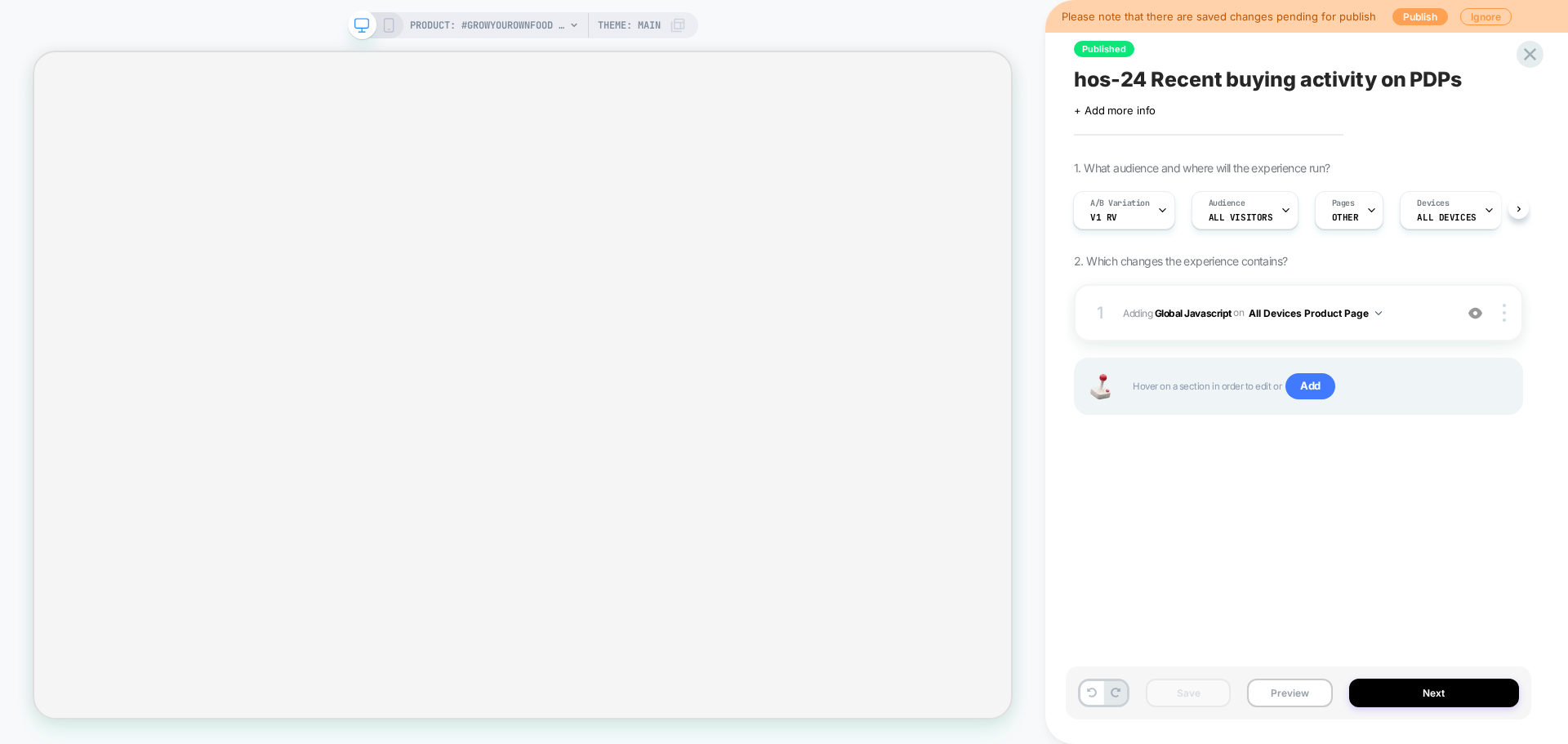
click at [1418, 16] on button "Publish" at bounding box center [1420, 17] width 56 height 17
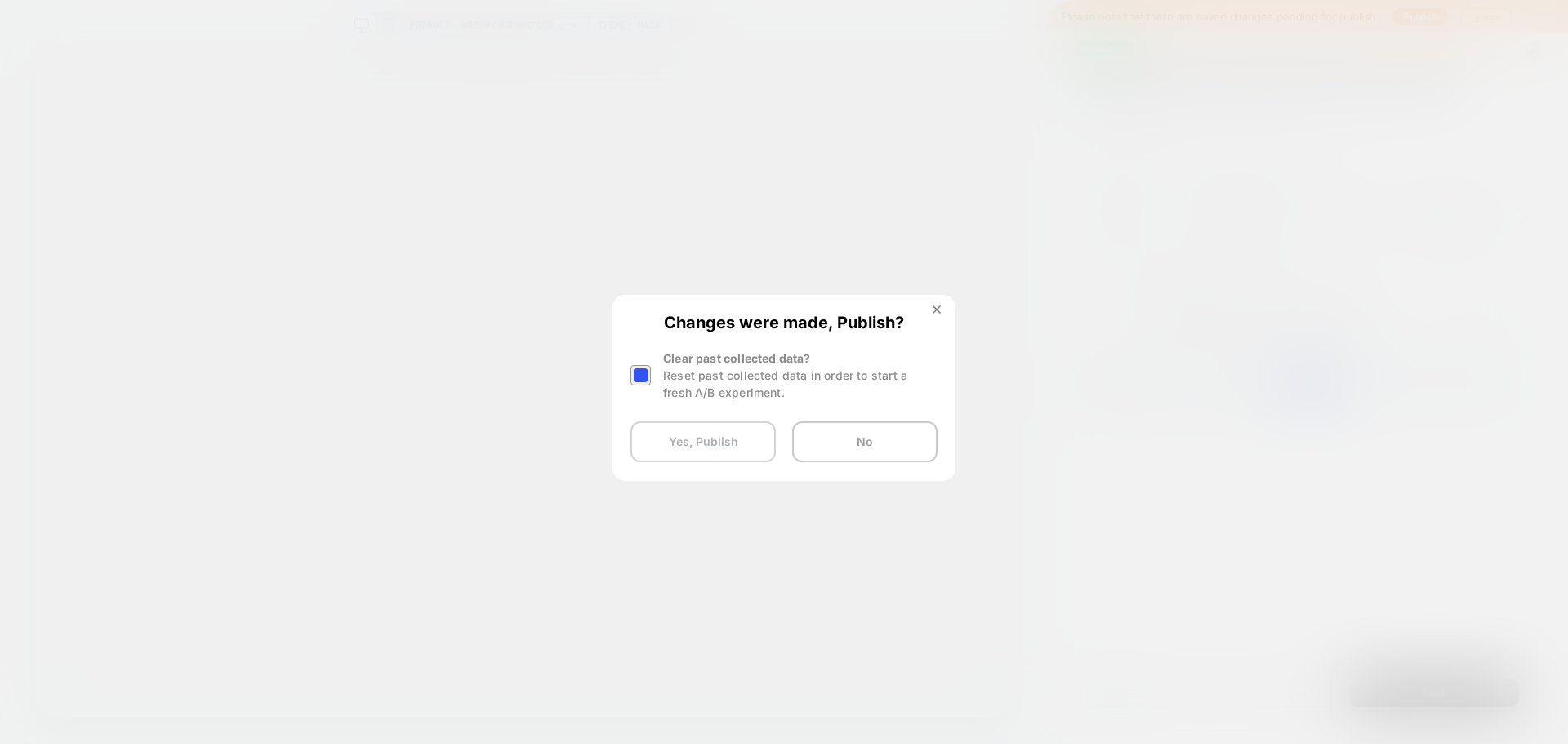
click at [684, 449] on button "Yes, Publish" at bounding box center [703, 442] width 145 height 41
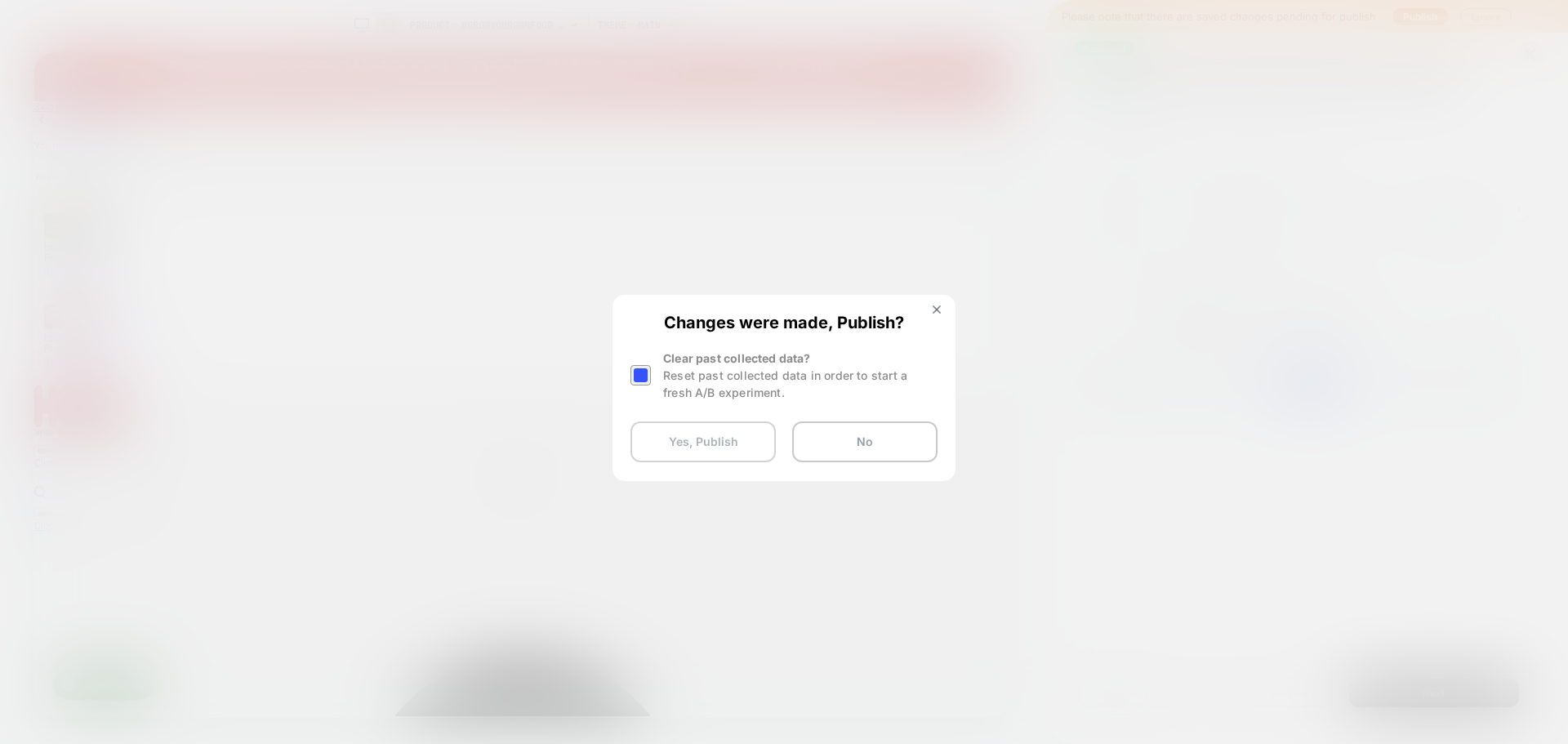
scroll to position [0, 0]
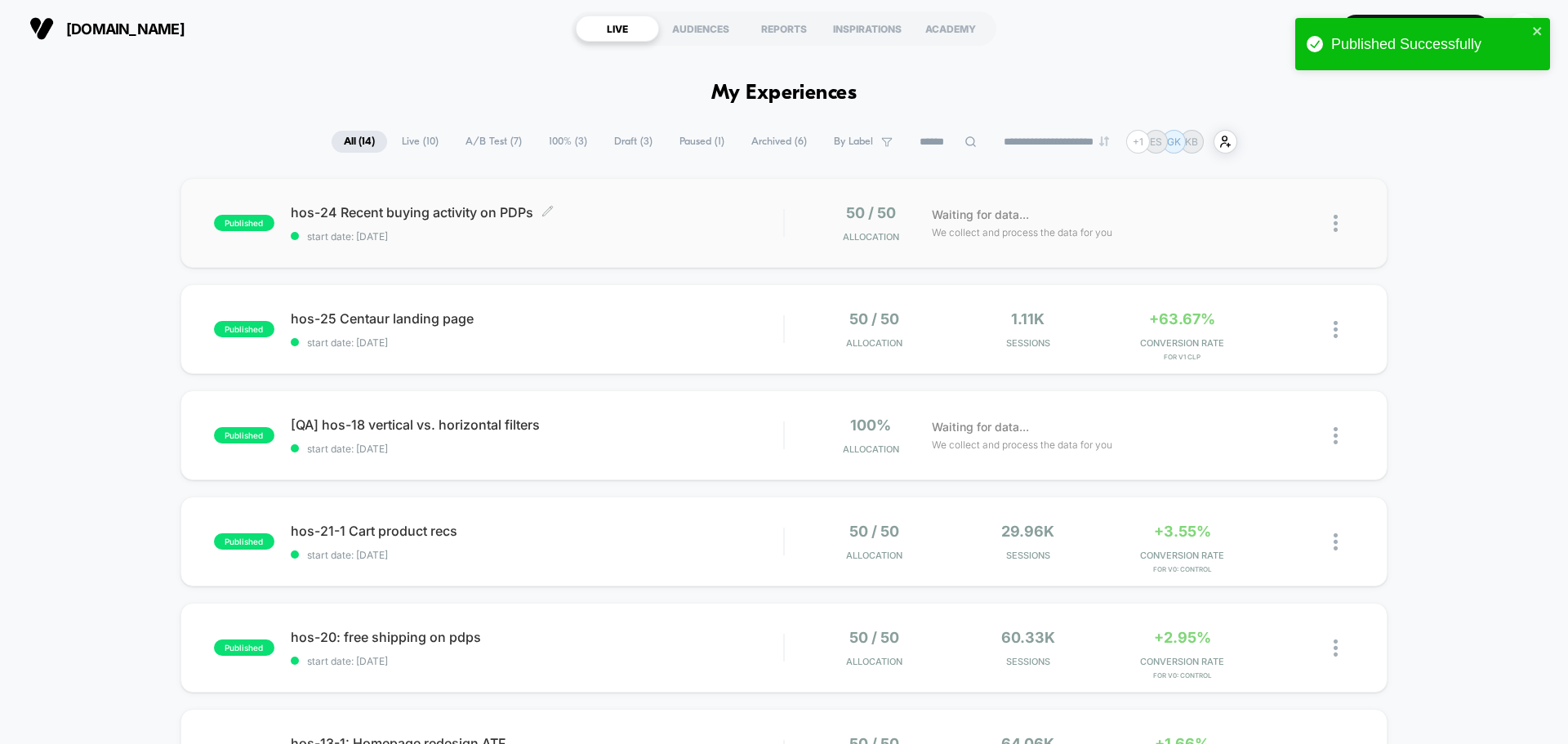
click at [497, 222] on div "hos-24 Recent buying activity on PDPs Click to edit experience details Click to…" at bounding box center [537, 223] width 493 height 39
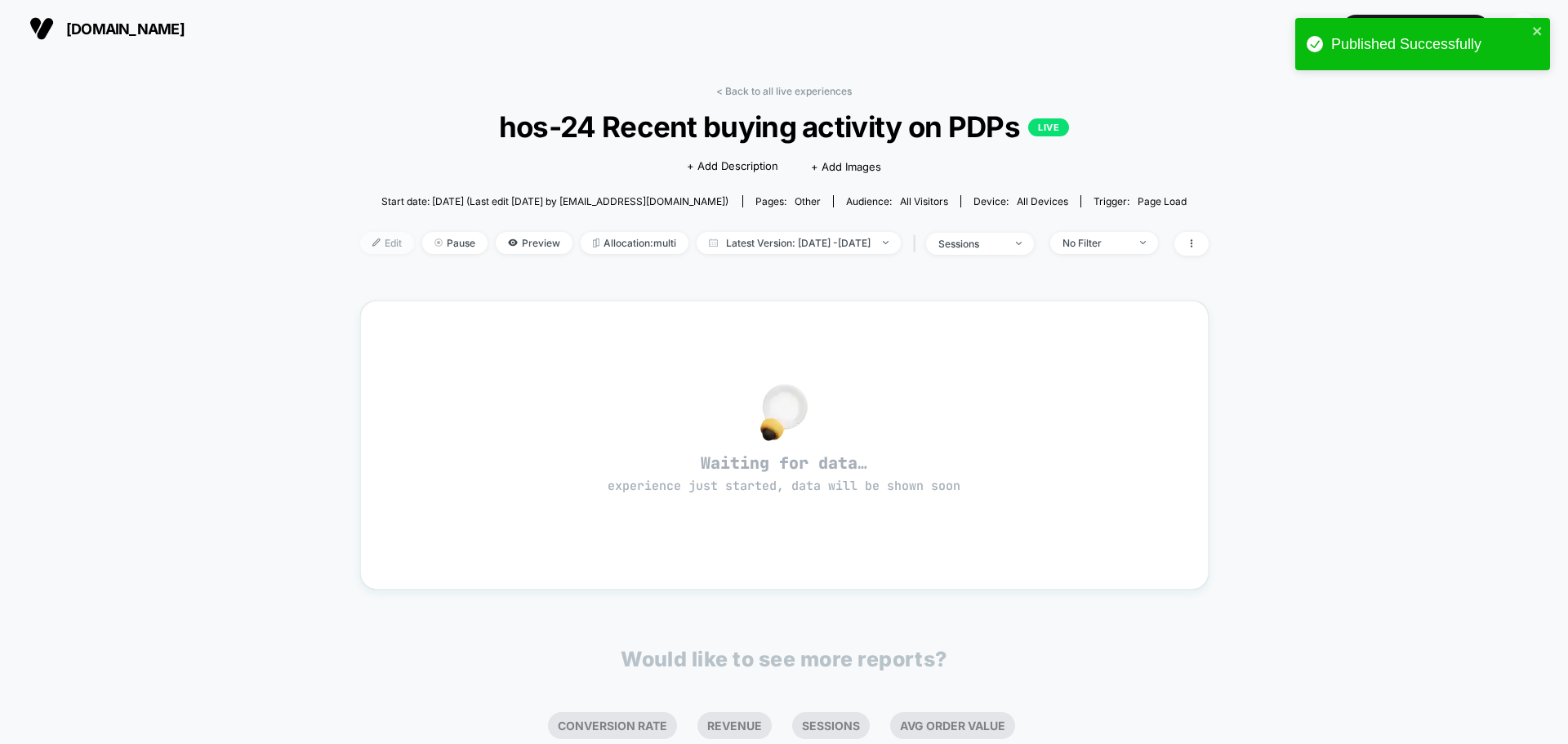
click at [372, 245] on span "Edit" at bounding box center [387, 243] width 54 height 22
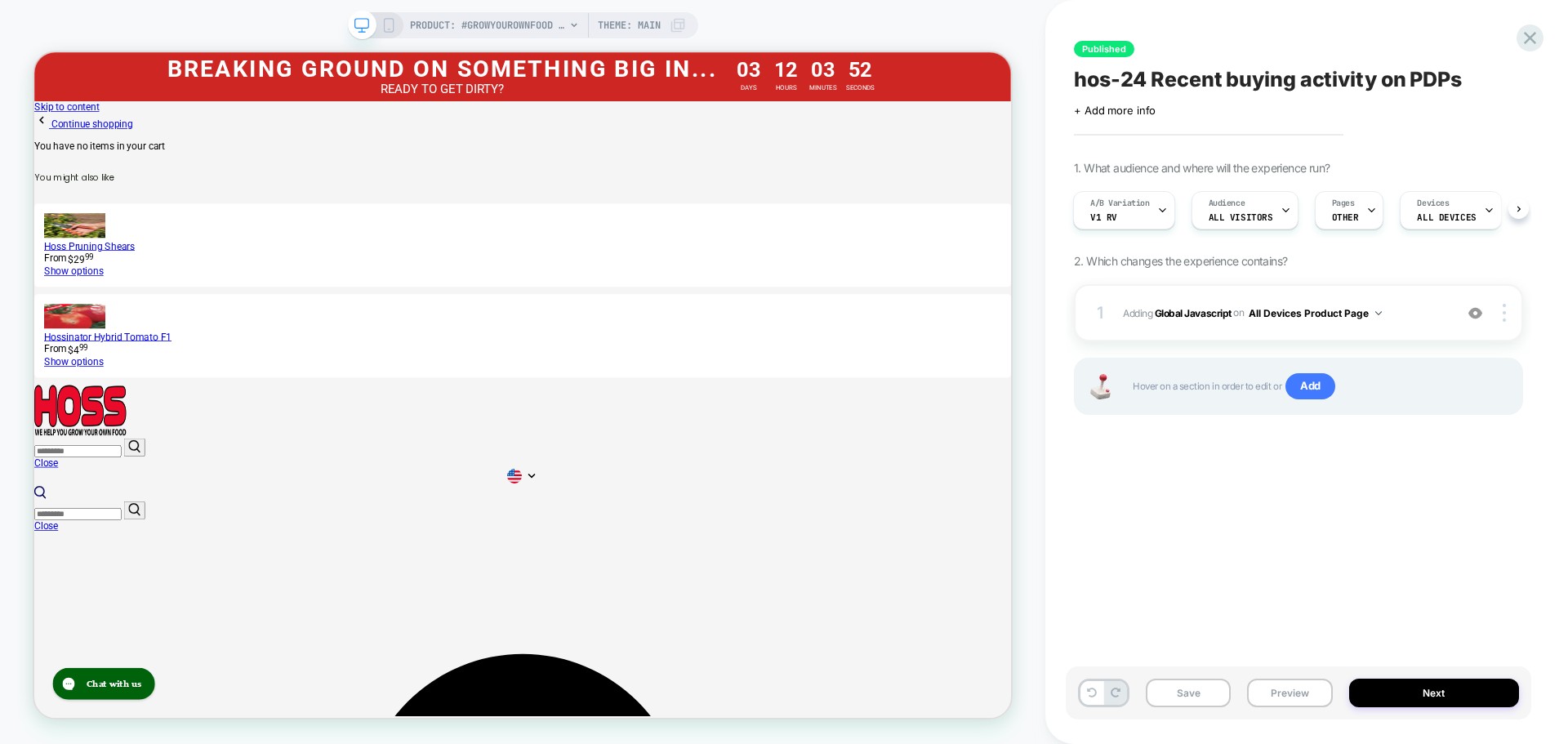
click at [1310, 691] on button "Preview" at bounding box center [1289, 693] width 85 height 28
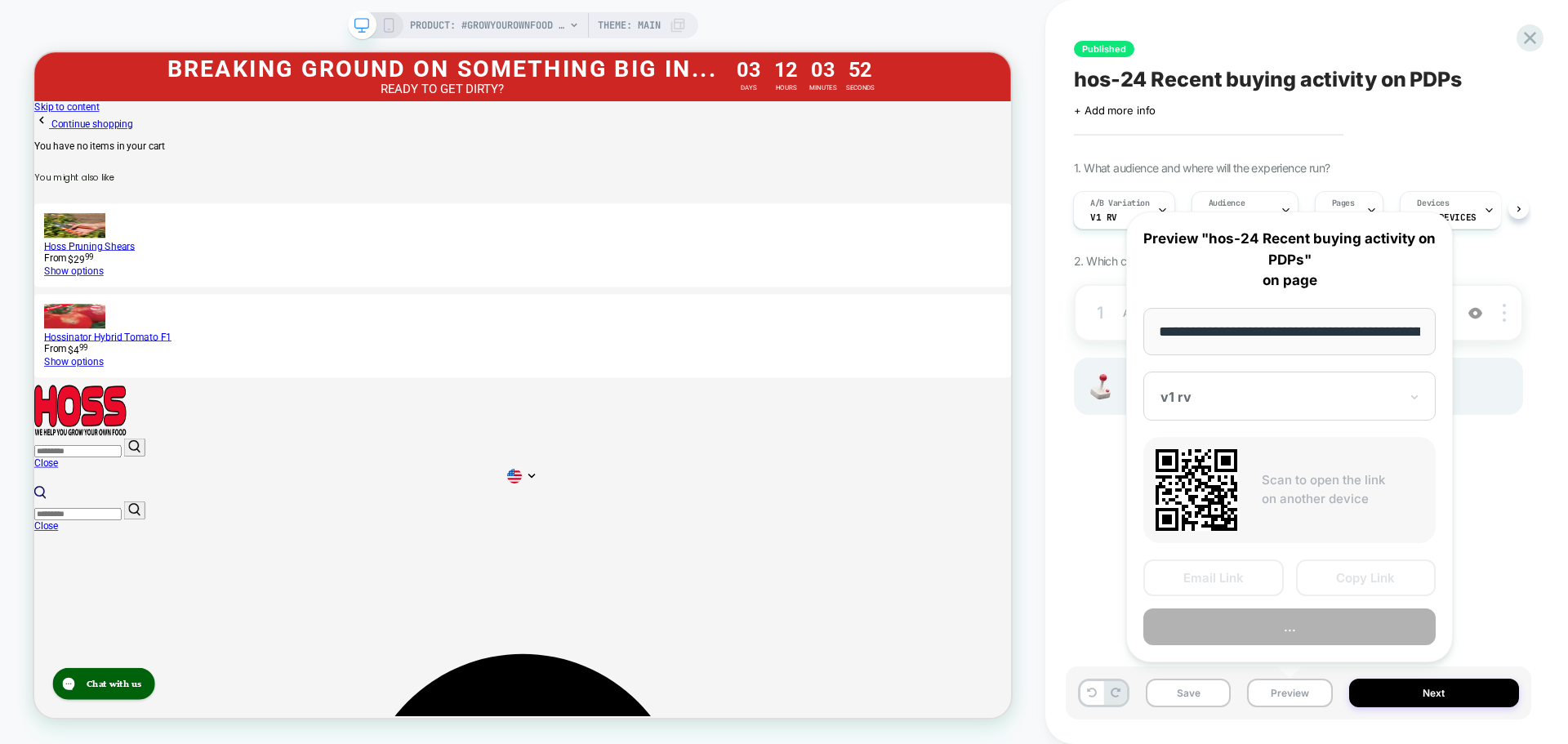
scroll to position [0, 227]
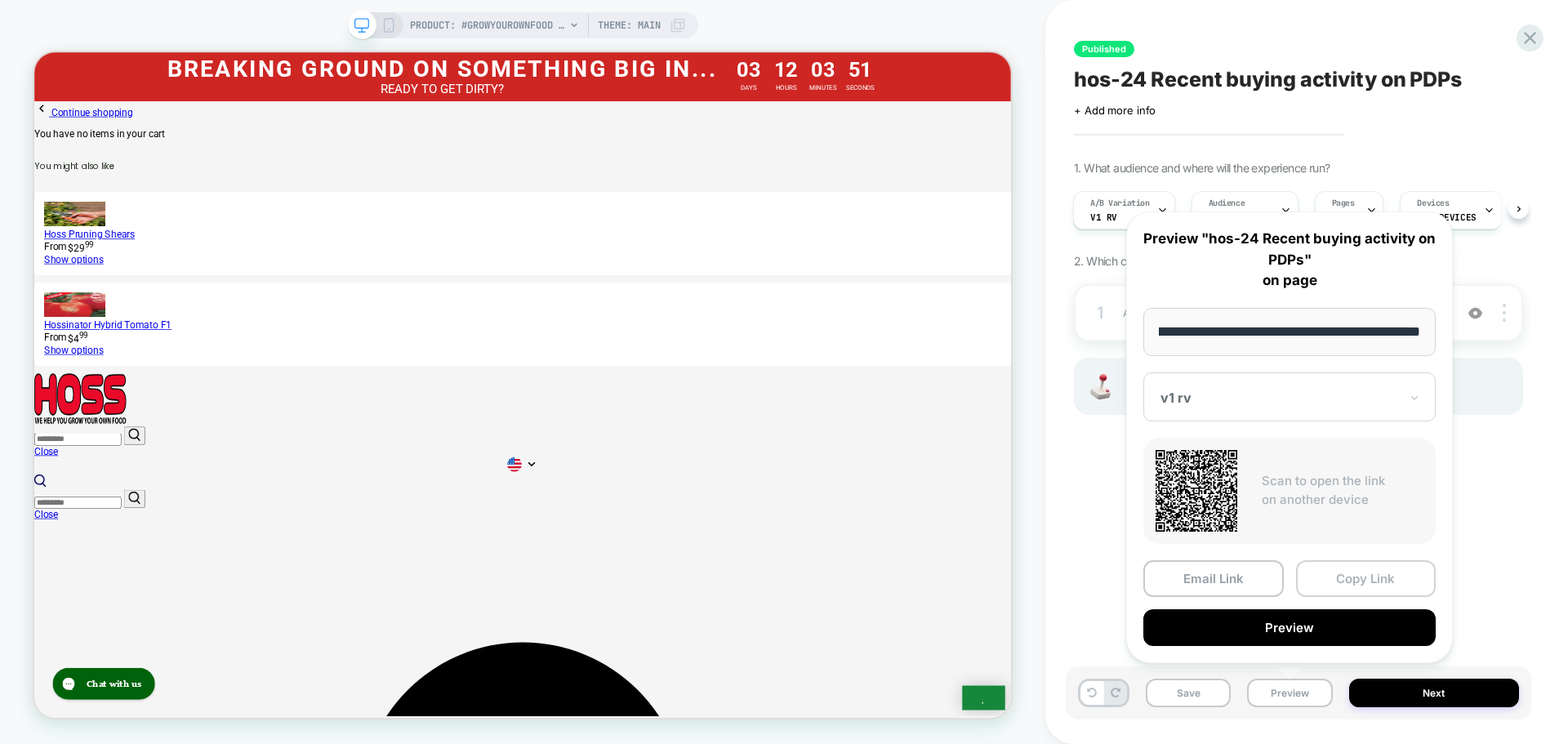
click at [1333, 578] on button "Copy Link" at bounding box center [1366, 578] width 141 height 37
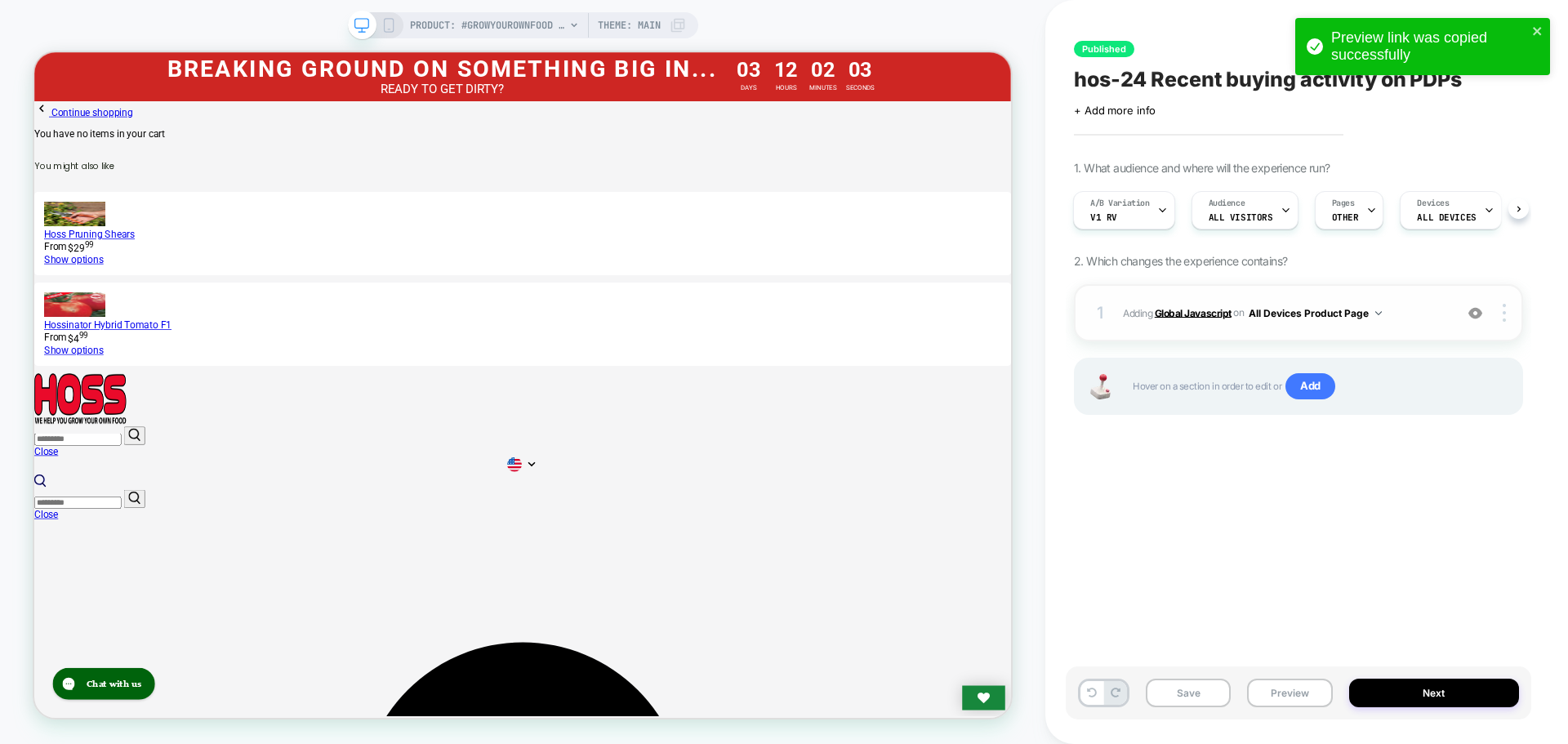
click at [1177, 312] on b "Global Javascript" at bounding box center [1193, 312] width 76 height 12
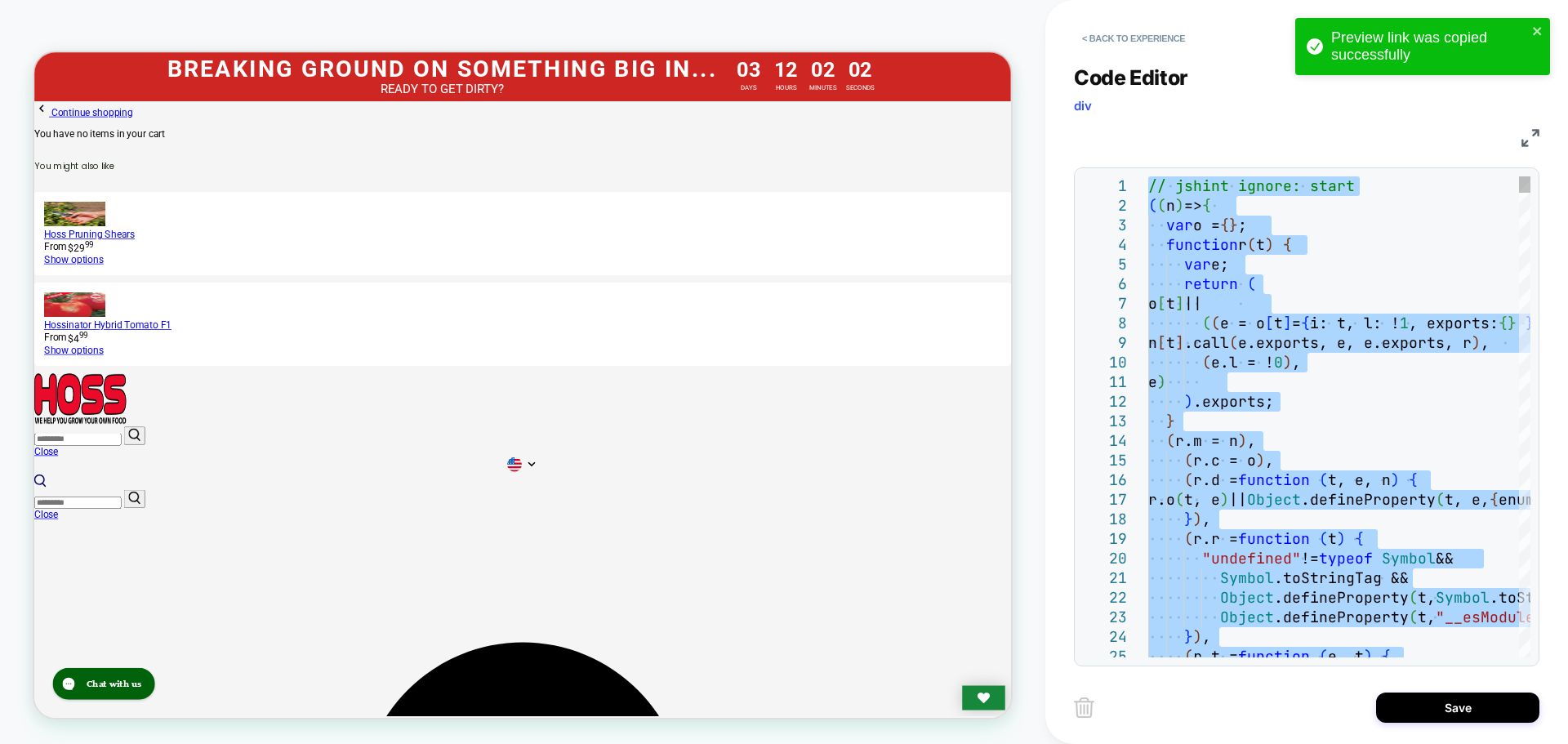
type textarea "**********"
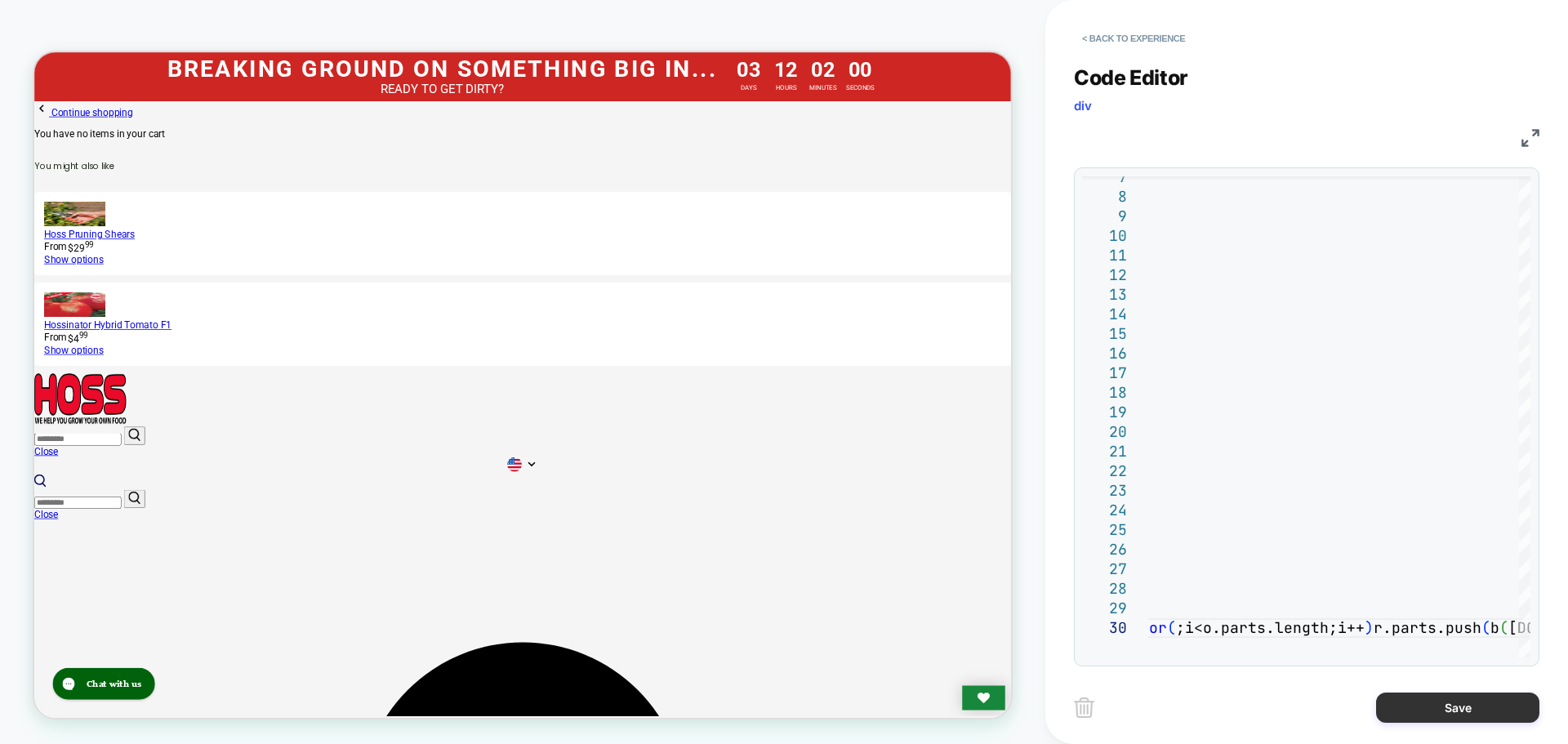
click at [1423, 711] on button "Save" at bounding box center [1458, 707] width 163 height 30
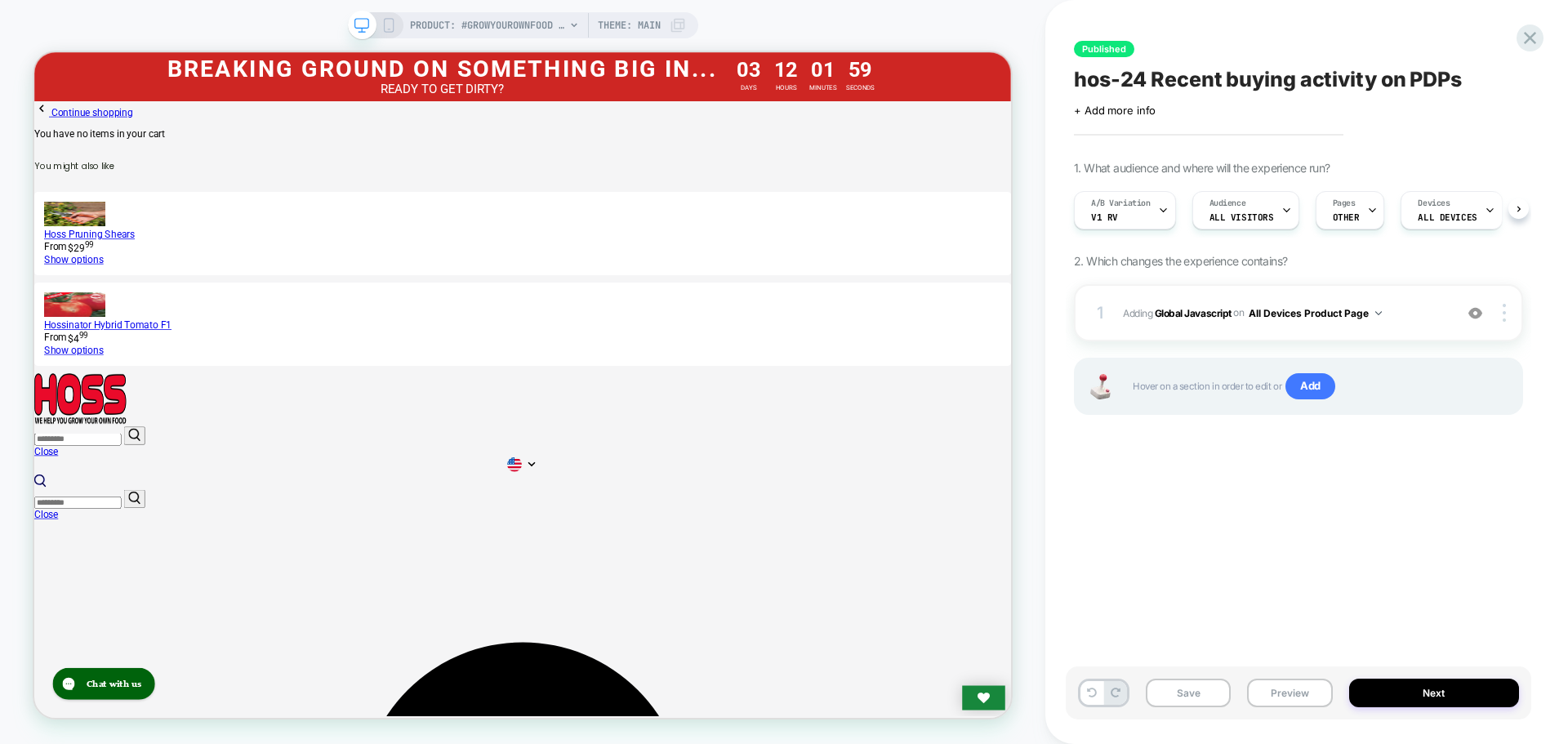
scroll to position [0, 1]
click at [1203, 331] on div "1 Adding Global Javascript on All Devices Product Page Add Before Add After Tar…" at bounding box center [1299, 312] width 449 height 57
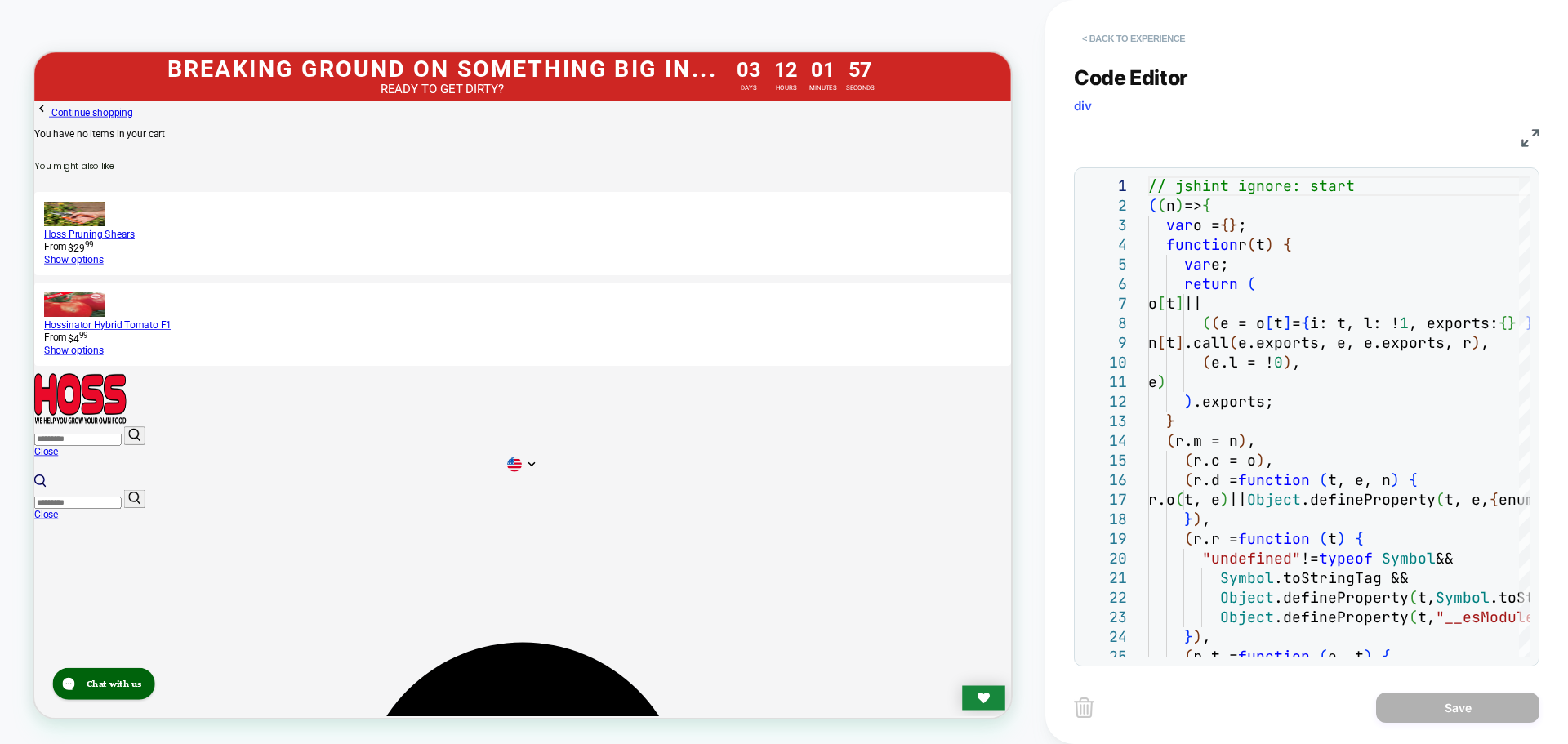
click at [1150, 32] on button "< Back to experience" at bounding box center [1134, 39] width 119 height 26
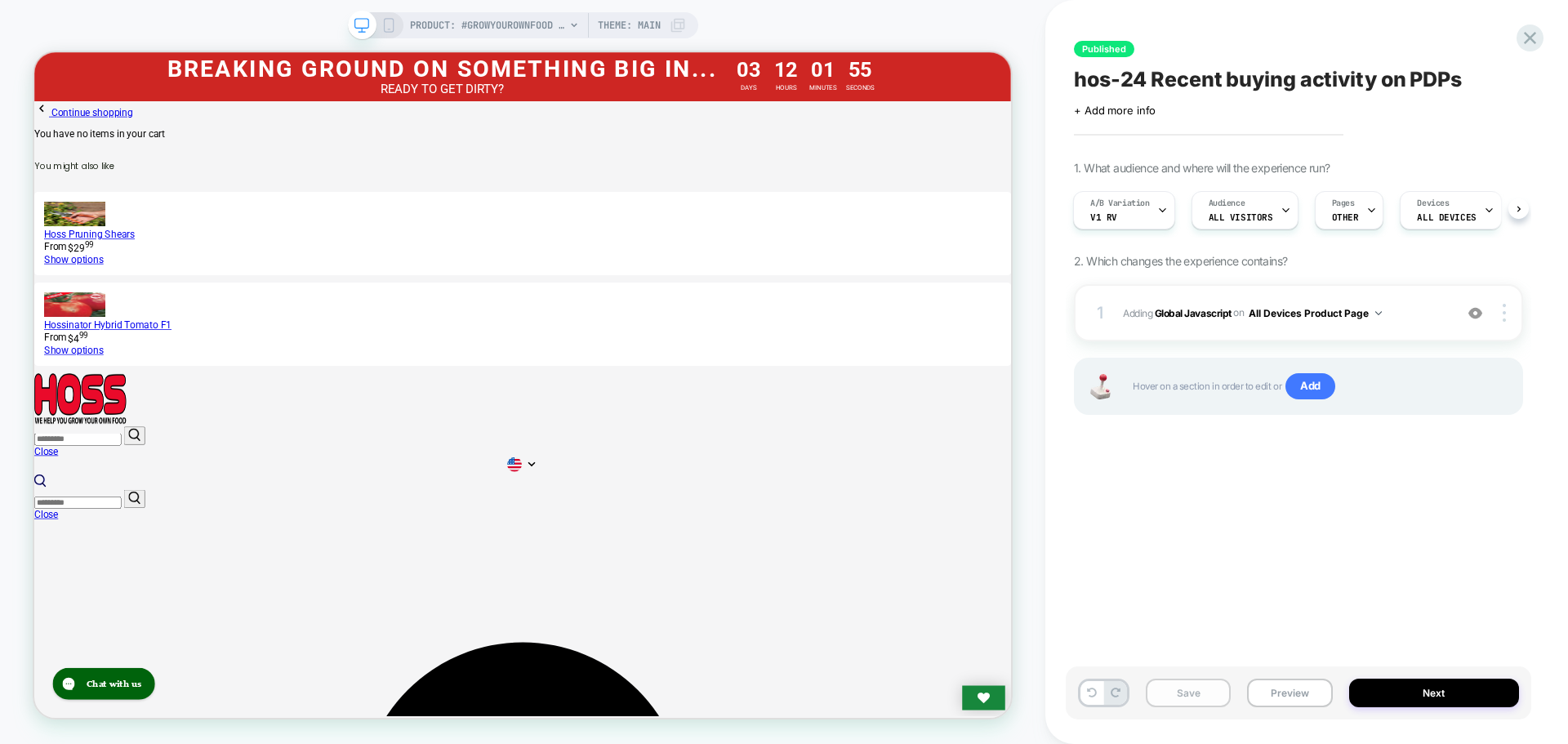
click at [1193, 699] on button "Save" at bounding box center [1188, 693] width 85 height 28
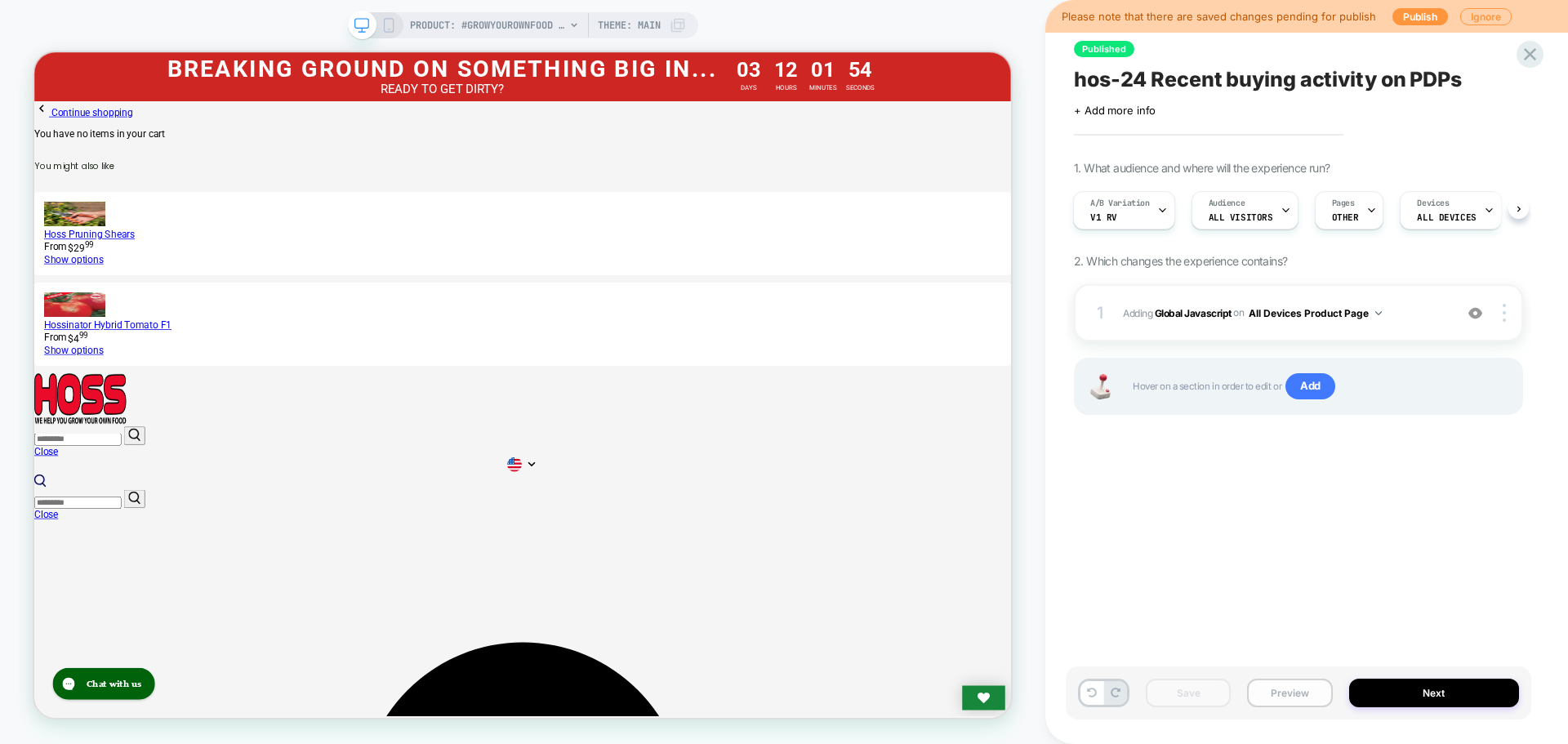
click at [1258, 694] on button "Preview" at bounding box center [1289, 693] width 85 height 28
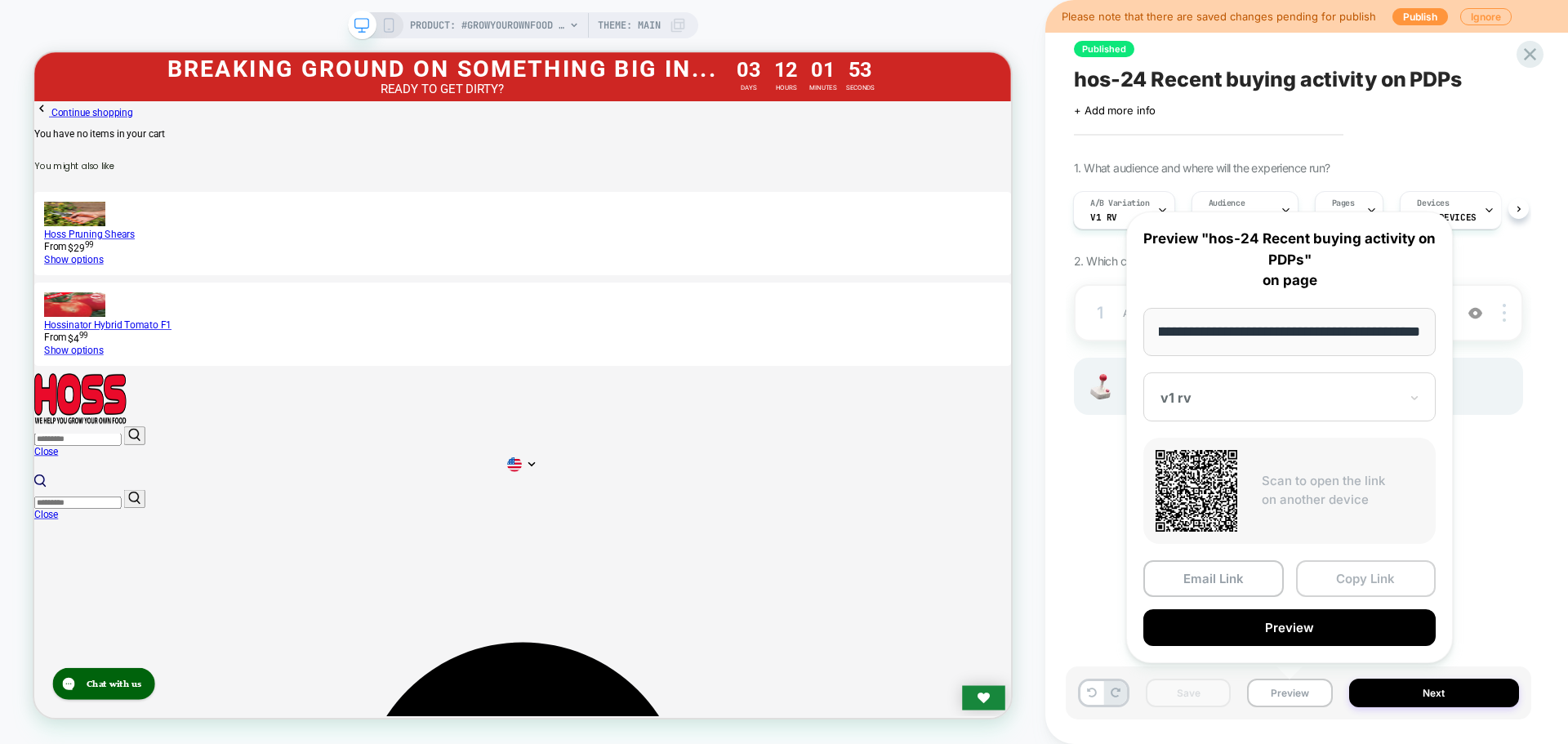
scroll to position [0, 0]
click at [1350, 573] on button "Copy Link" at bounding box center [1366, 578] width 141 height 37
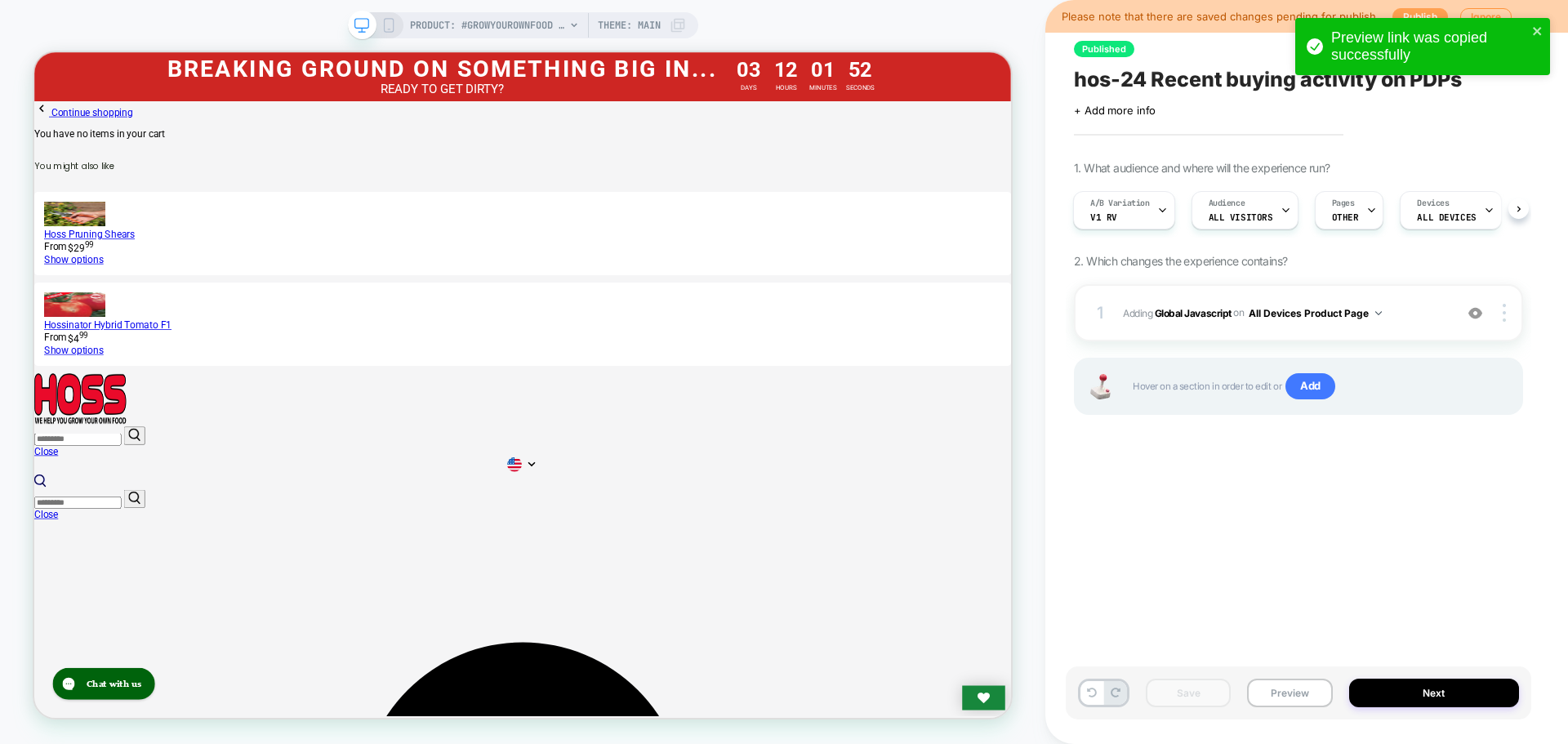
click at [1404, 12] on button "Publish" at bounding box center [1420, 17] width 56 height 17
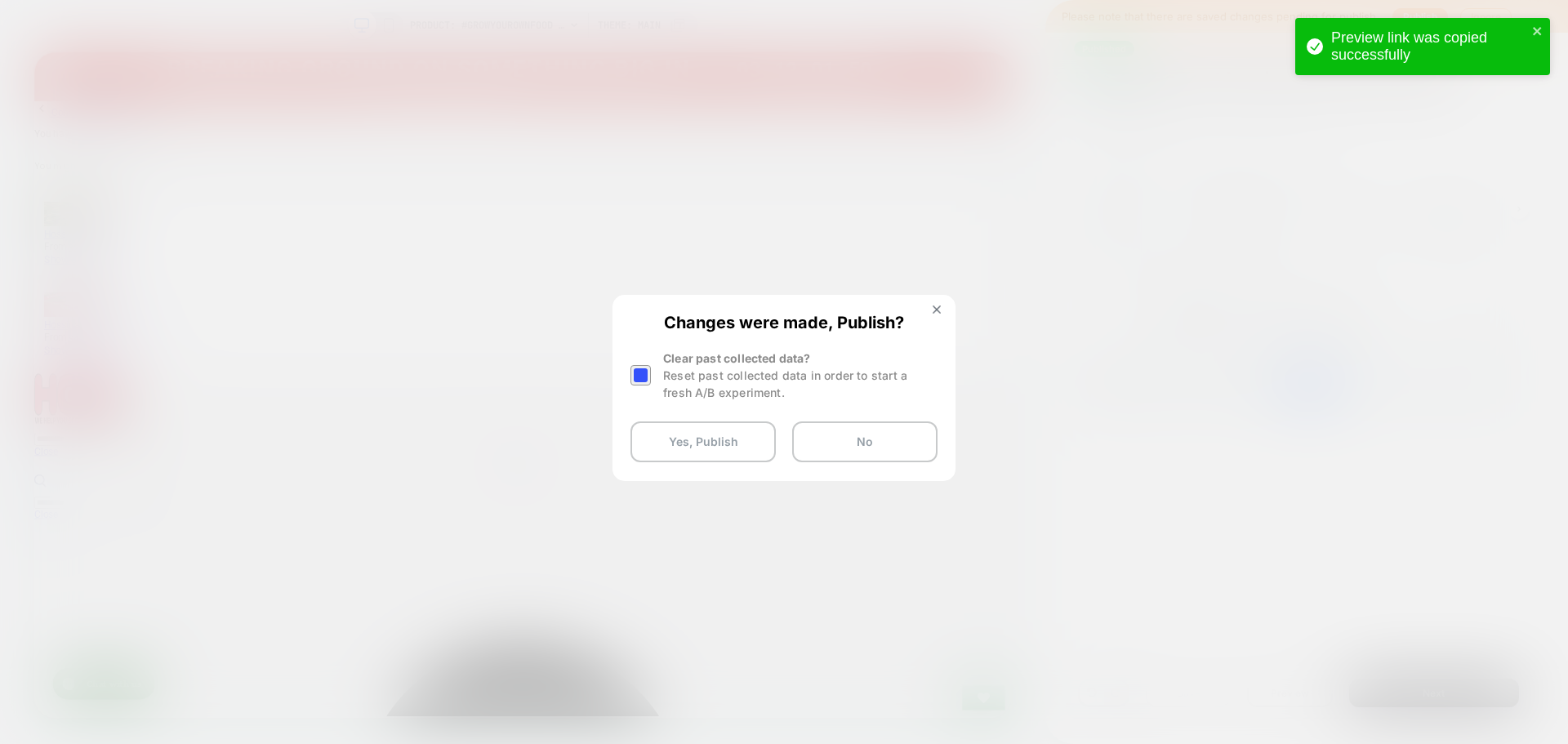
drag, startPoint x: 639, startPoint y: 384, endPoint x: 639, endPoint y: 373, distance: 11.0
click at [639, 377] on div at bounding box center [641, 375] width 21 height 21
click at [687, 458] on button "Yes, Publish" at bounding box center [703, 442] width 145 height 41
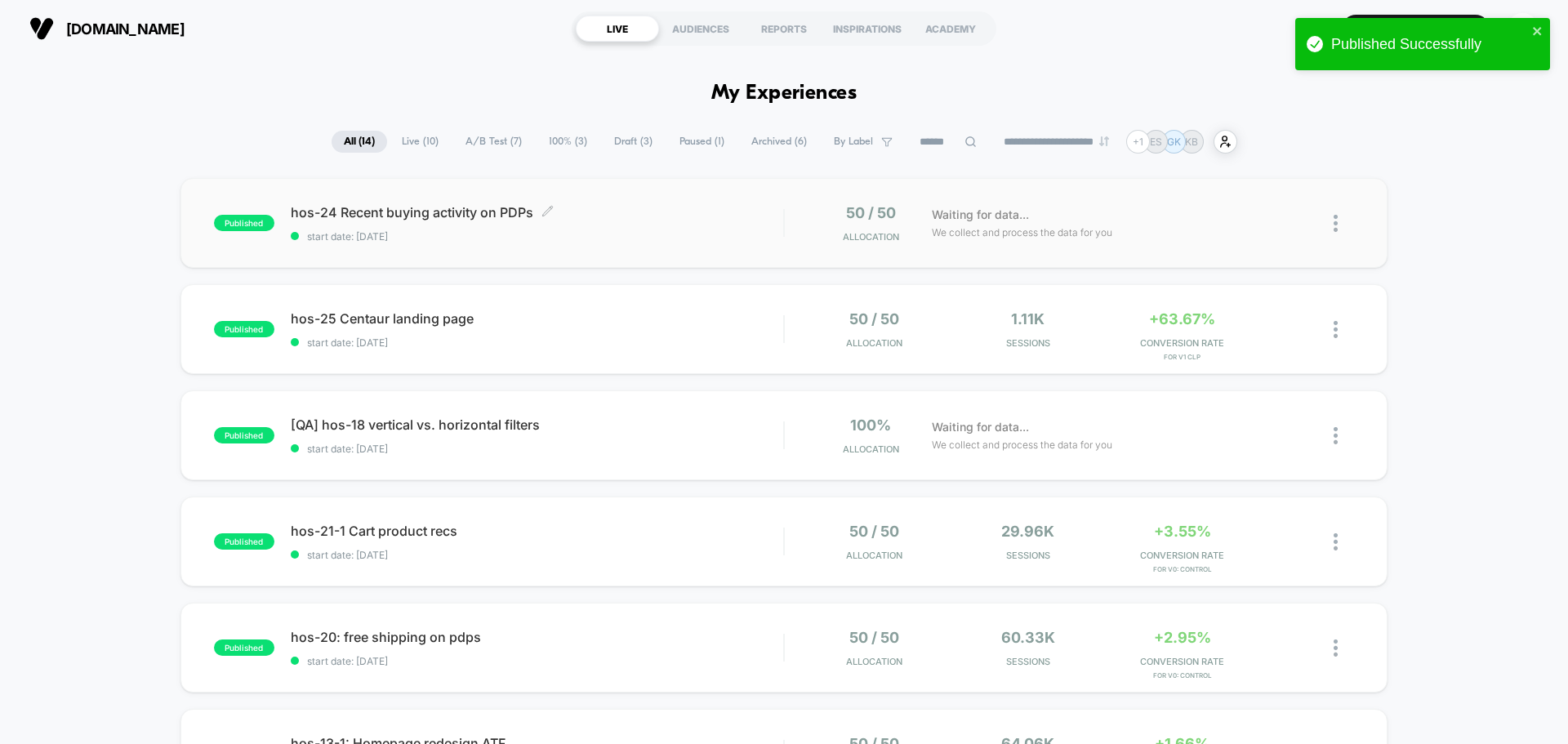
click at [409, 206] on span "hos-24 Recent buying activity on PDPs Click to edit experience details" at bounding box center [537, 212] width 493 height 16
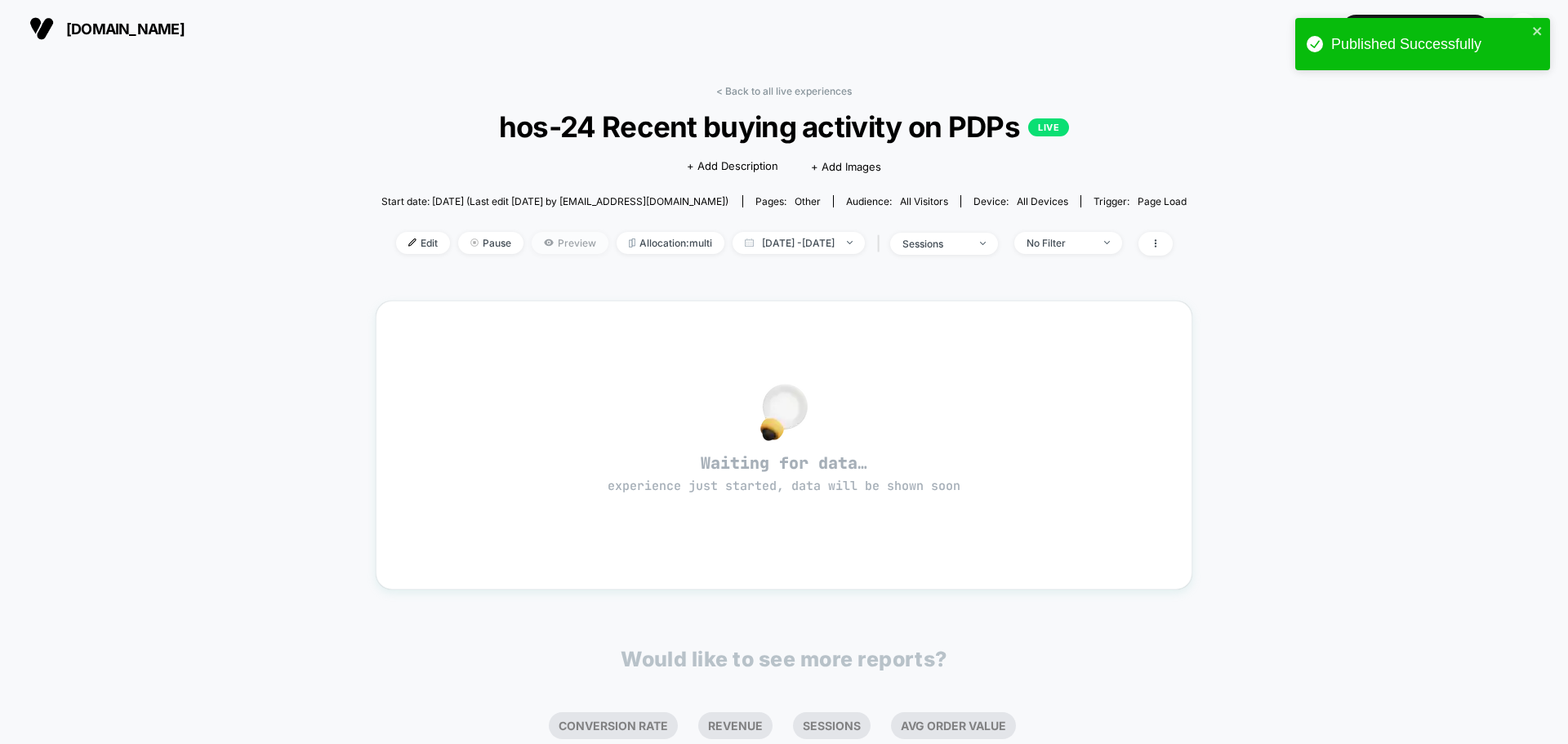
click at [559, 249] on span "Preview" at bounding box center [570, 243] width 76 height 22
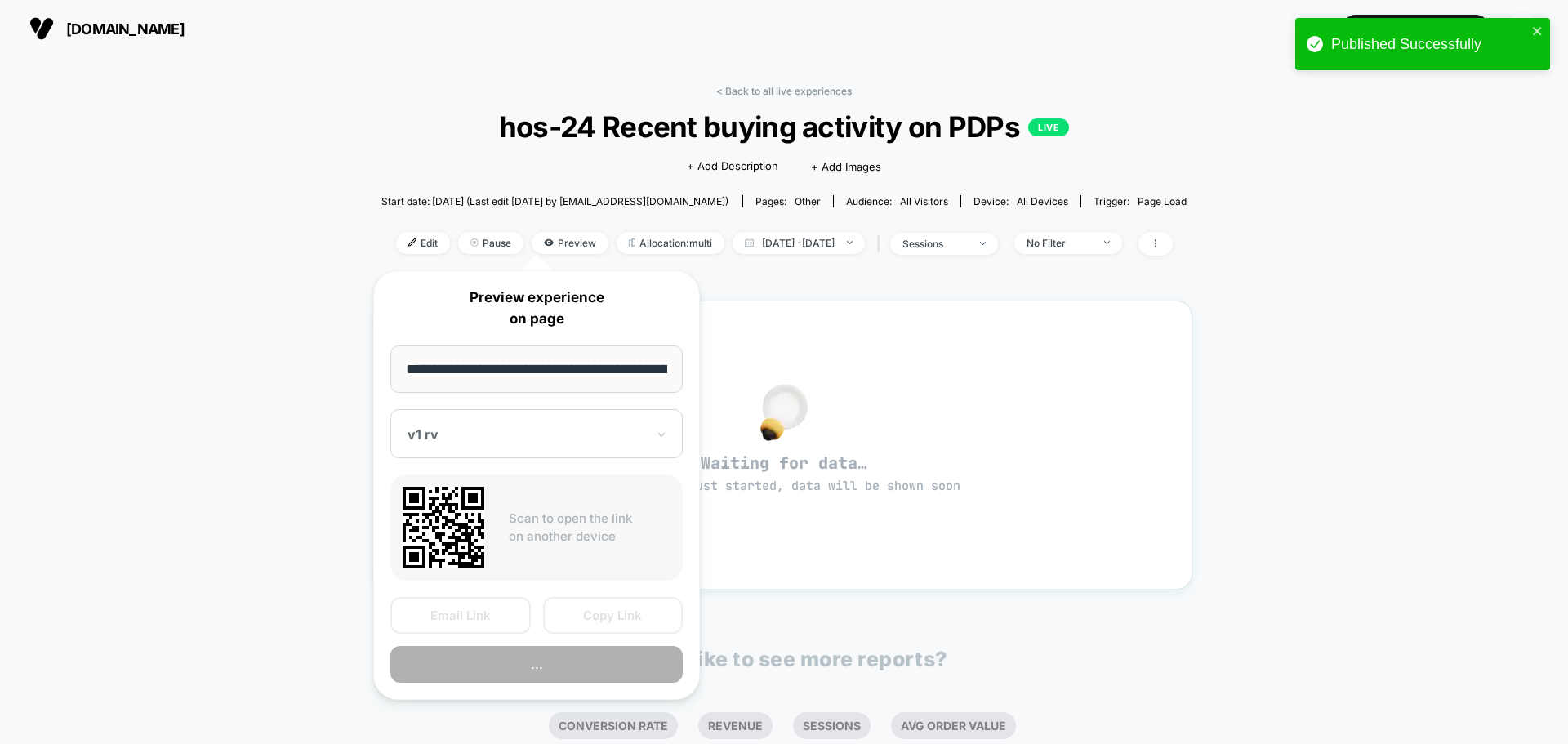
scroll to position [0, 91]
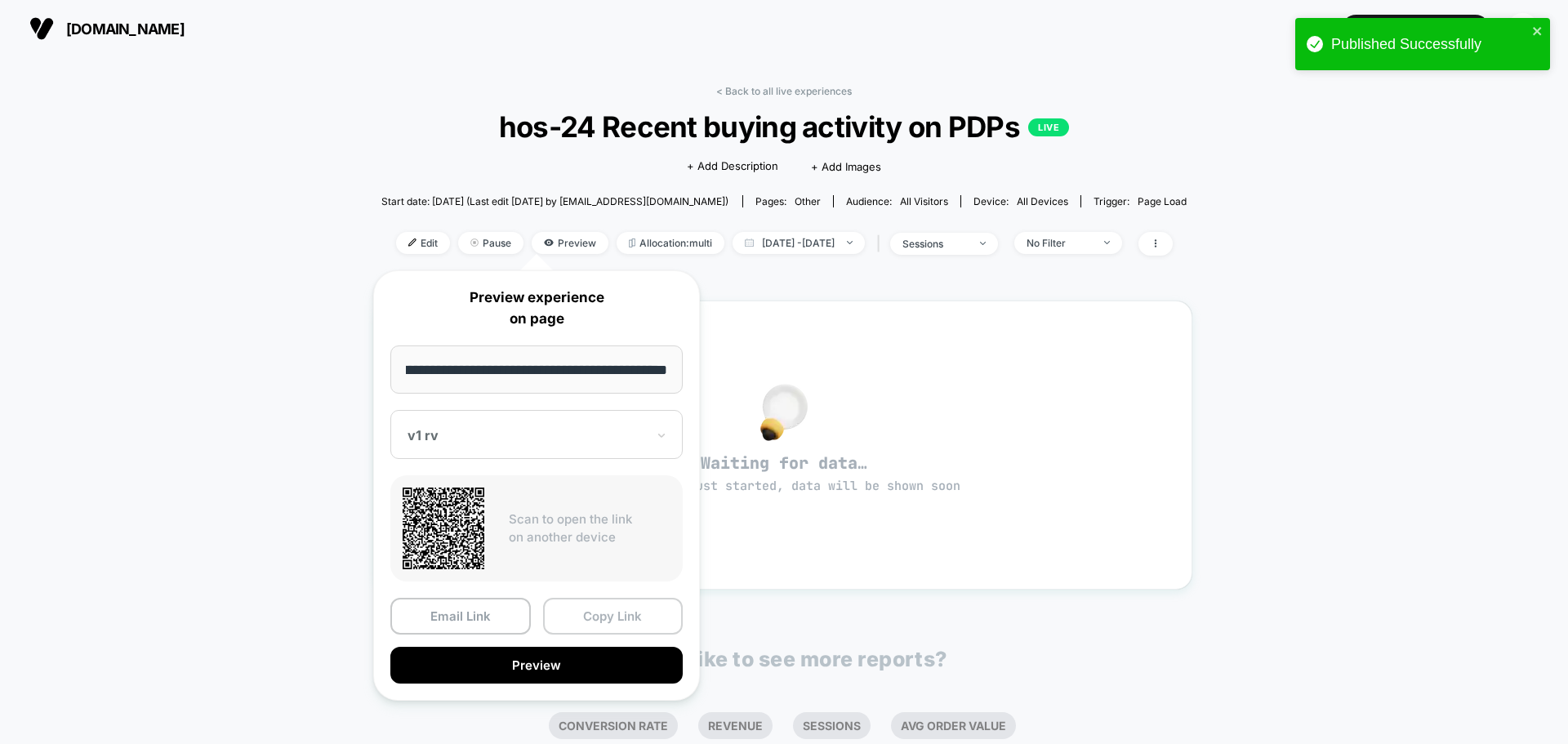
click at [591, 617] on button "Copy Link" at bounding box center [614, 616] width 141 height 37
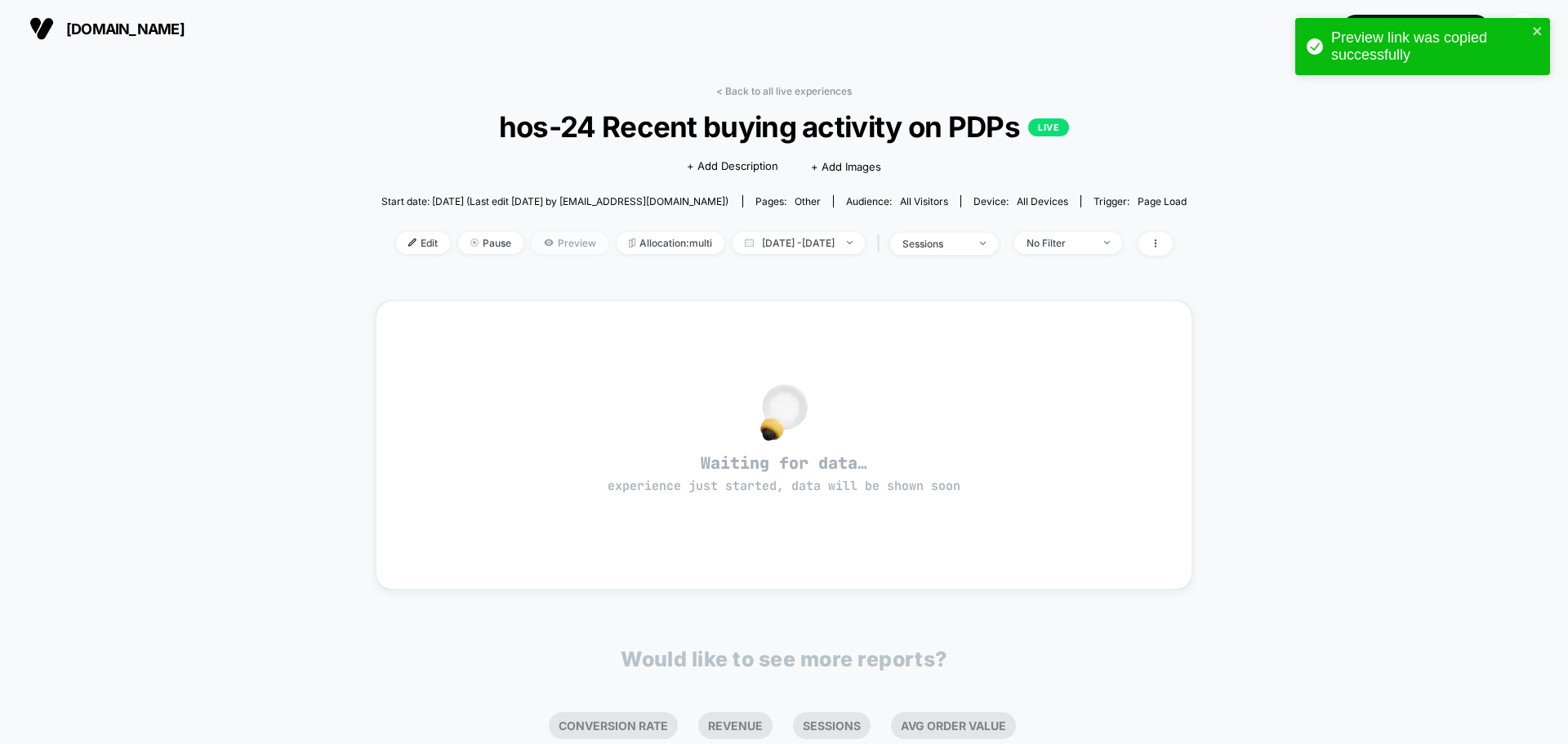
click at [554, 245] on span "Preview" at bounding box center [570, 243] width 76 height 22
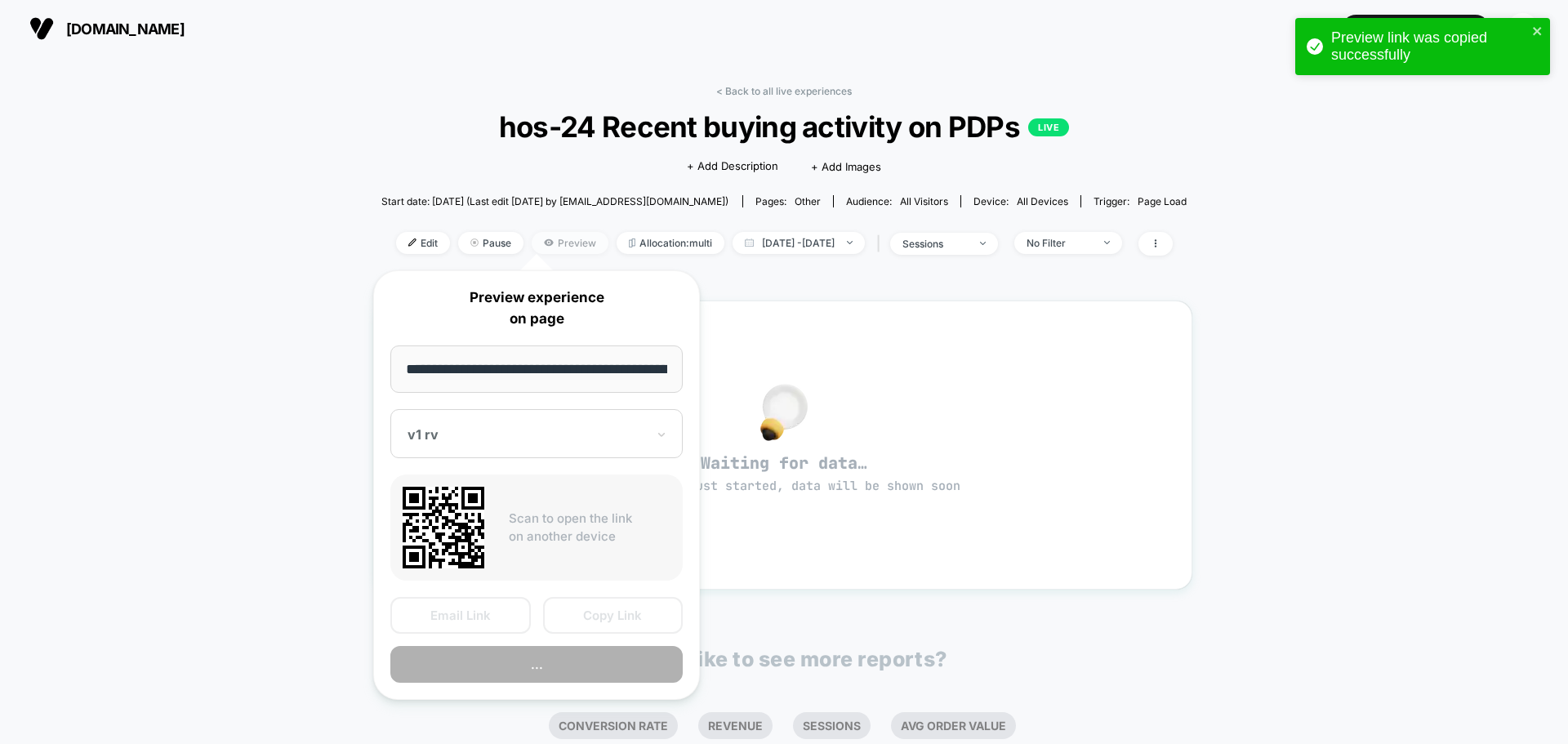
scroll to position [0, 91]
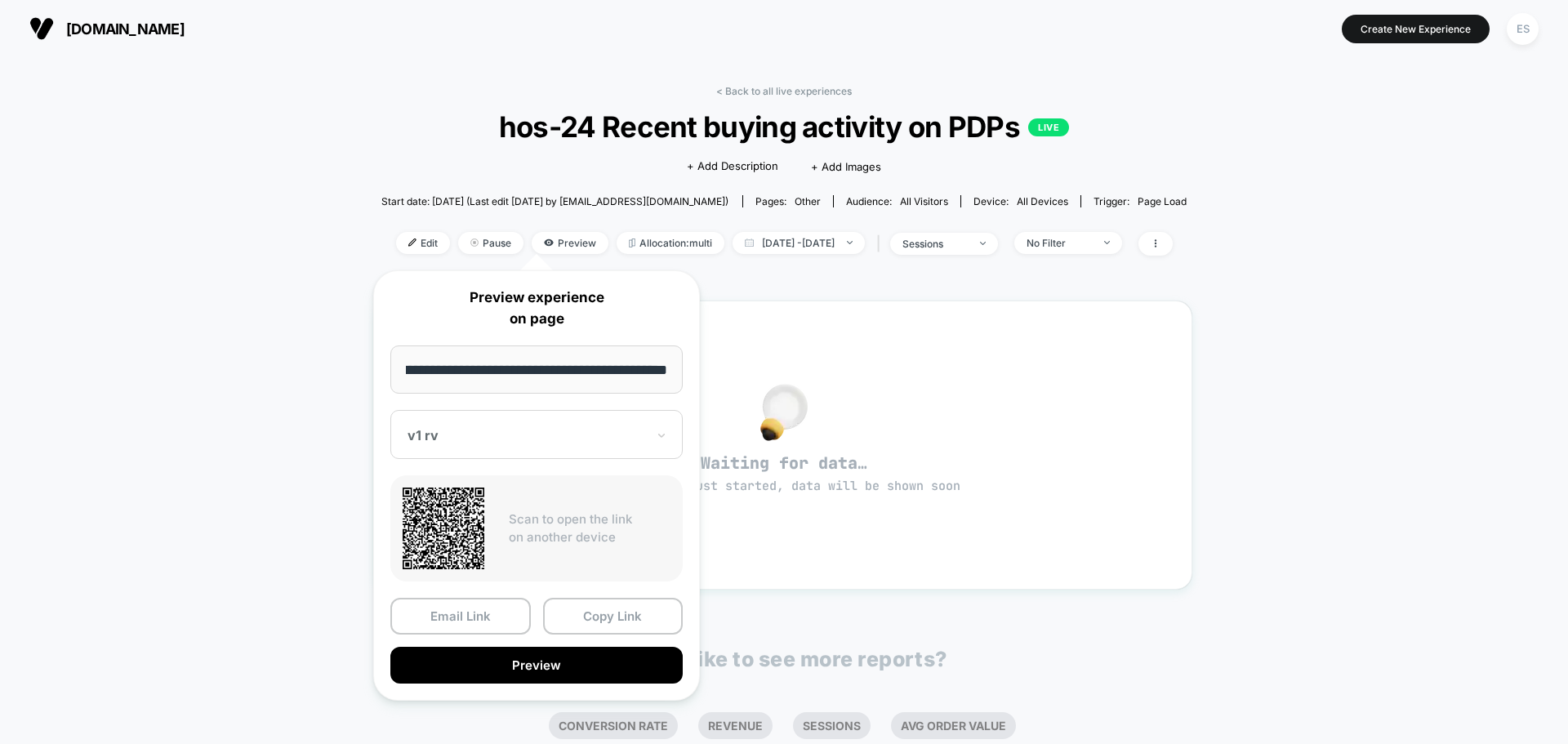
click at [205, 346] on div "< Back to all live experiences hos-24 Recent buying activity on PDPs LIVE Click…" at bounding box center [784, 513] width 1568 height 912
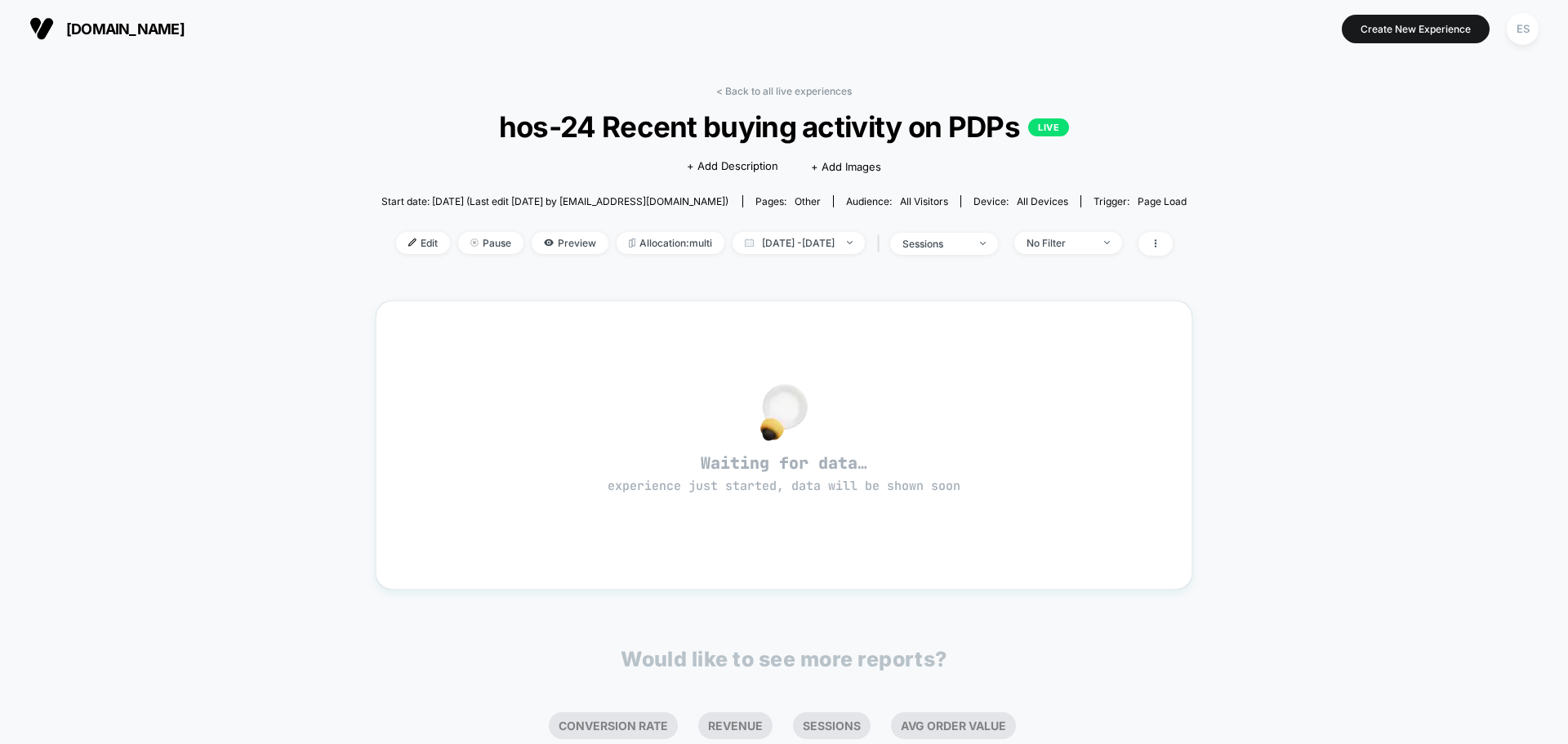
click at [417, 238] on div "Edit Pause Preview Allocation: multi [DATE] - [DATE] | sessions No Filter" at bounding box center [784, 244] width 806 height 24
click at [394, 230] on div "< Back to all live experiences hos-24 Recent buying activity on PDPs LIVE Click…" at bounding box center [784, 180] width 806 height 191
click at [397, 244] on span "Edit" at bounding box center [423, 243] width 54 height 22
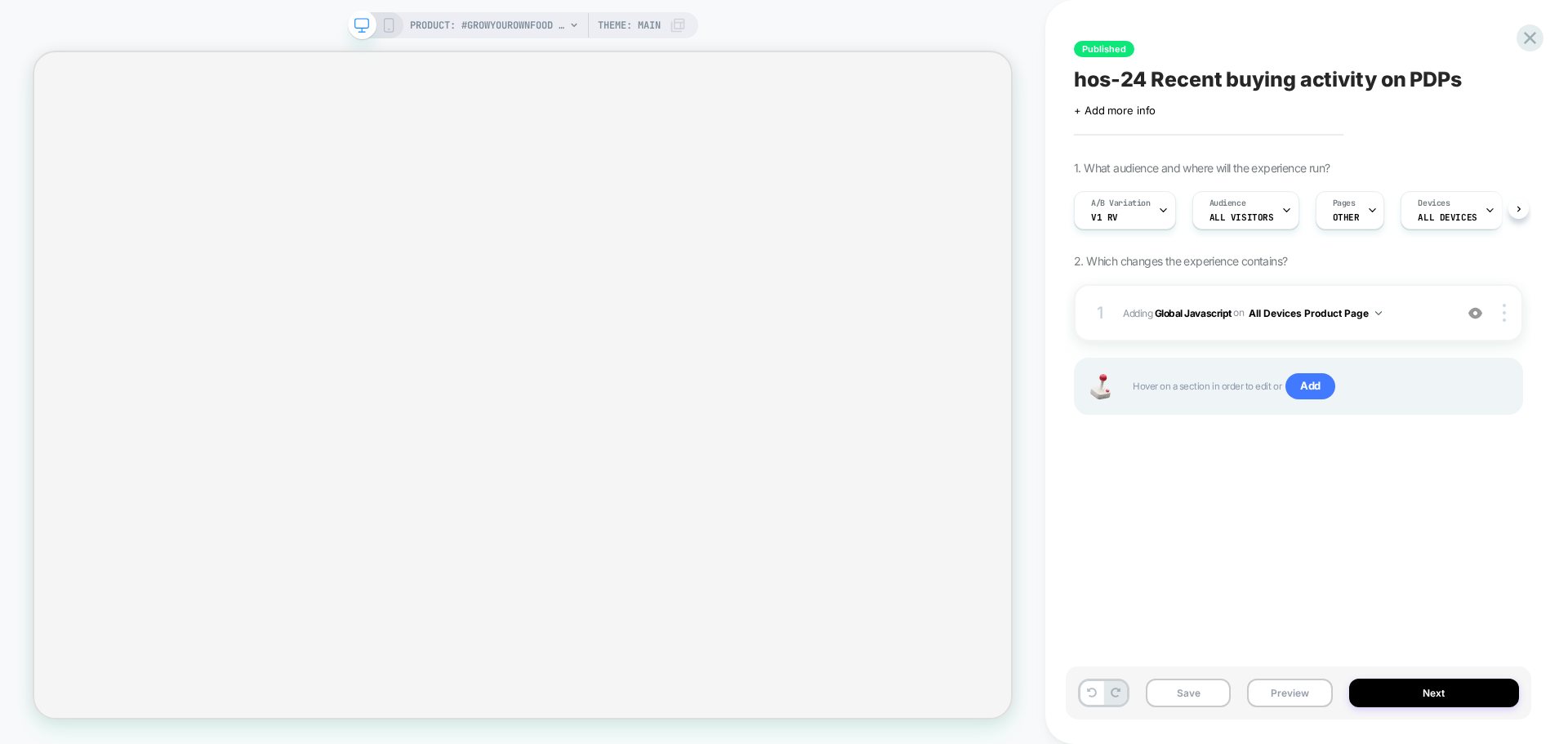
scroll to position [0, 1]
click at [1196, 318] on b "Global Javascript" at bounding box center [1193, 312] width 76 height 12
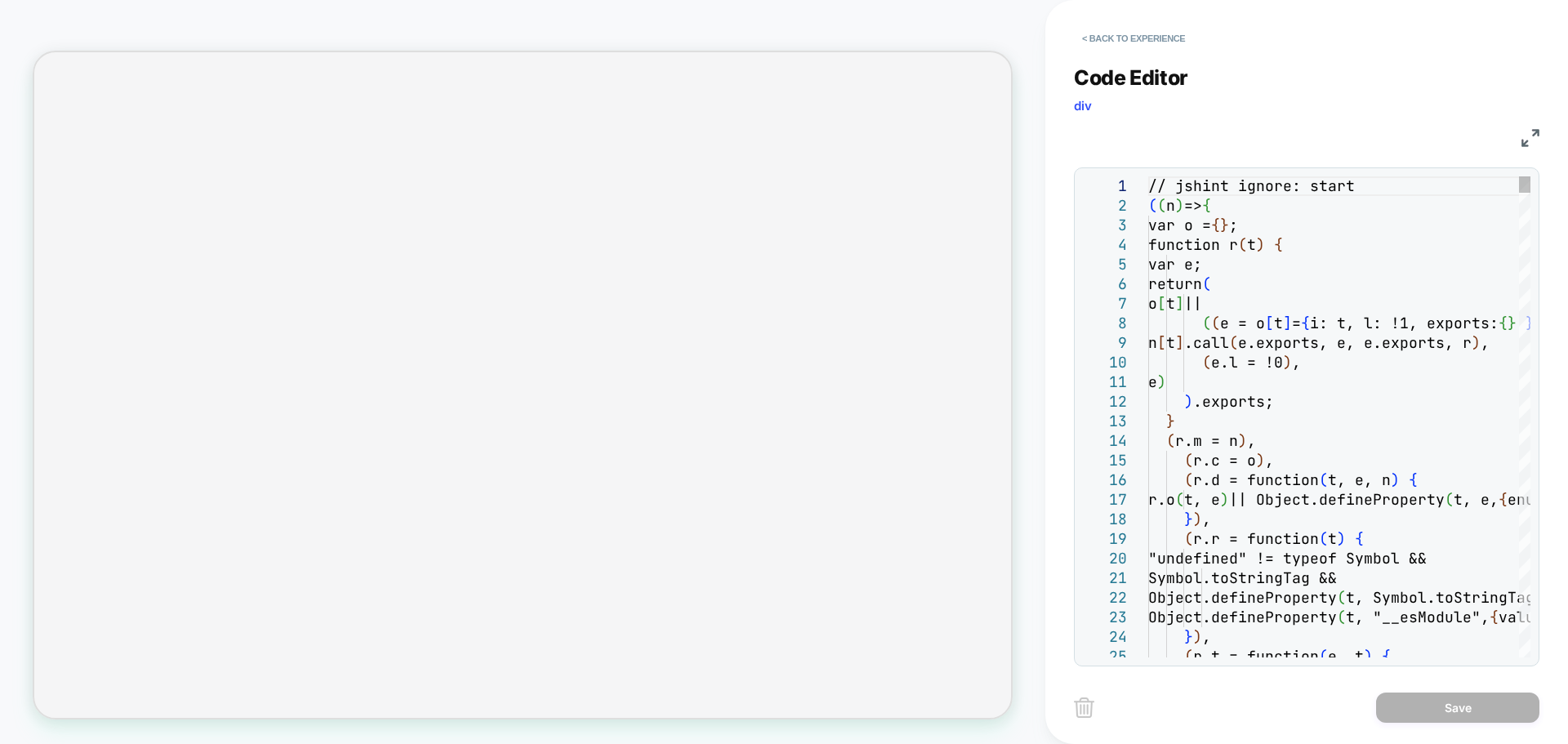
scroll to position [0, 0]
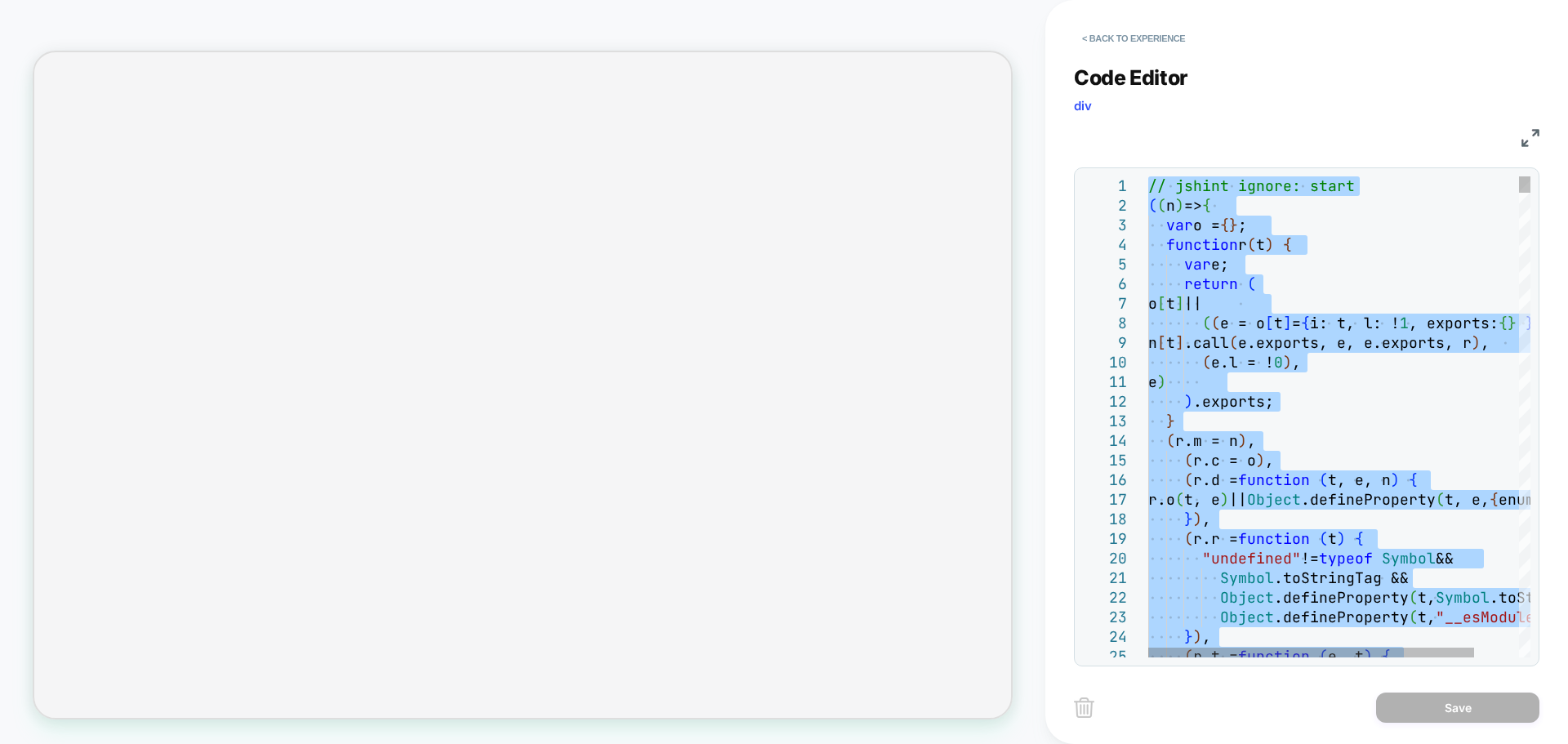
type textarea "**********"
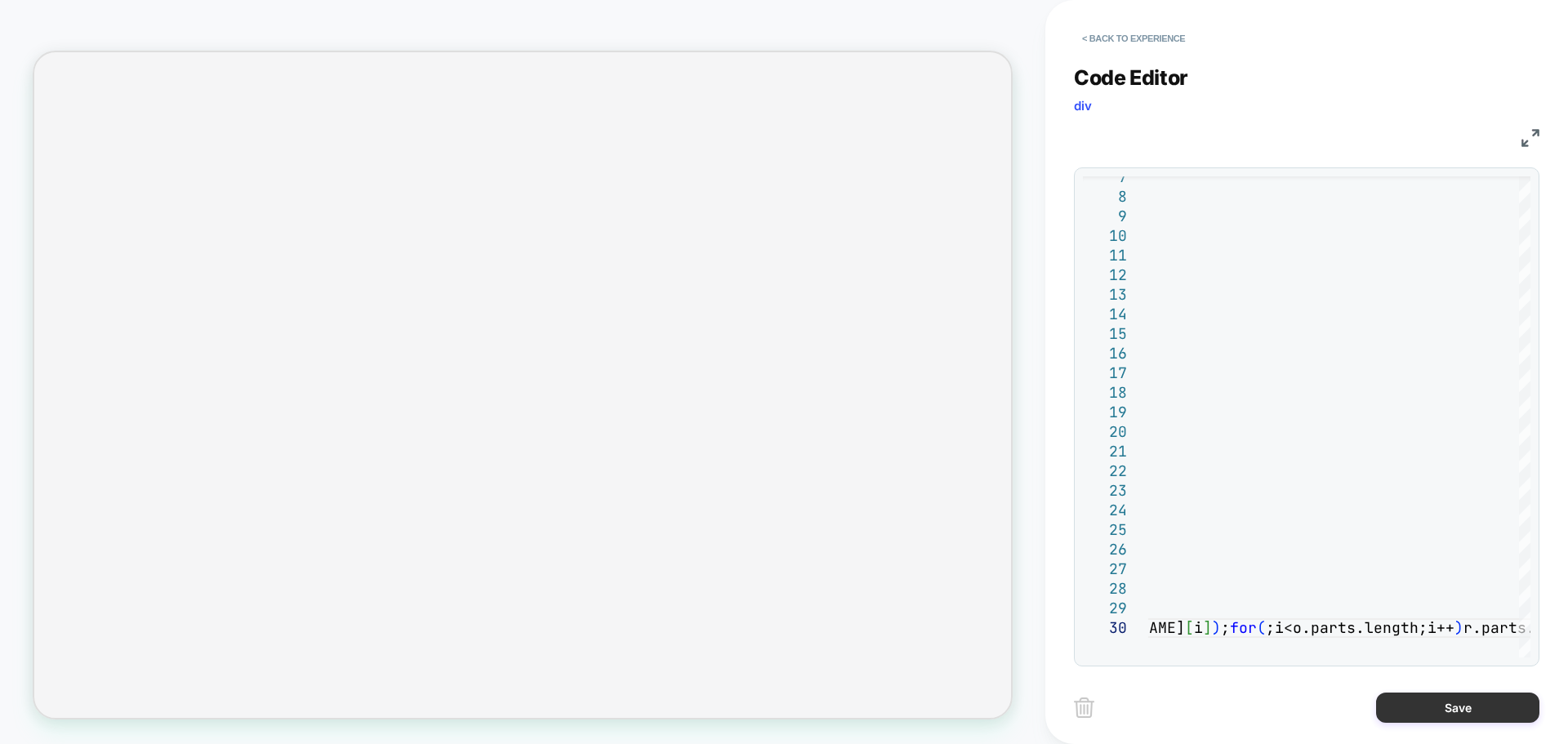
click at [1404, 697] on button "Save" at bounding box center [1458, 707] width 163 height 30
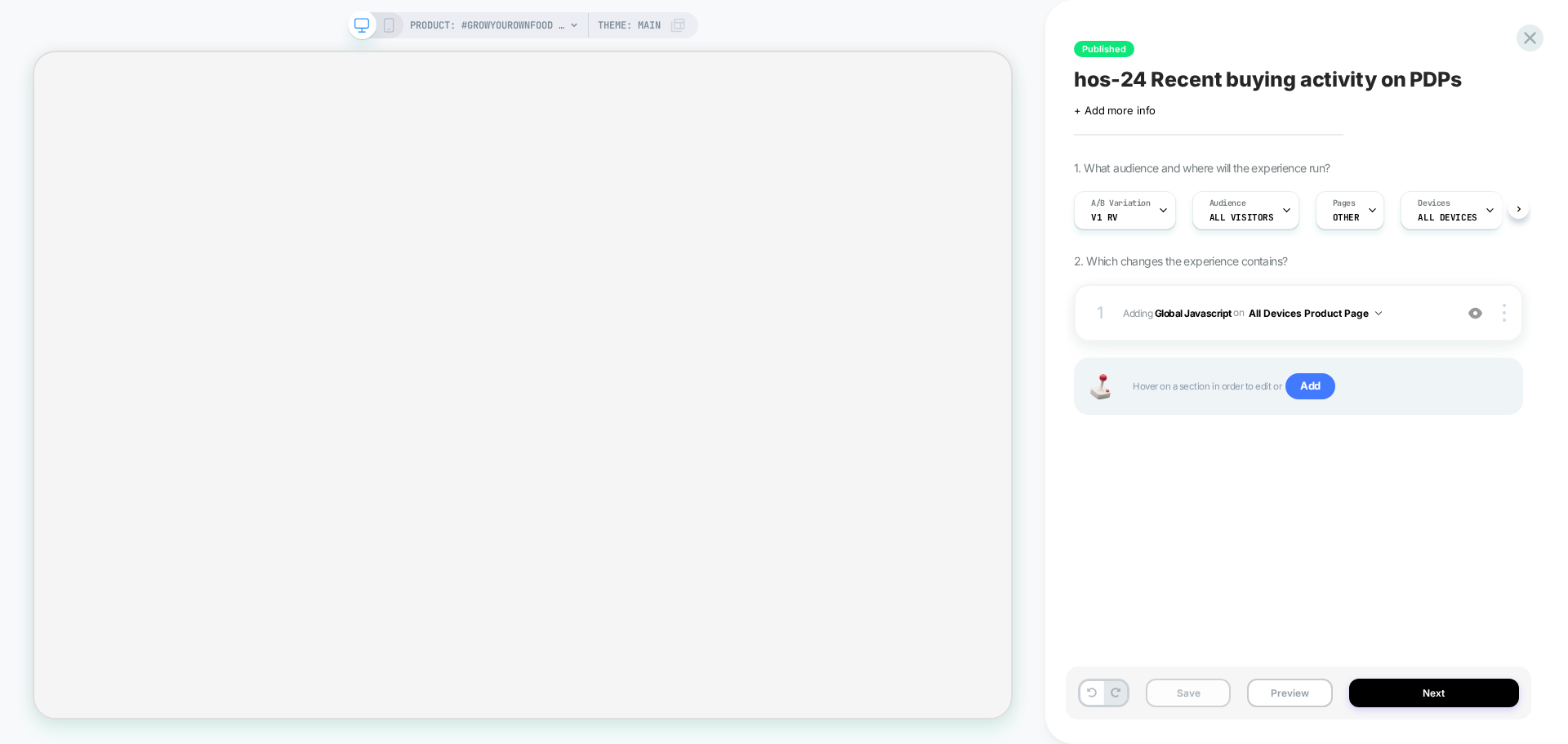
scroll to position [0, 1]
click at [1187, 696] on button "Save" at bounding box center [1188, 693] width 85 height 28
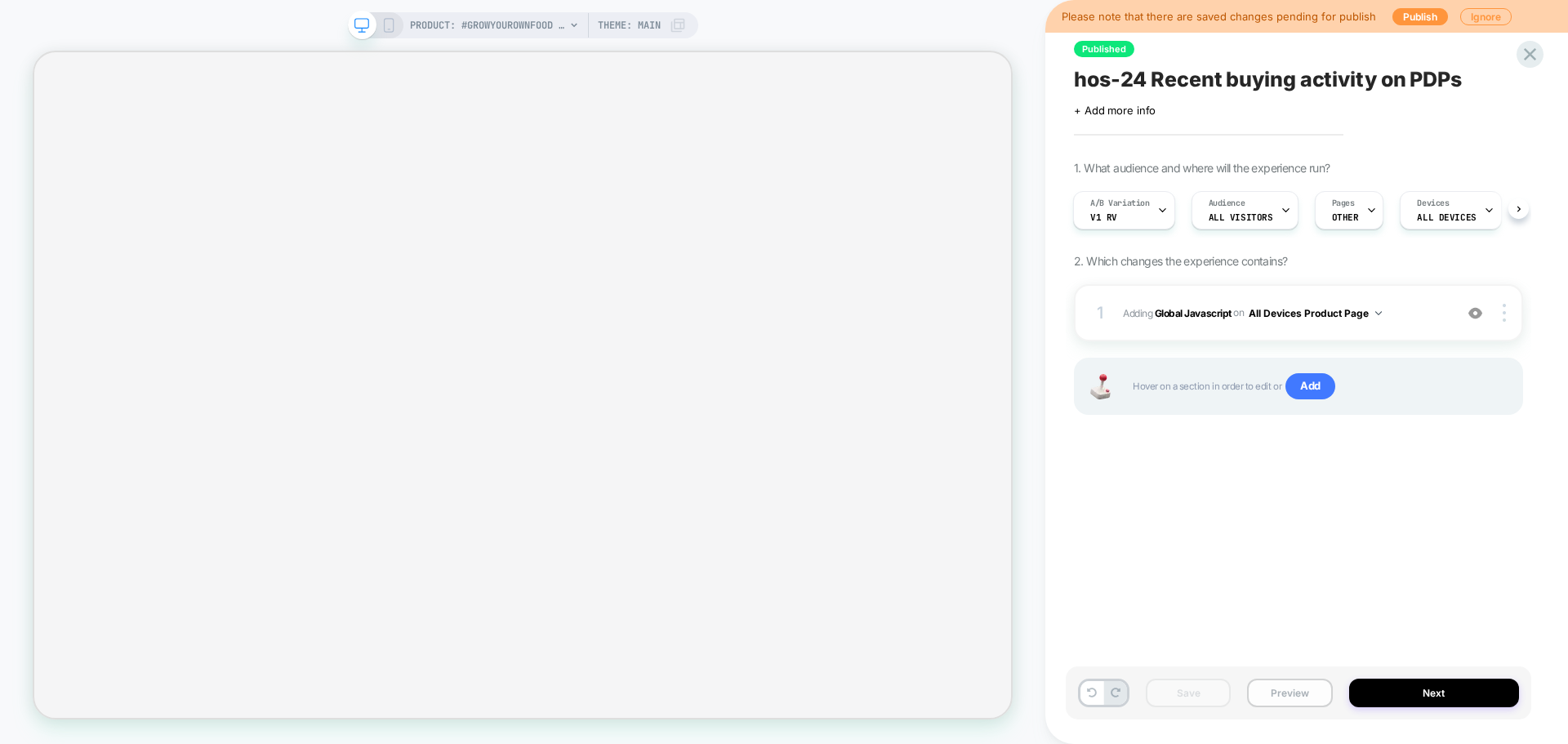
click at [1282, 696] on button "Preview" at bounding box center [1289, 693] width 85 height 28
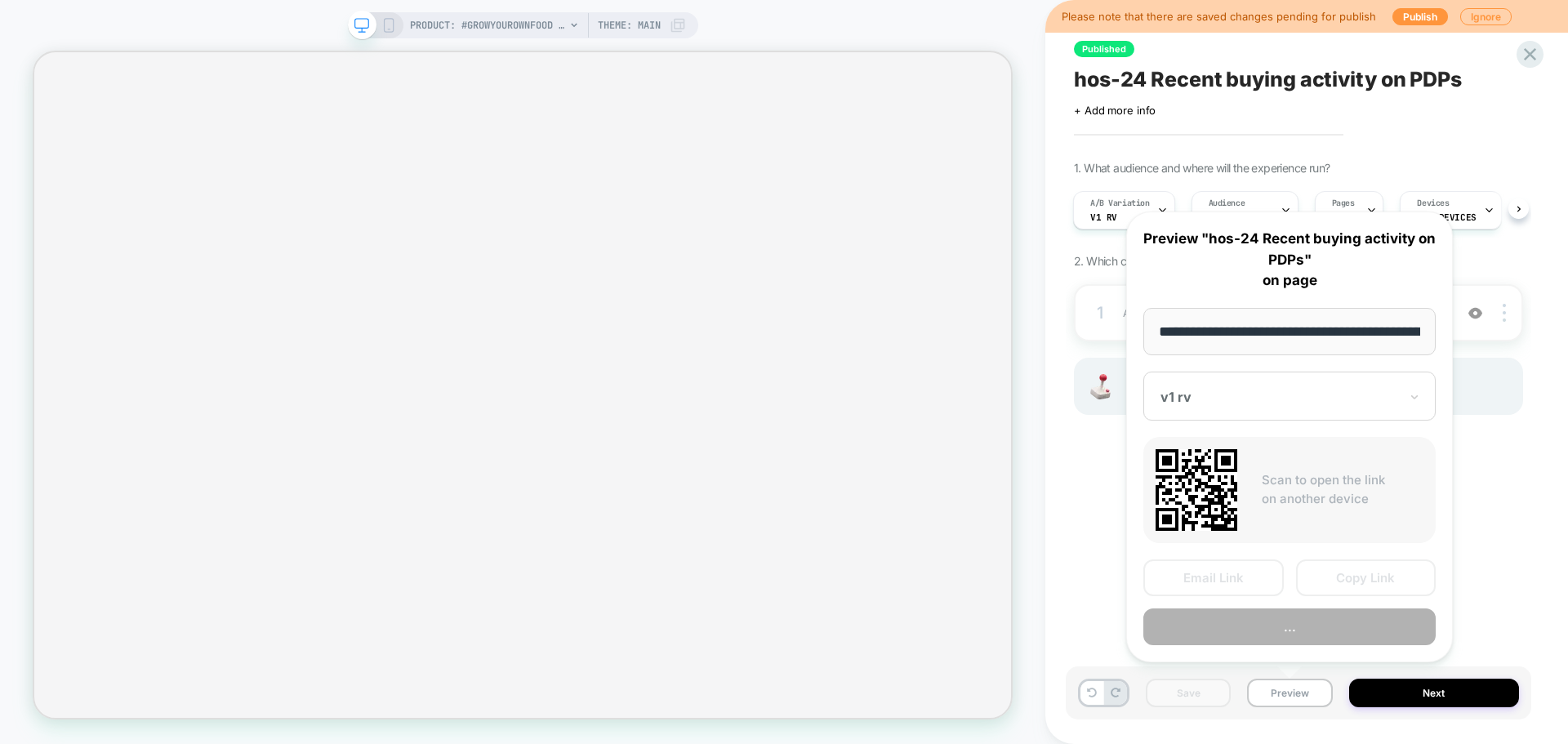
scroll to position [0, 227]
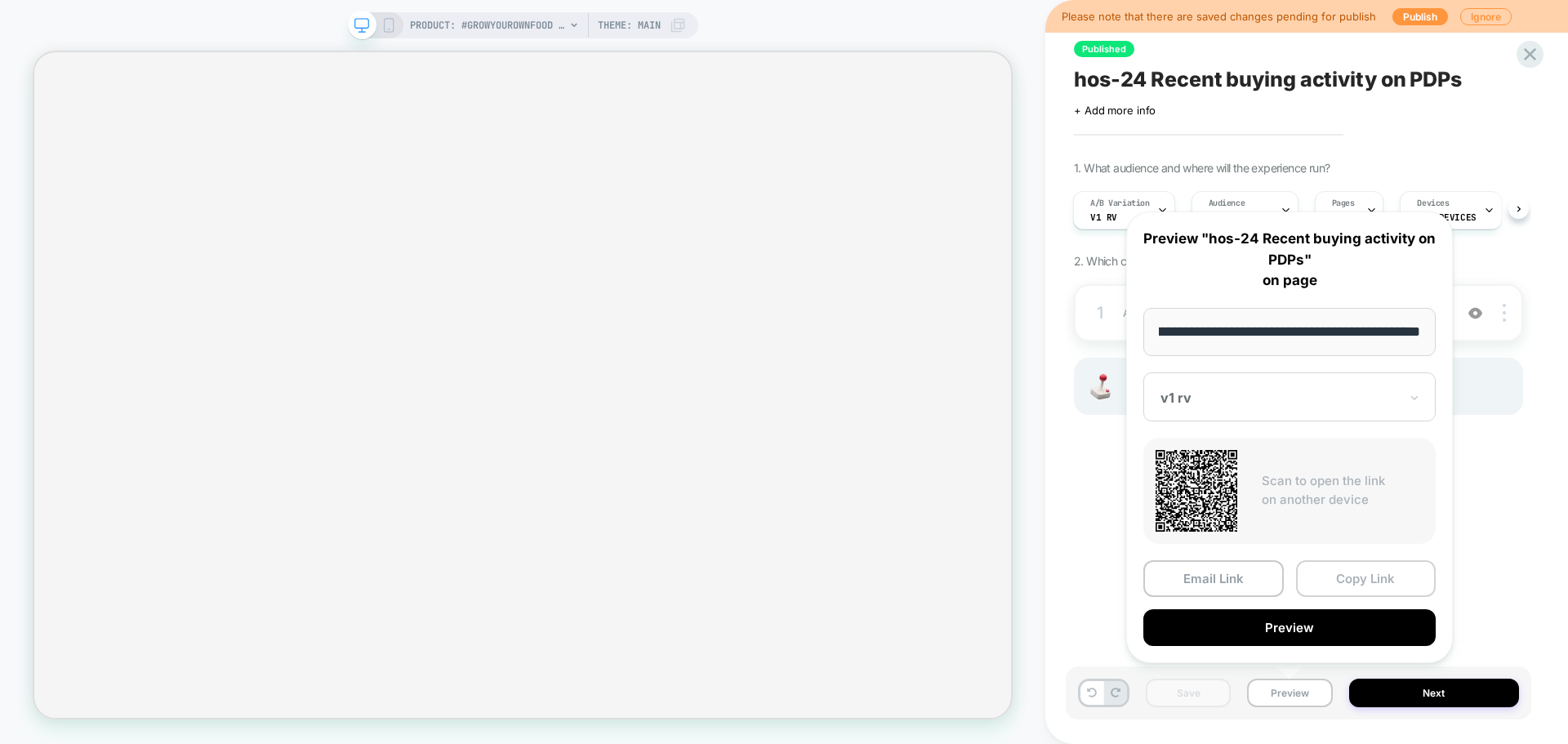
click at [1326, 575] on button "Copy Link" at bounding box center [1366, 578] width 141 height 37
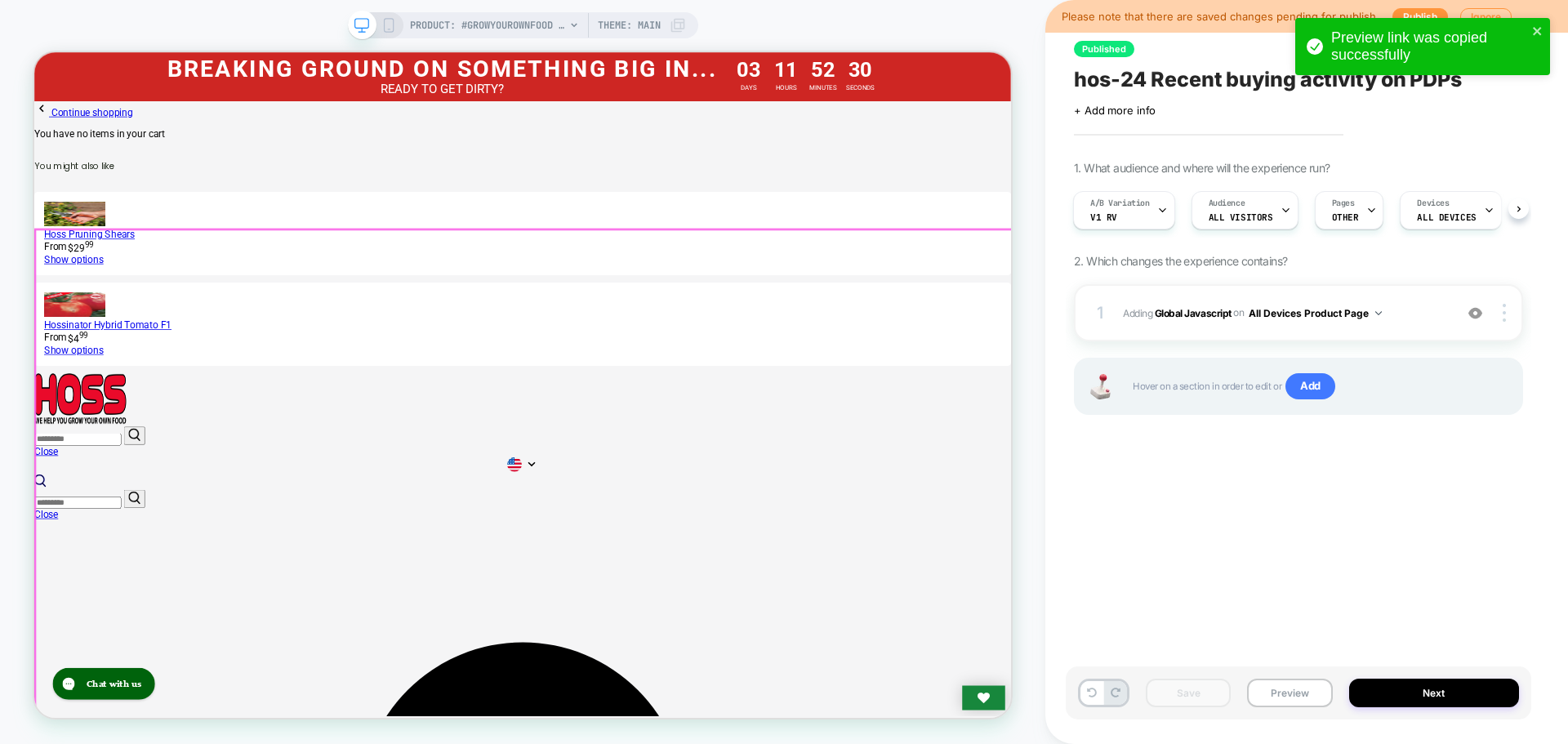
scroll to position [0, 0]
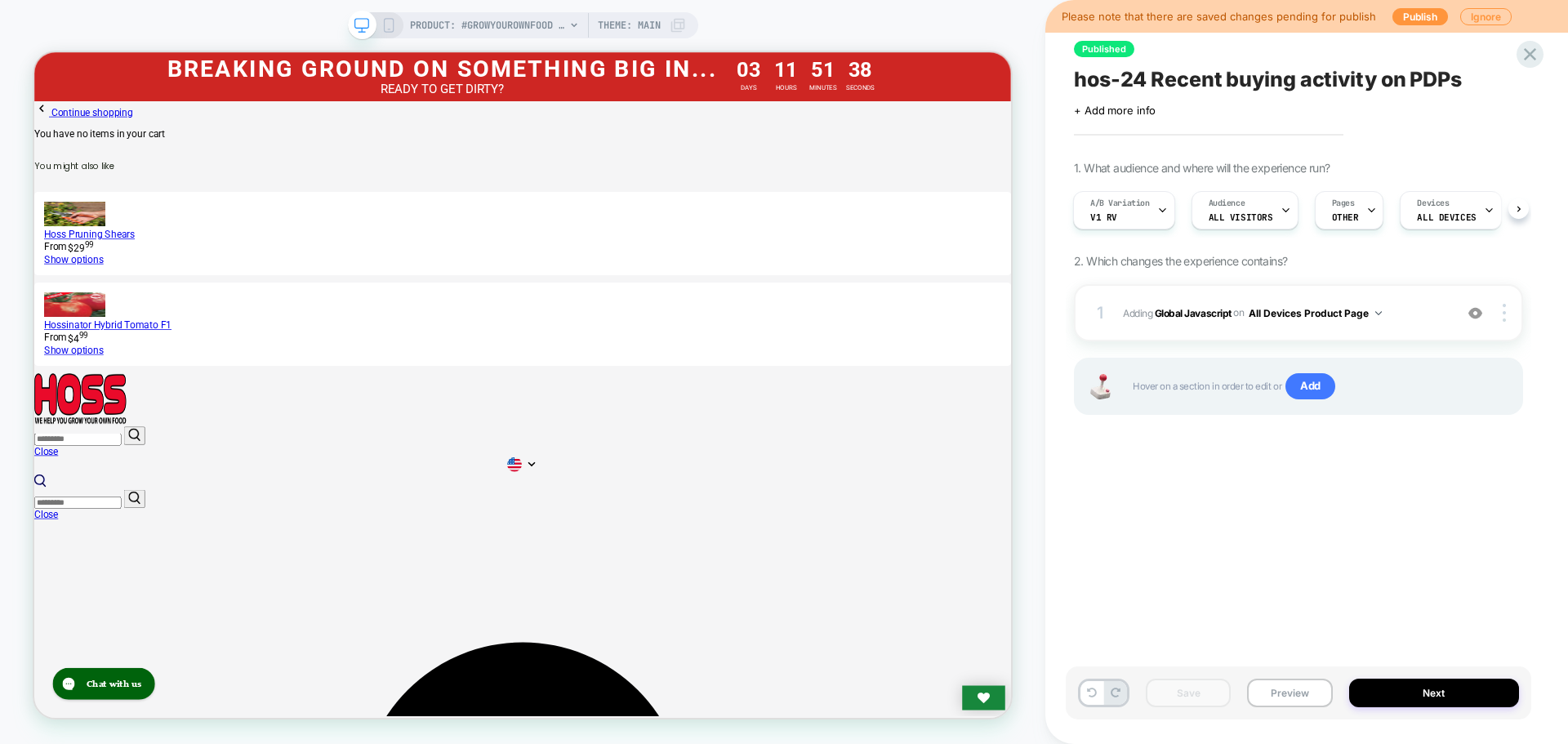
click at [1446, 476] on div "Published hos-24 Recent buying activity on PDPs Click to edit experience detail…" at bounding box center [1299, 372] width 466 height 711
click at [1282, 689] on button "Preview" at bounding box center [1289, 693] width 85 height 28
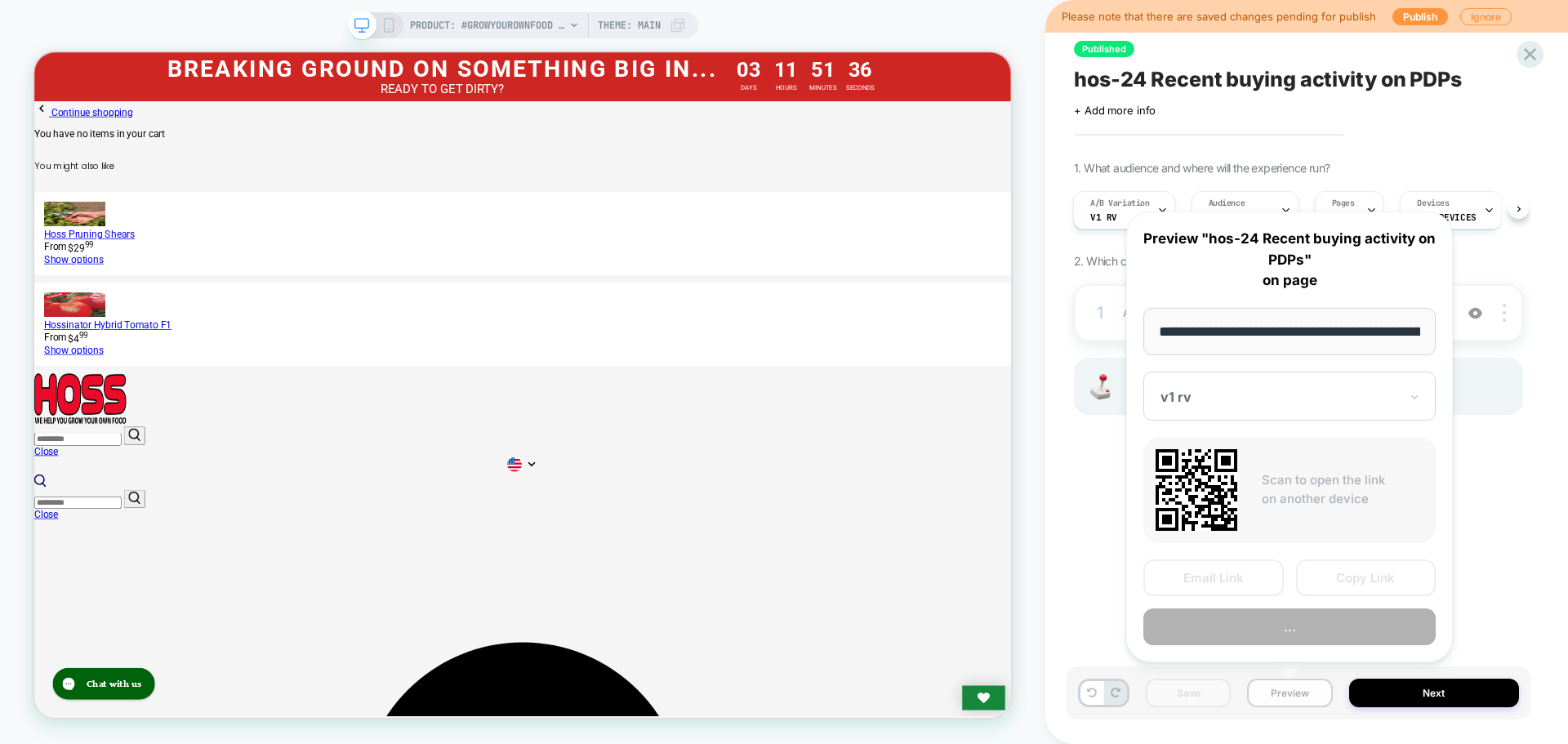
scroll to position [0, 227]
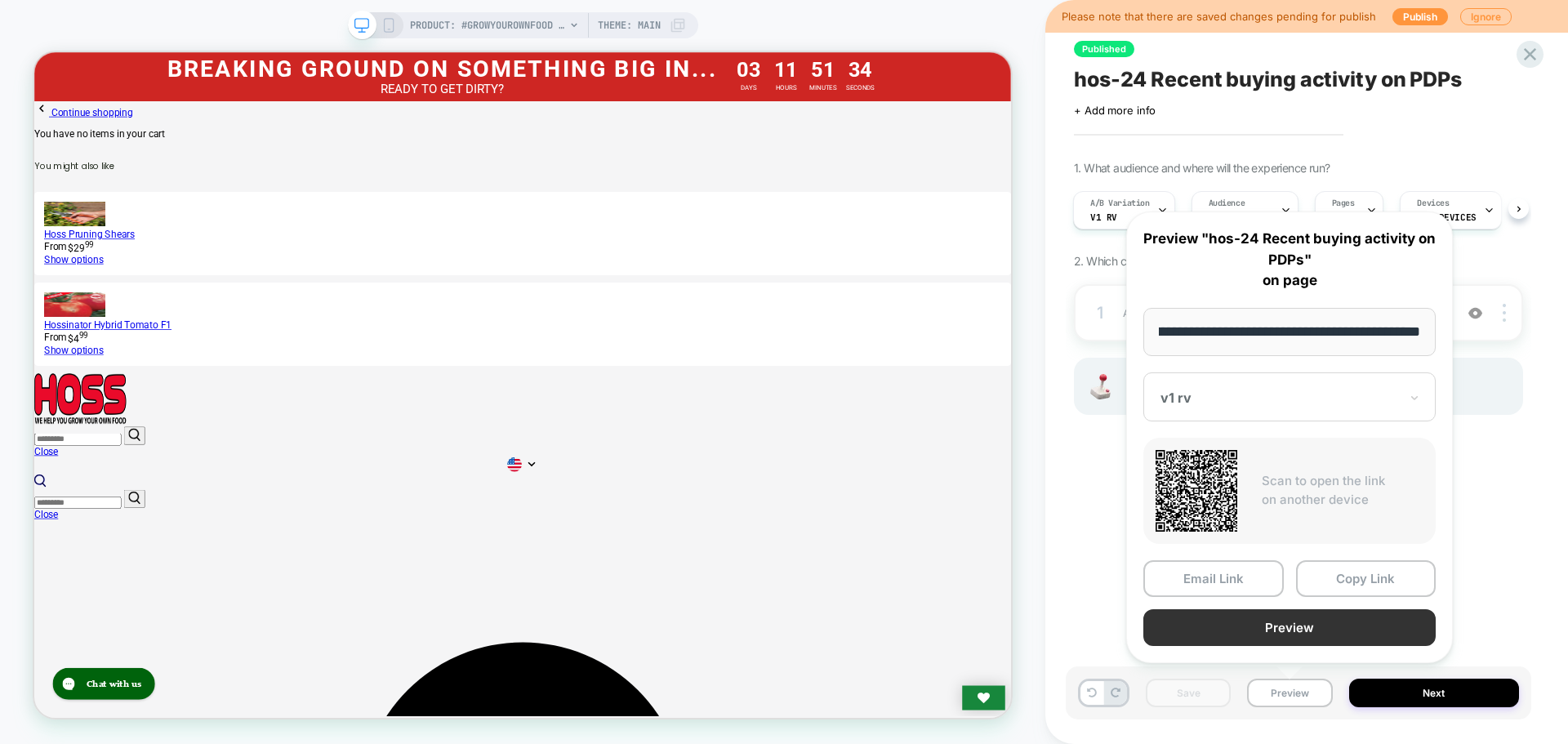
click at [1394, 620] on button "Preview" at bounding box center [1289, 627] width 293 height 37
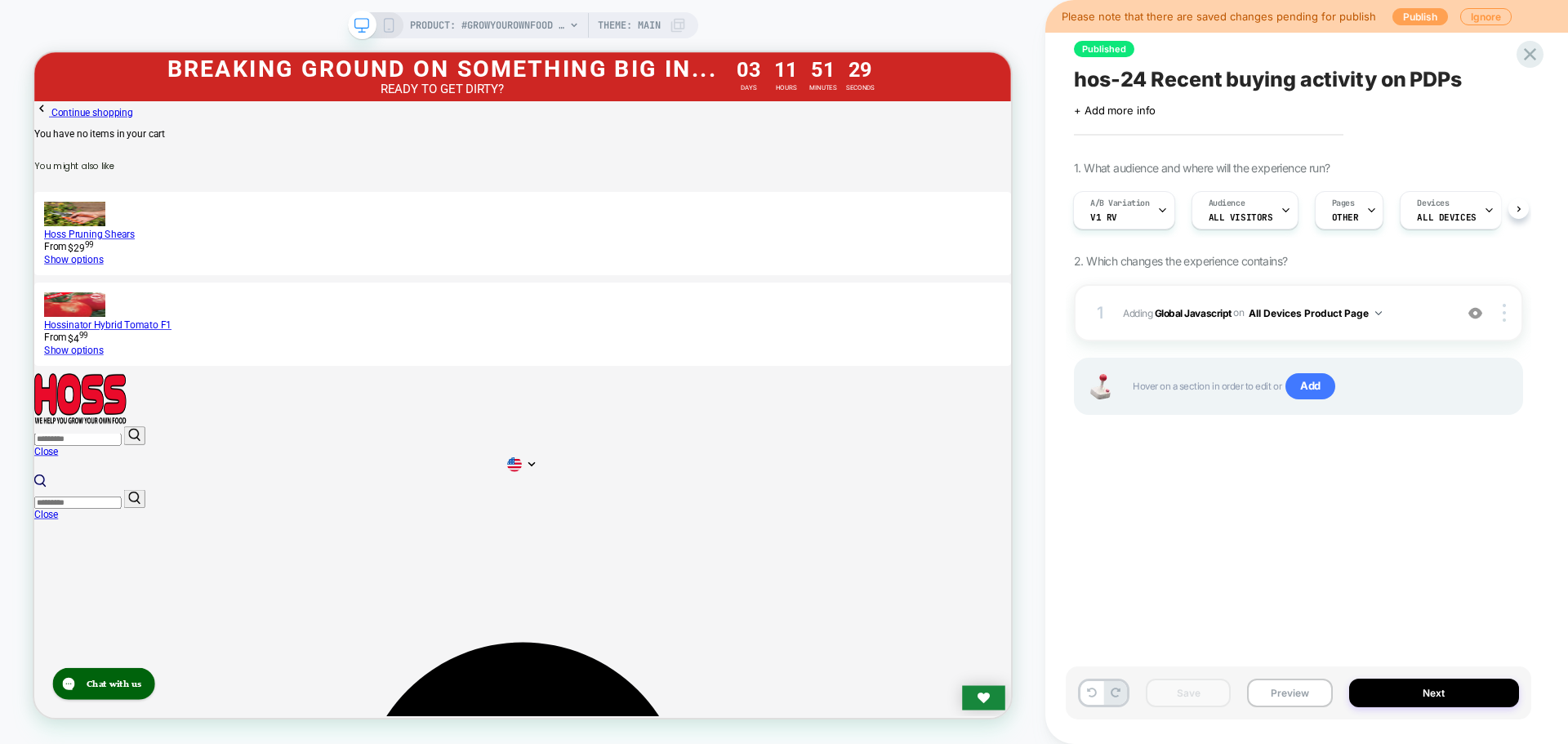
click at [1412, 24] on button "Publish" at bounding box center [1420, 17] width 56 height 17
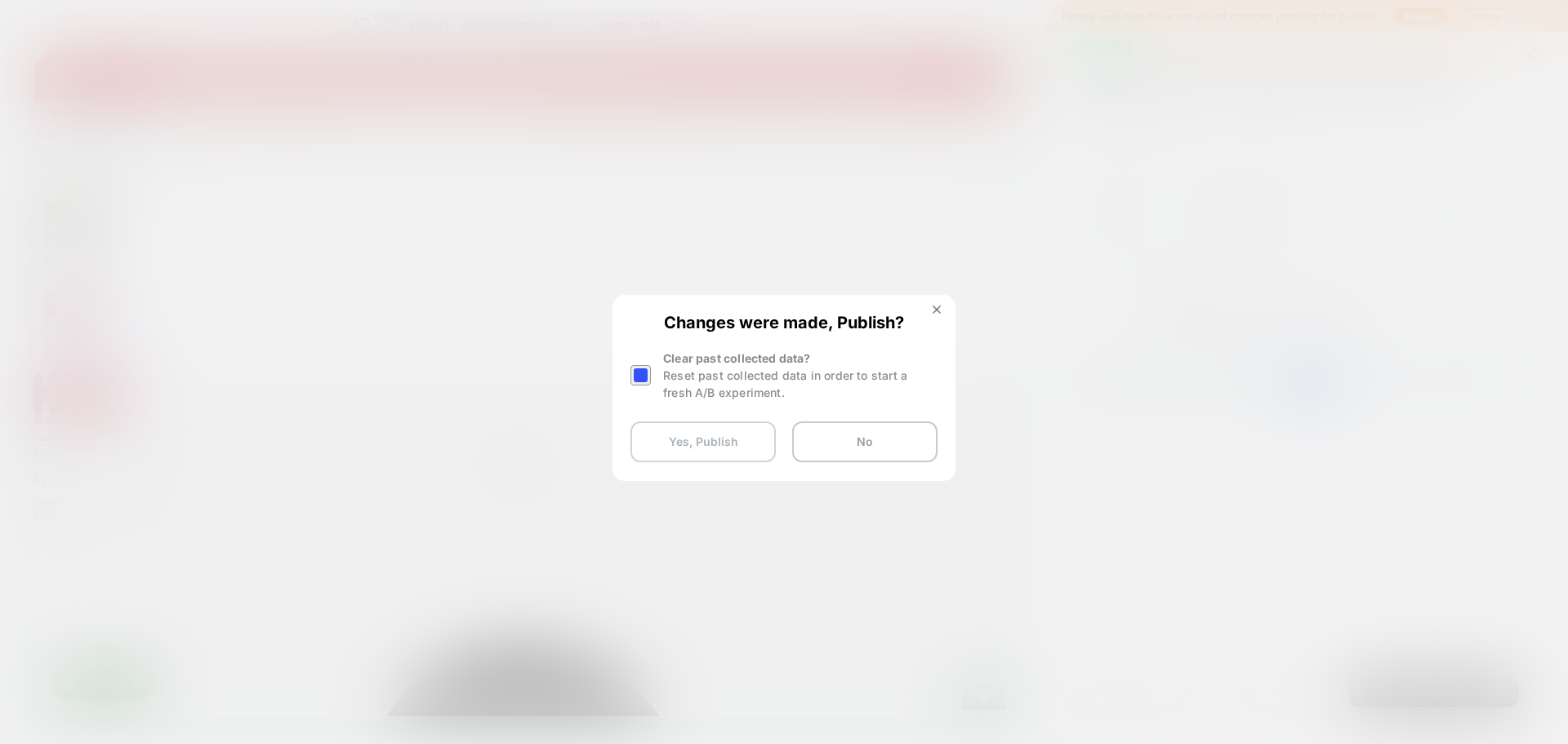
click at [714, 445] on button "Yes, Publish" at bounding box center [703, 442] width 145 height 41
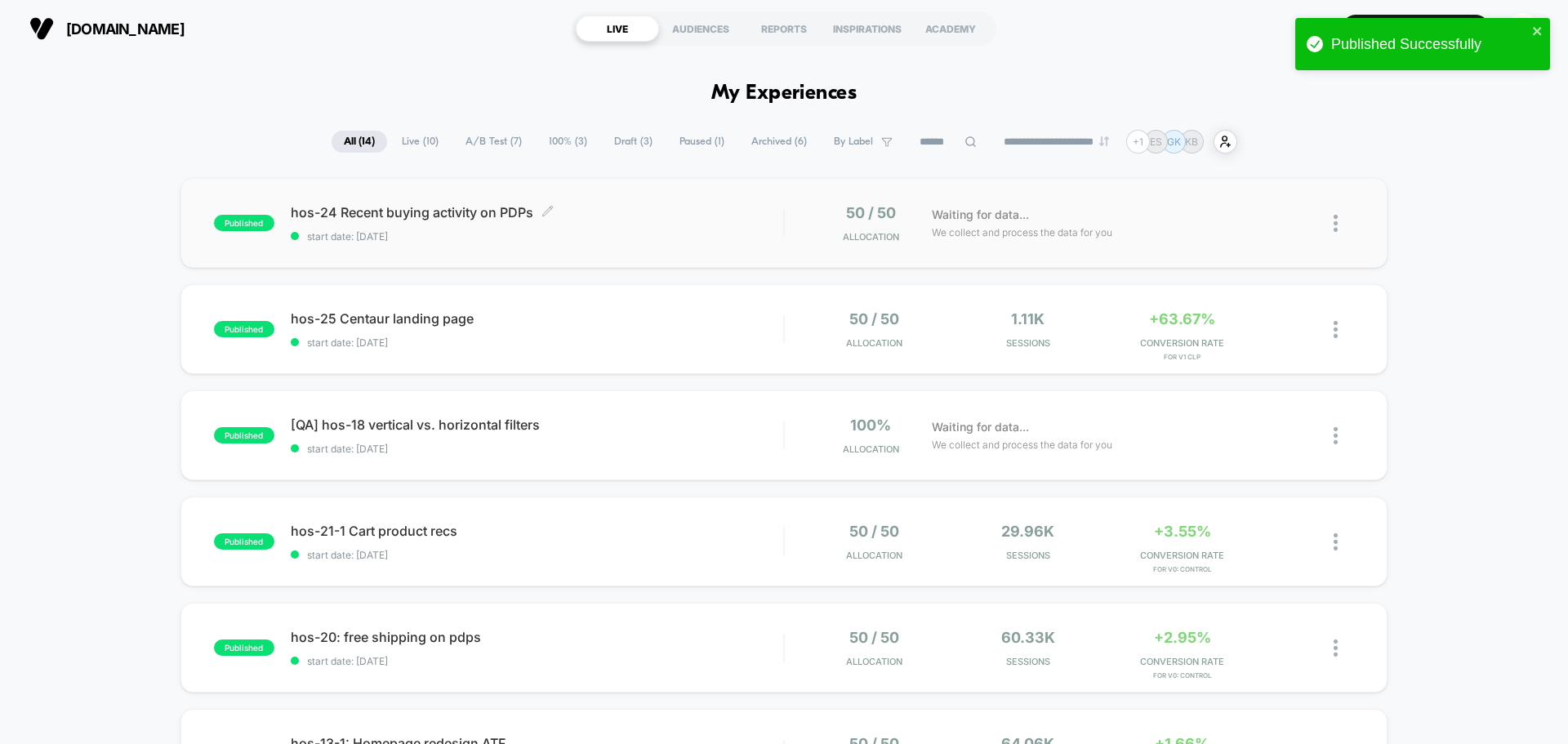
click at [369, 209] on span "hos-24 Recent buying activity on PDPs Click to edit experience details" at bounding box center [537, 212] width 493 height 16
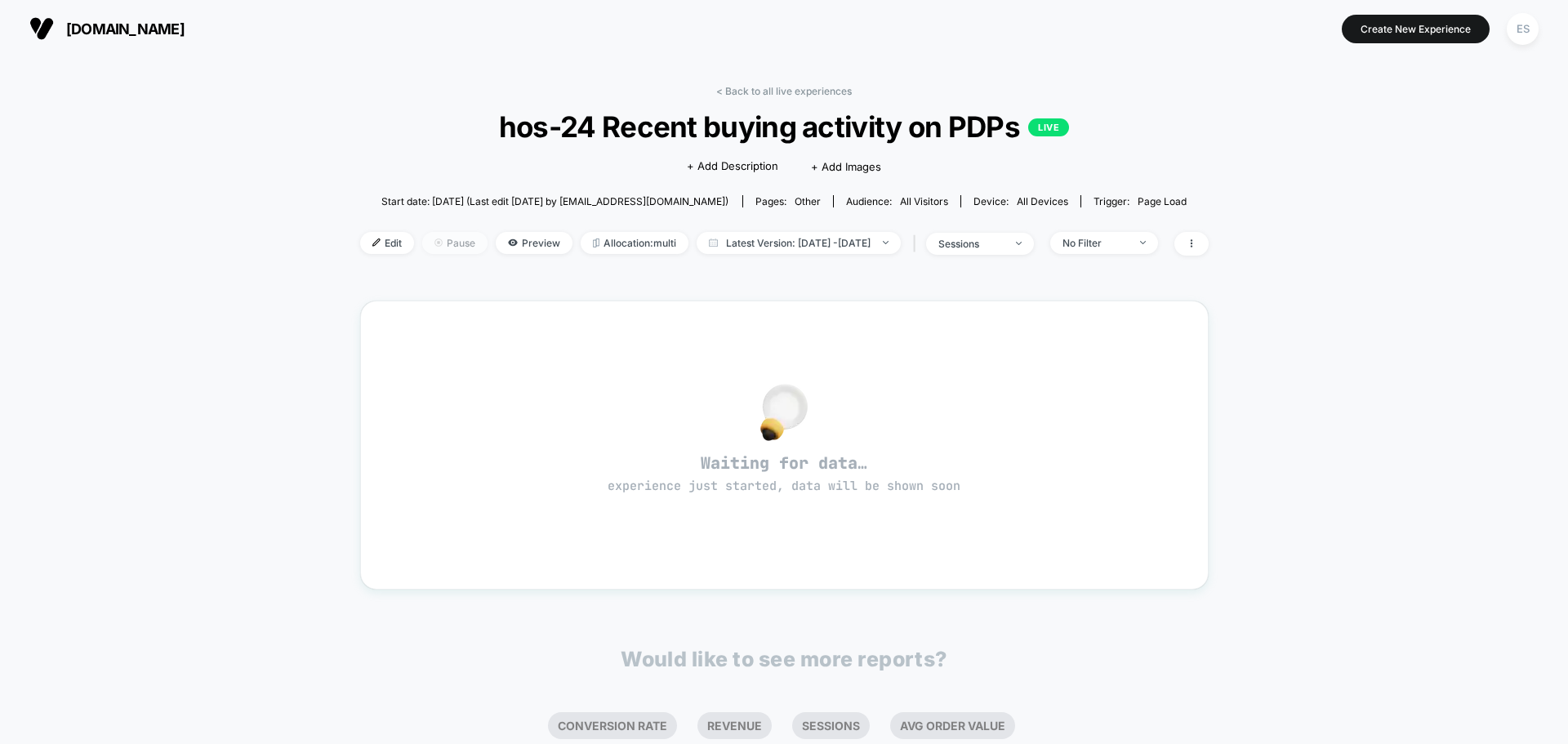
click at [447, 245] on span "Pause" at bounding box center [455, 243] width 65 height 22
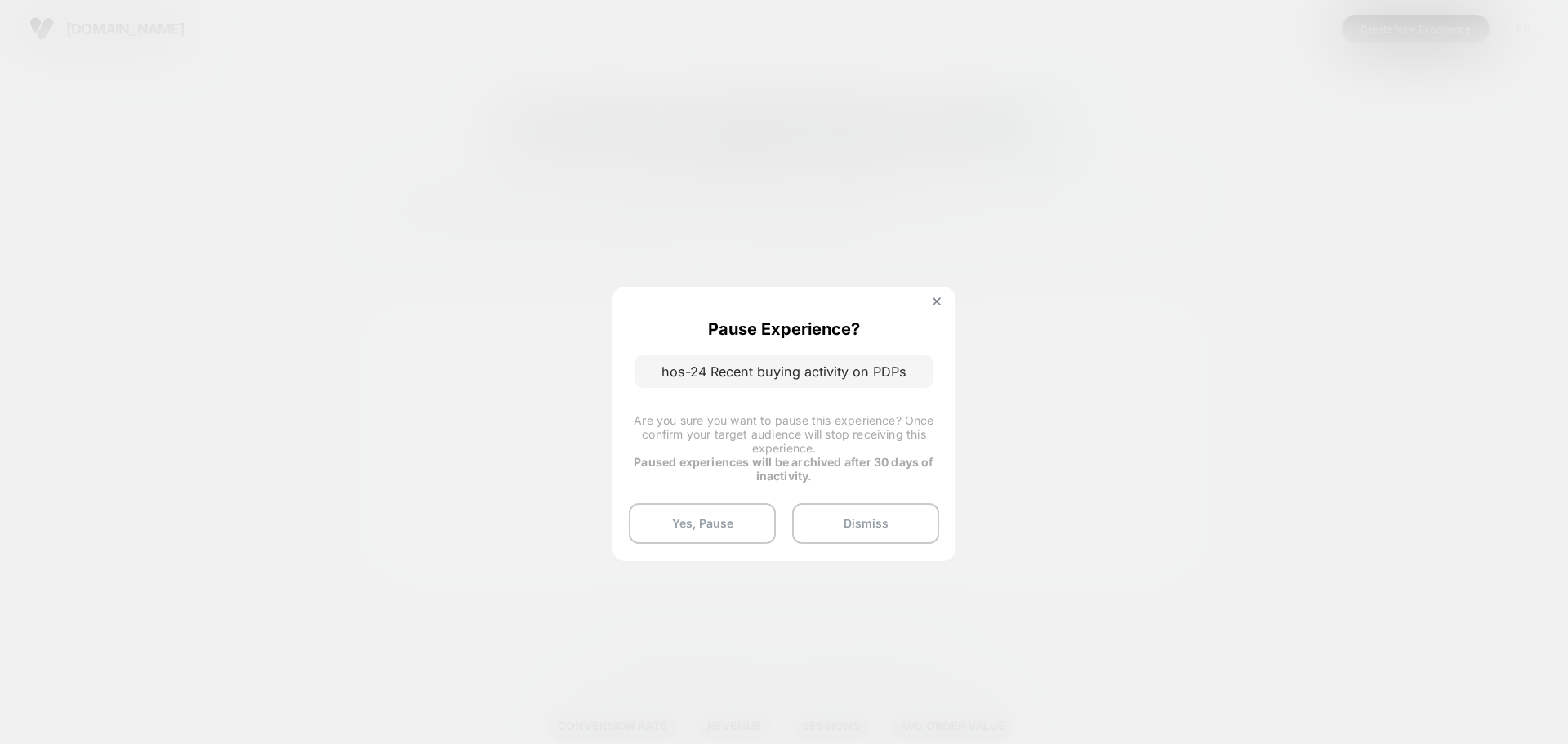
click at [940, 313] on div "Pause Experience? hos-24 Recent buying activity on PDPs Are you sure you want t…" at bounding box center [784, 423] width 343 height 274
click at [937, 305] on img at bounding box center [937, 301] width 9 height 9
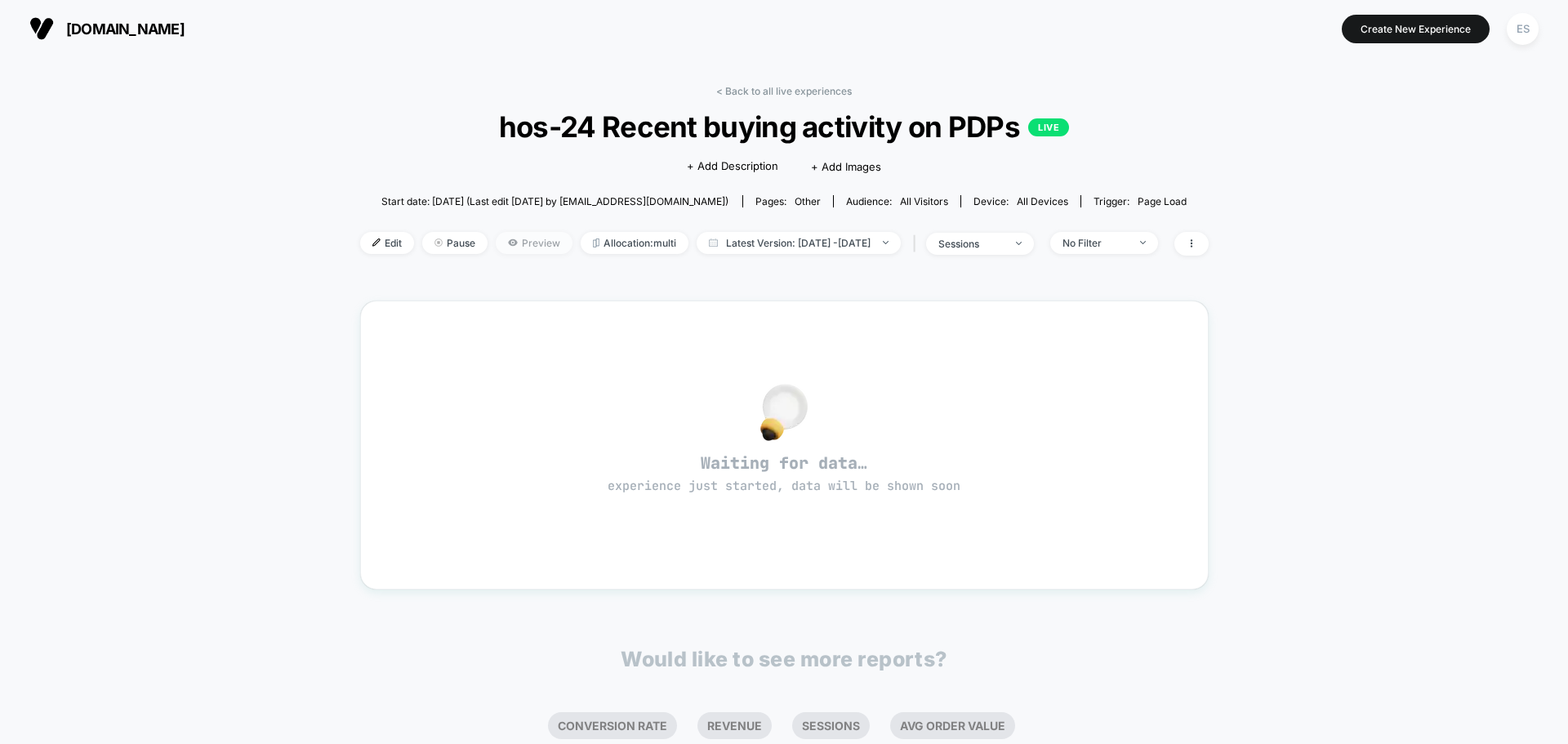
click at [506, 253] on span "Preview" at bounding box center [534, 243] width 76 height 22
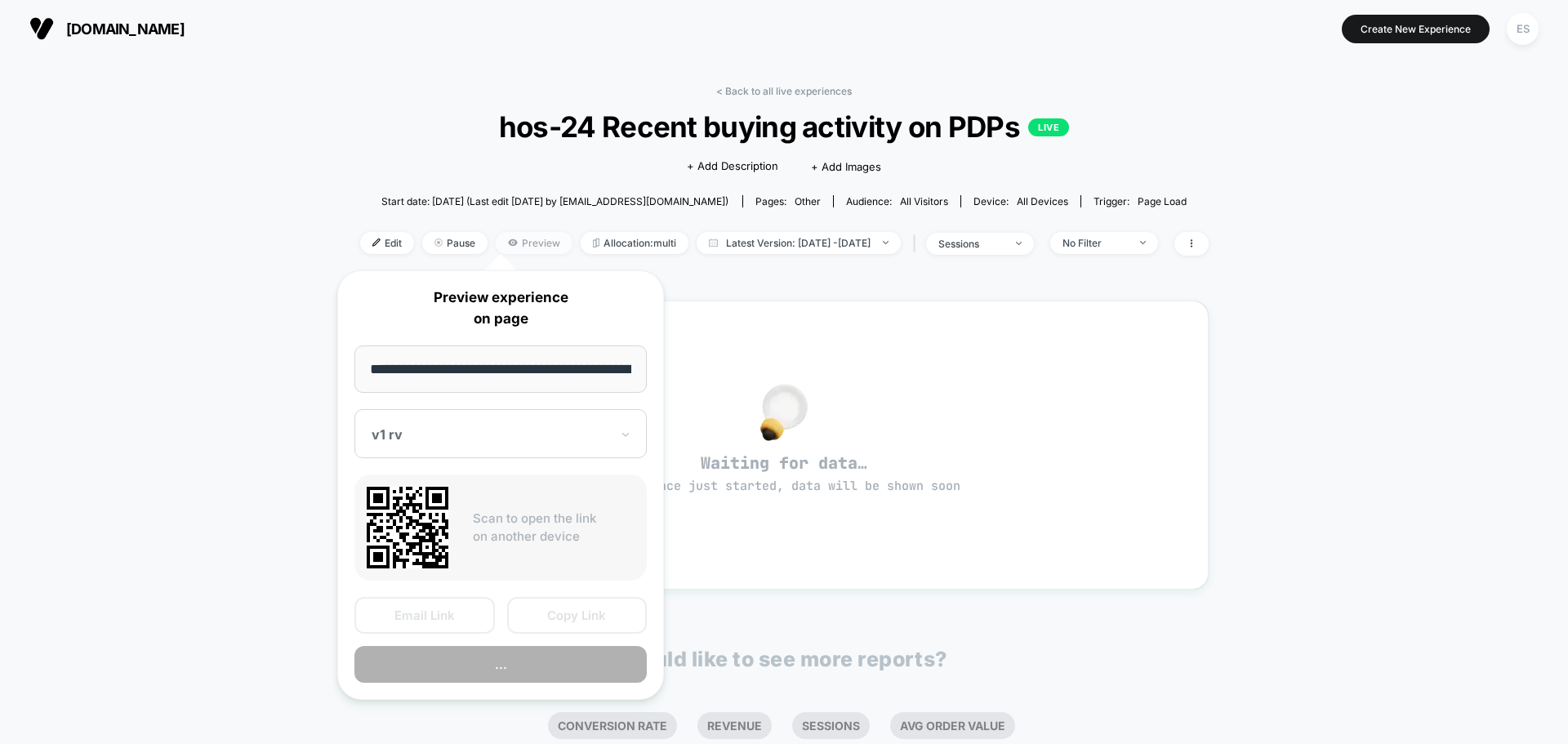
scroll to position [0, 91]
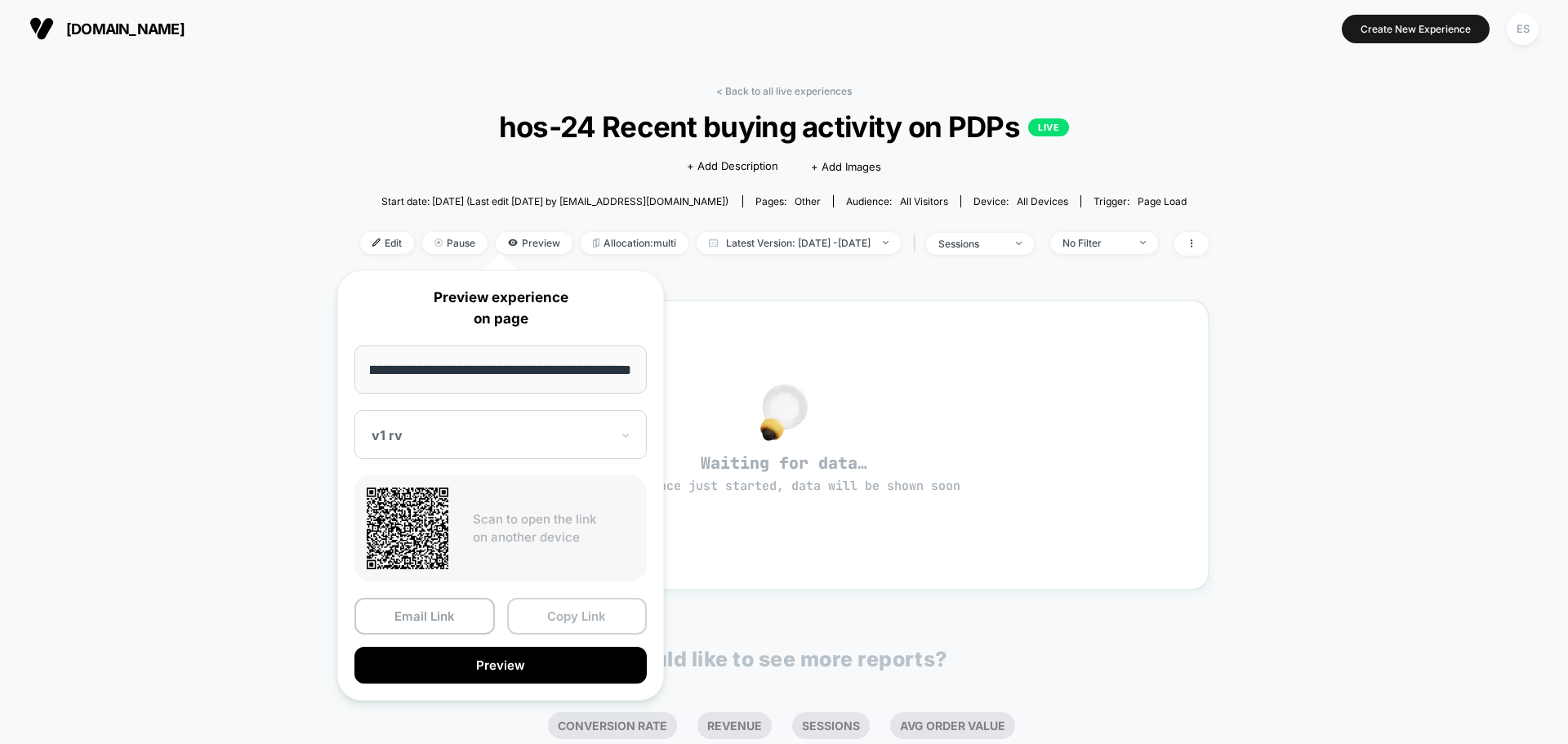
click at [575, 619] on button "Copy Link" at bounding box center [578, 616] width 141 height 37
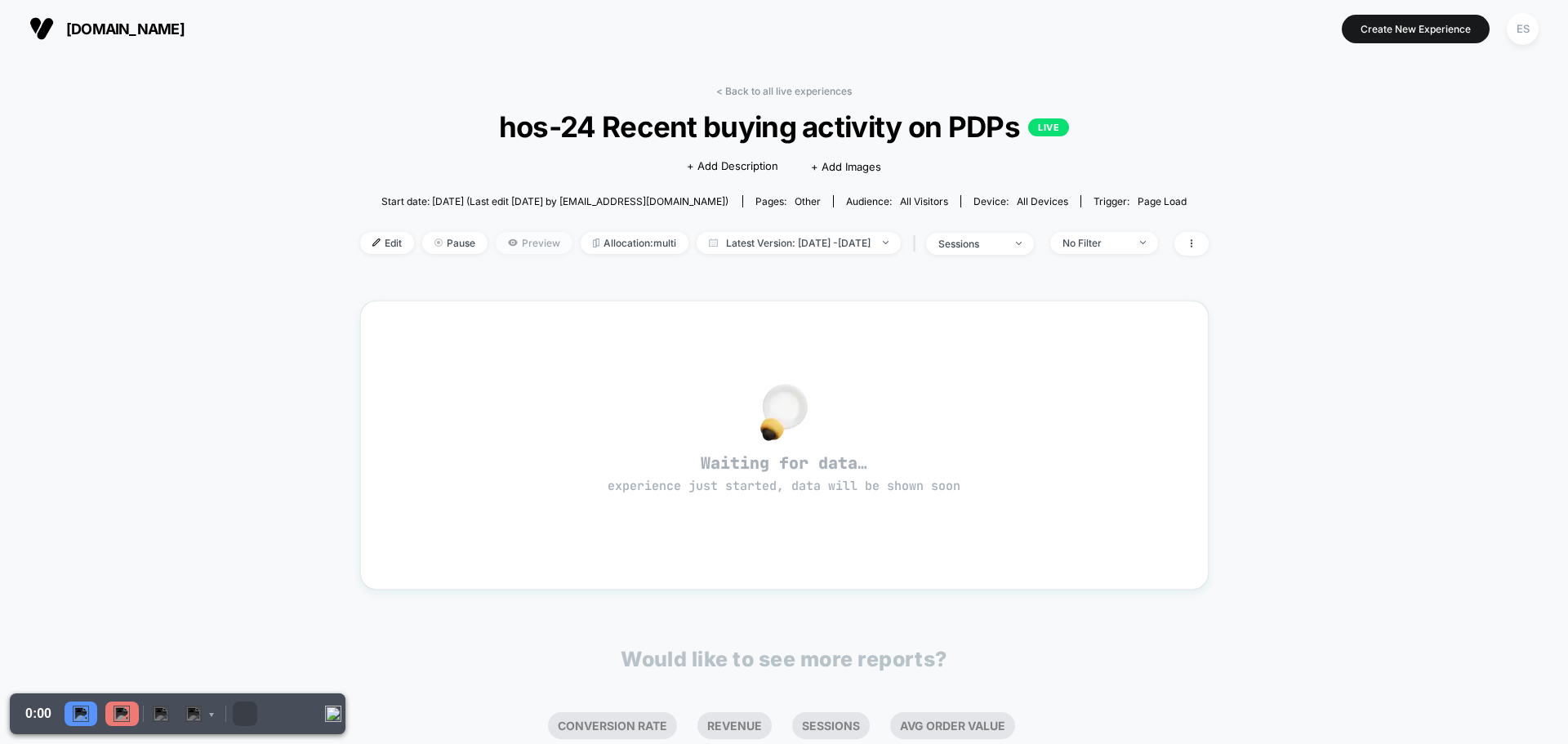
click at [502, 242] on span "Preview" at bounding box center [534, 243] width 76 height 22
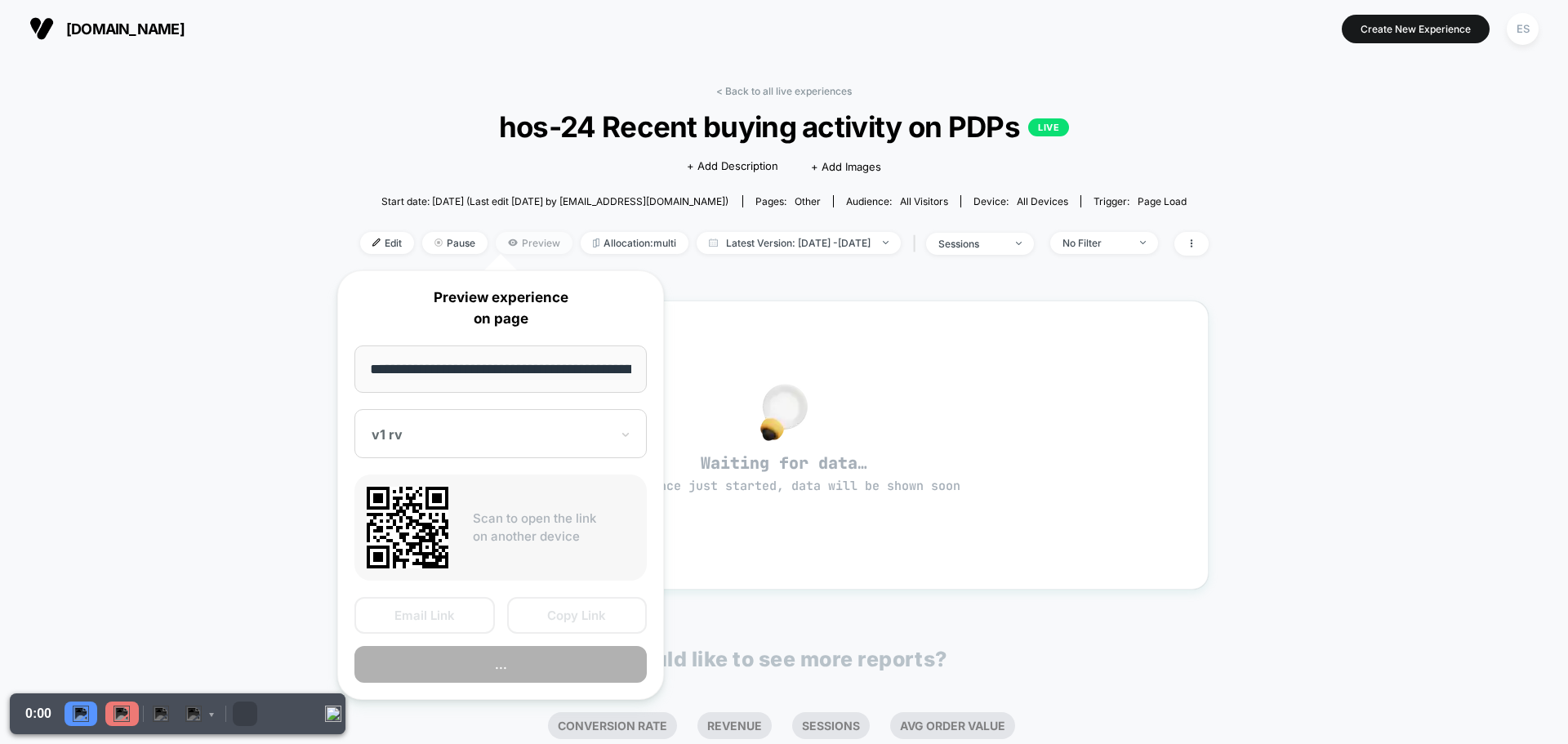
scroll to position [0, 91]
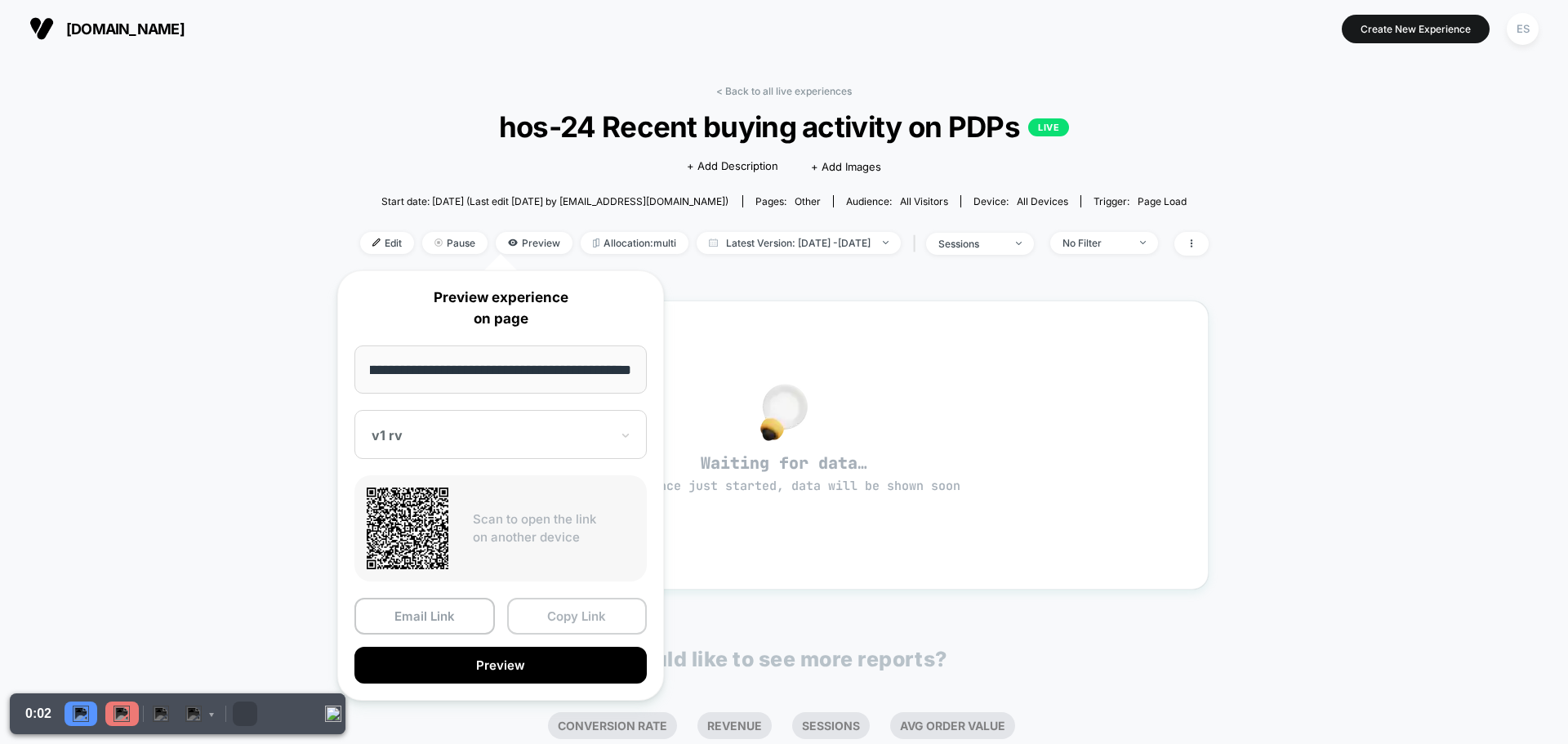
click at [608, 599] on button "Copy Link" at bounding box center [578, 616] width 141 height 37
